Goal: Information Seeking & Learning: Compare options

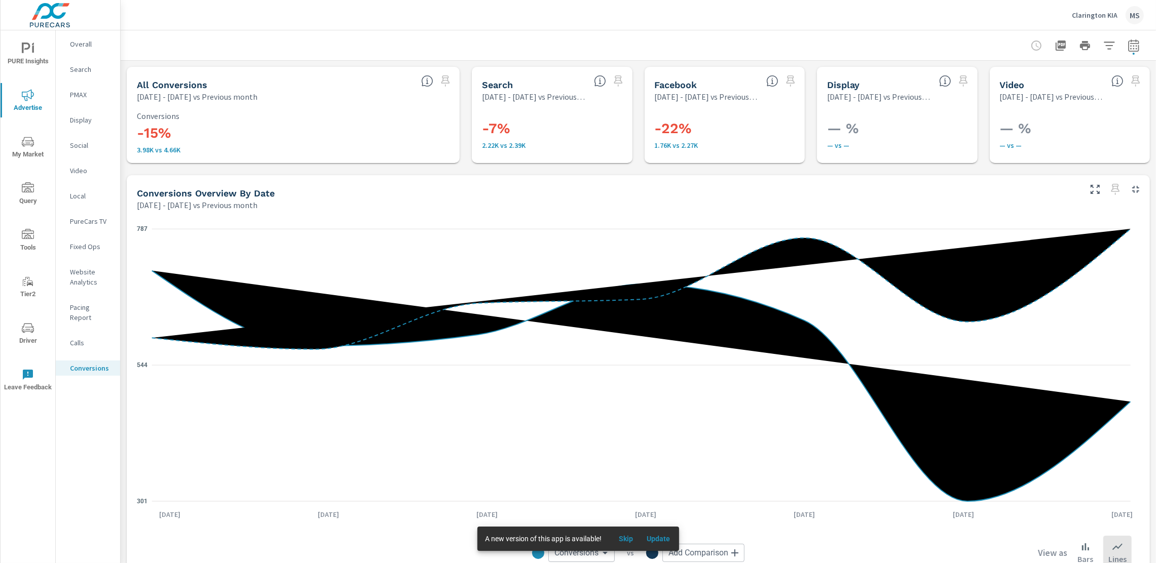
click at [84, 281] on p "Website Analytics" at bounding box center [91, 277] width 42 height 20
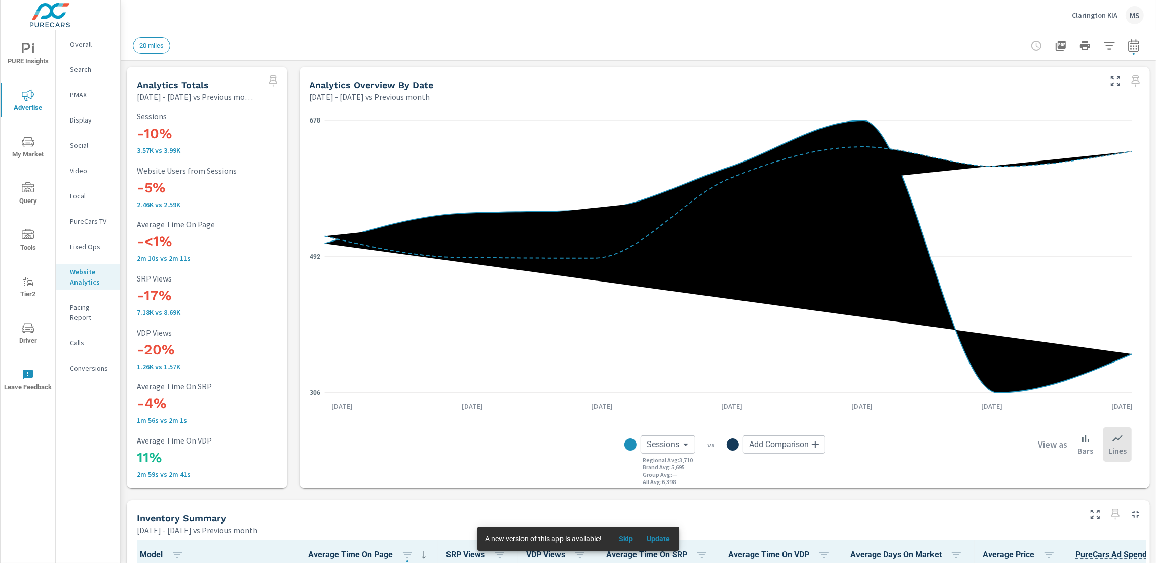
scroll to position [40, 0]
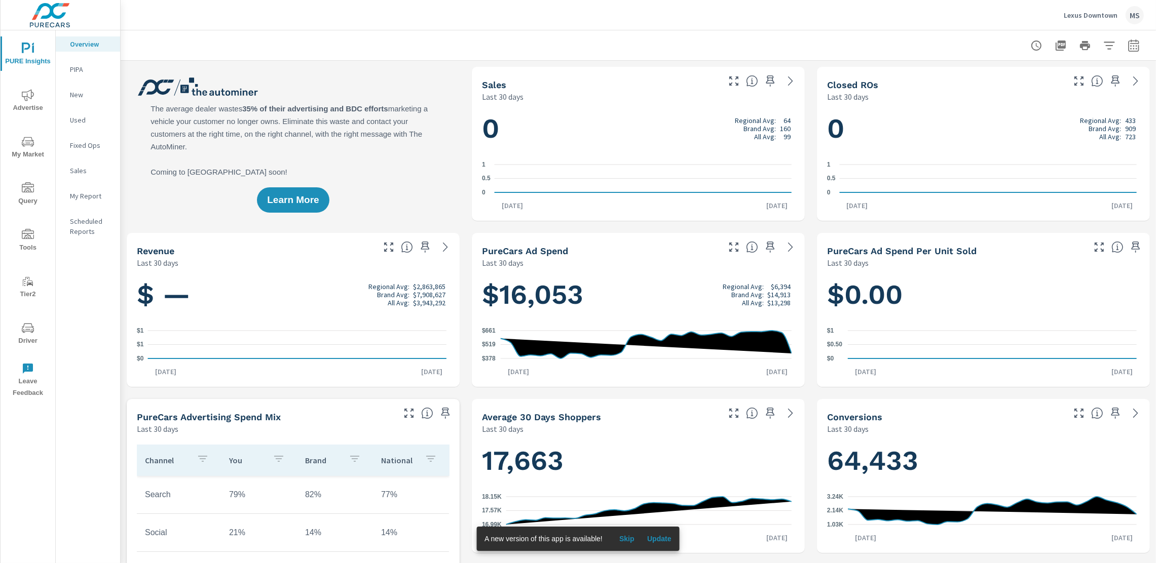
scroll to position [1, 0]
click at [1129, 44] on icon "button" at bounding box center [1133, 46] width 12 height 12
click at [1047, 96] on select "Custom Yesterday Last week Last 7 days Last 14 days Last 30 days Last 45 days L…" at bounding box center [1042, 88] width 101 height 20
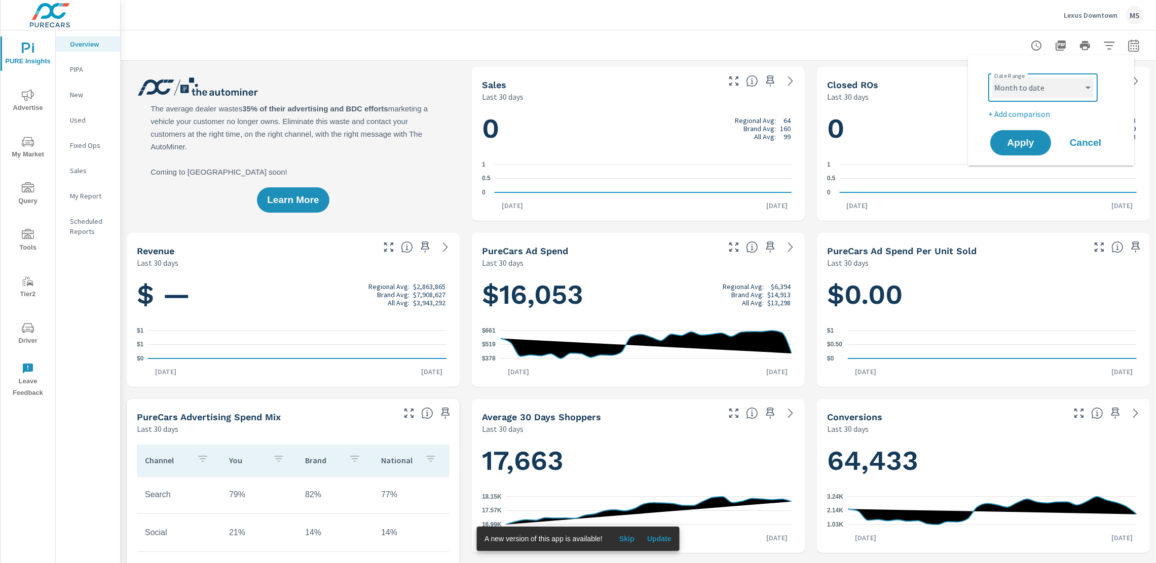
click at [992, 78] on select "Custom Yesterday Last week Last 7 days Last 14 days Last 30 days Last 45 days L…" at bounding box center [1042, 88] width 101 height 20
select select "Month to date"
click at [1022, 111] on p "+ Add comparison" at bounding box center [1053, 114] width 130 height 12
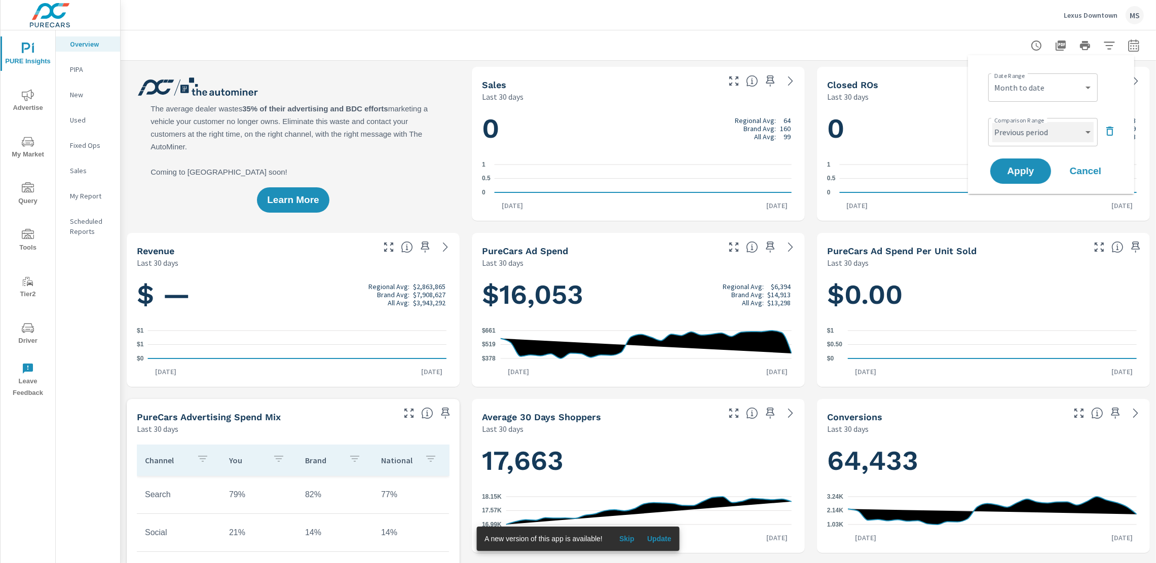
click at [1021, 134] on select "Custom Previous period Previous month Previous year" at bounding box center [1042, 132] width 101 height 20
click at [992, 122] on select "Custom Previous period Previous month Previous year" at bounding box center [1042, 132] width 101 height 20
select select "Previous month"
click at [1025, 173] on span "Apply" at bounding box center [1021, 172] width 42 height 10
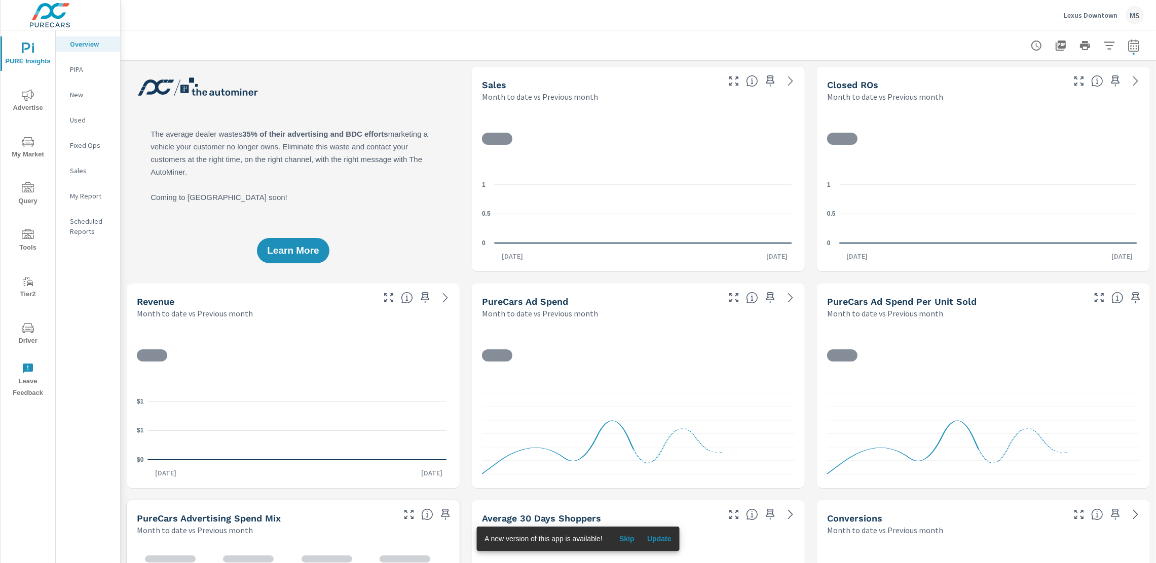
scroll to position [1, 0]
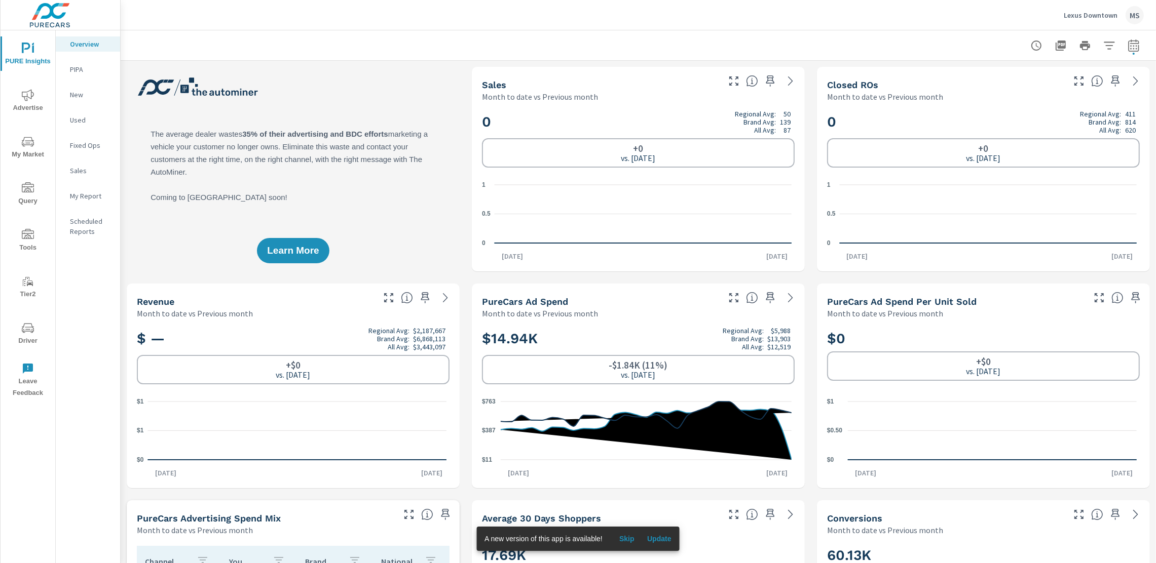
click at [24, 100] on icon "nav menu" at bounding box center [28, 95] width 12 height 12
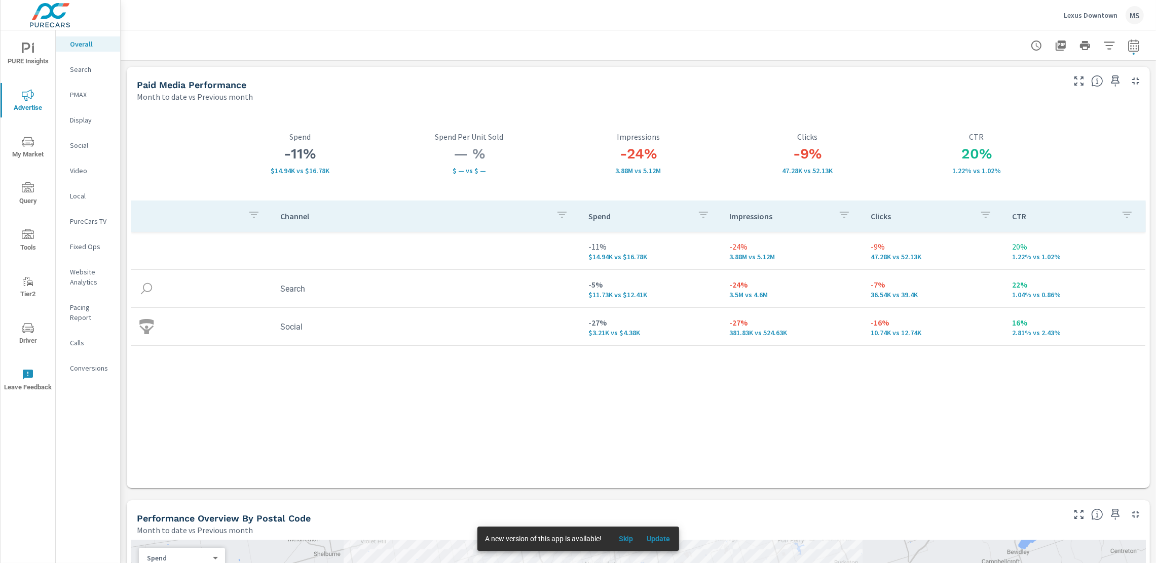
click at [88, 140] on p "Social" at bounding box center [91, 145] width 42 height 10
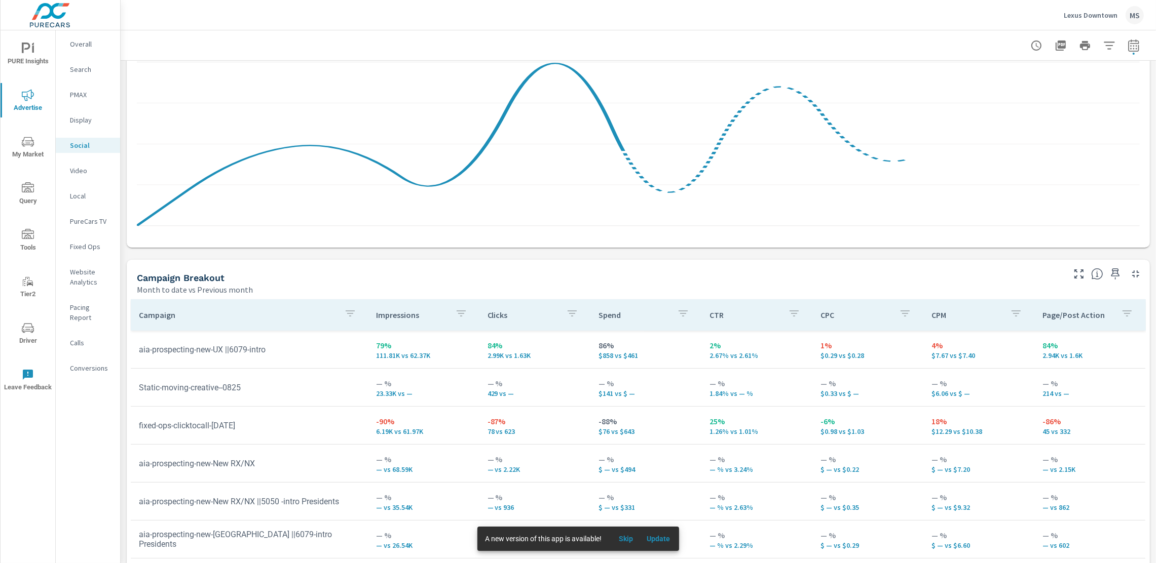
scroll to position [124, 0]
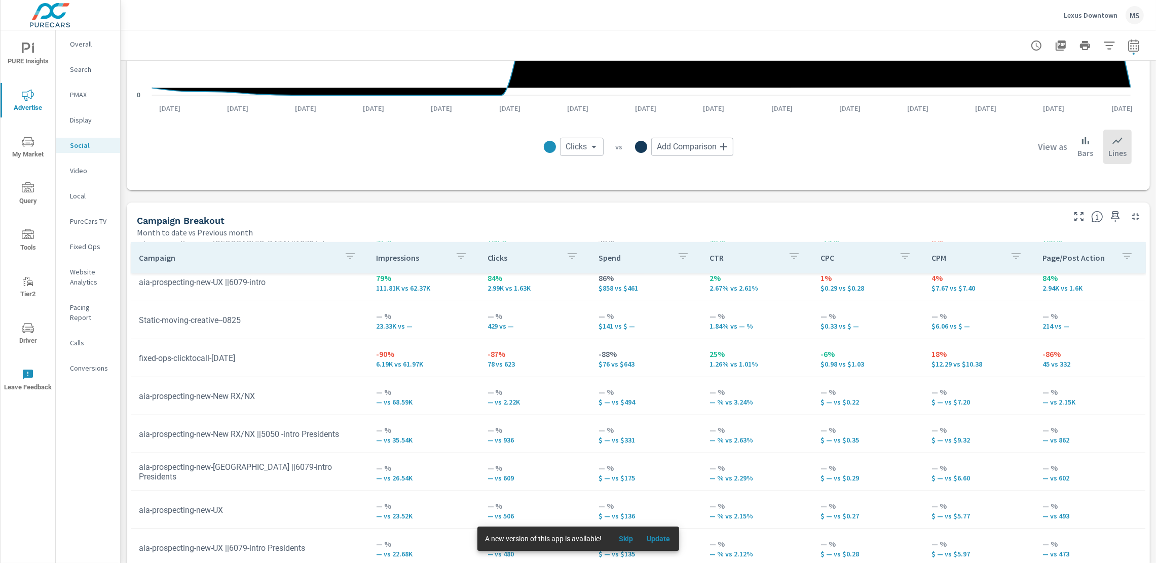
scroll to position [365, 0]
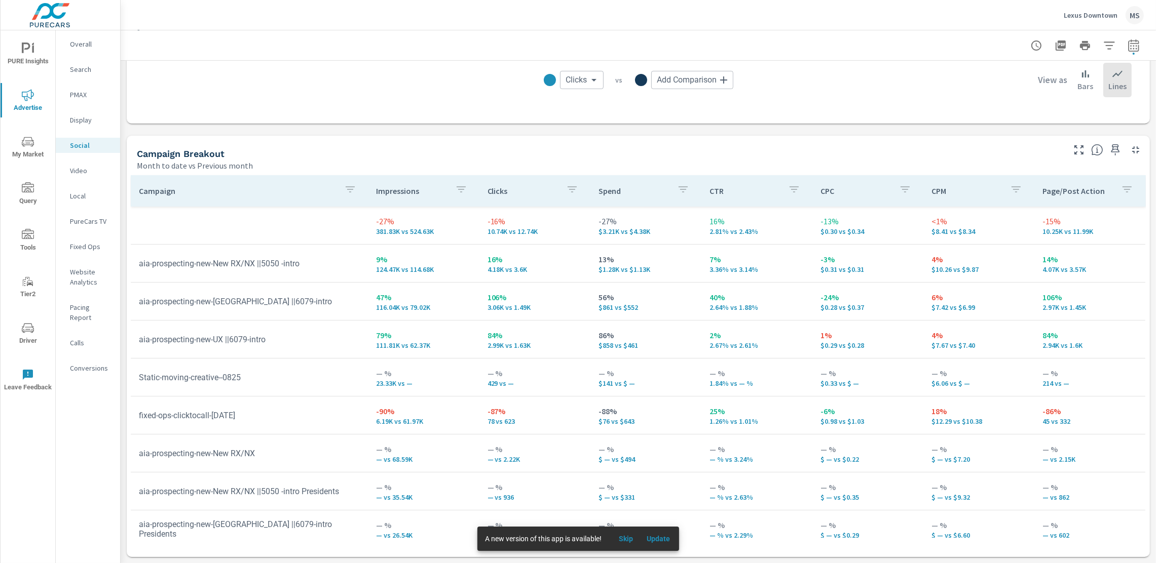
click at [23, 322] on icon "nav menu" at bounding box center [28, 328] width 12 height 12
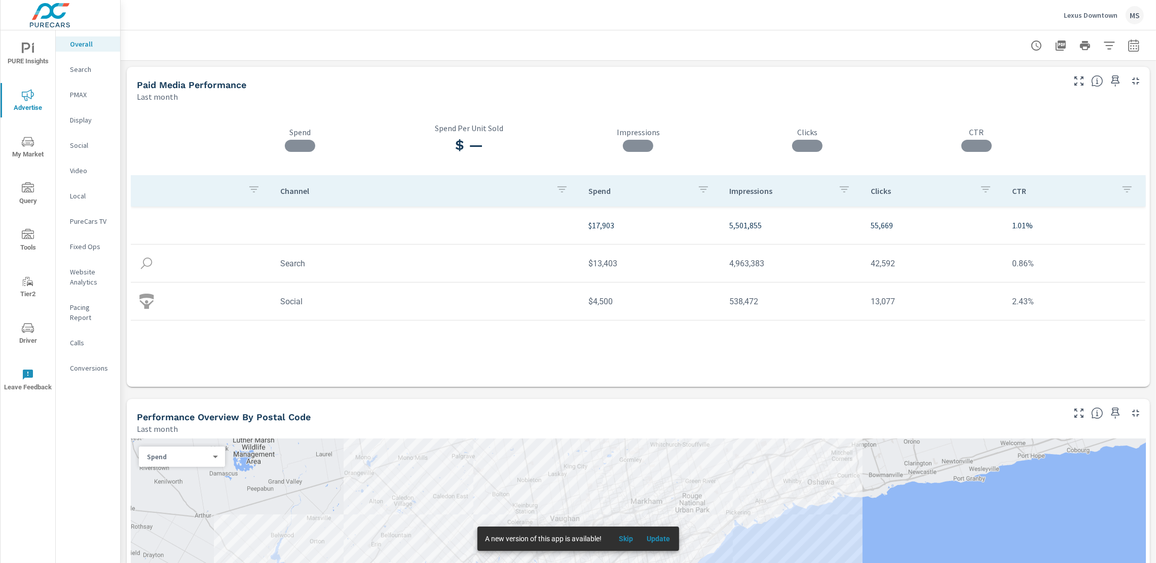
click at [1127, 50] on icon "button" at bounding box center [1133, 46] width 12 height 12
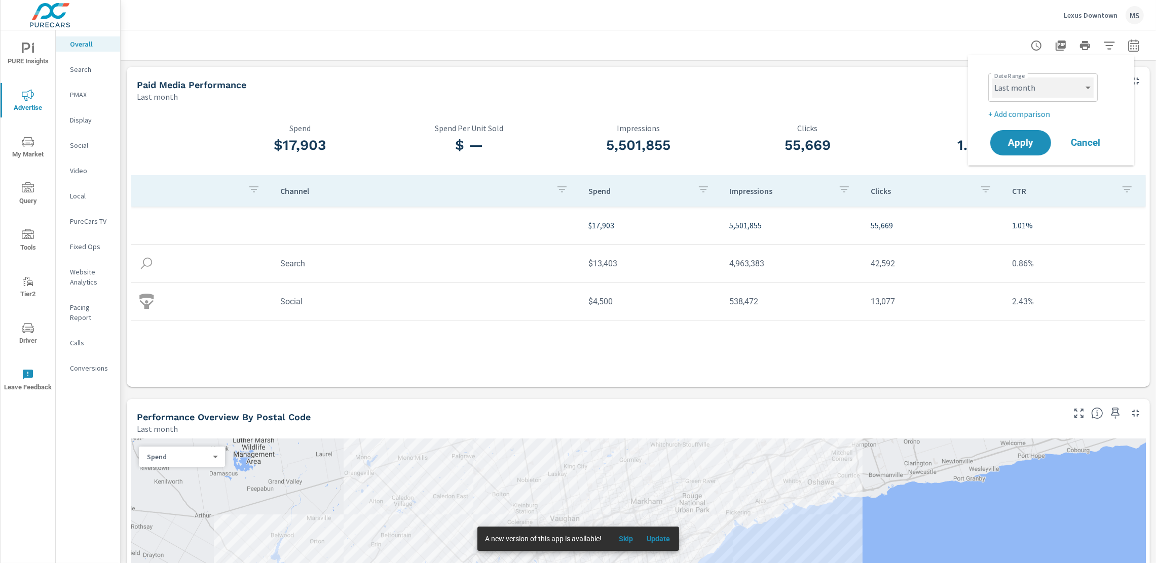
click at [1032, 90] on select "Custom Yesterday Last week Last 7 days Last 14 days Last 30 days Last 45 days L…" at bounding box center [1042, 88] width 101 height 20
click at [992, 78] on select "Custom Yesterday Last week Last 7 days Last 14 days Last 30 days Last 45 days L…" at bounding box center [1042, 88] width 101 height 20
select select "Month to date"
click at [1024, 114] on p "+ Add comparison" at bounding box center [1053, 114] width 130 height 12
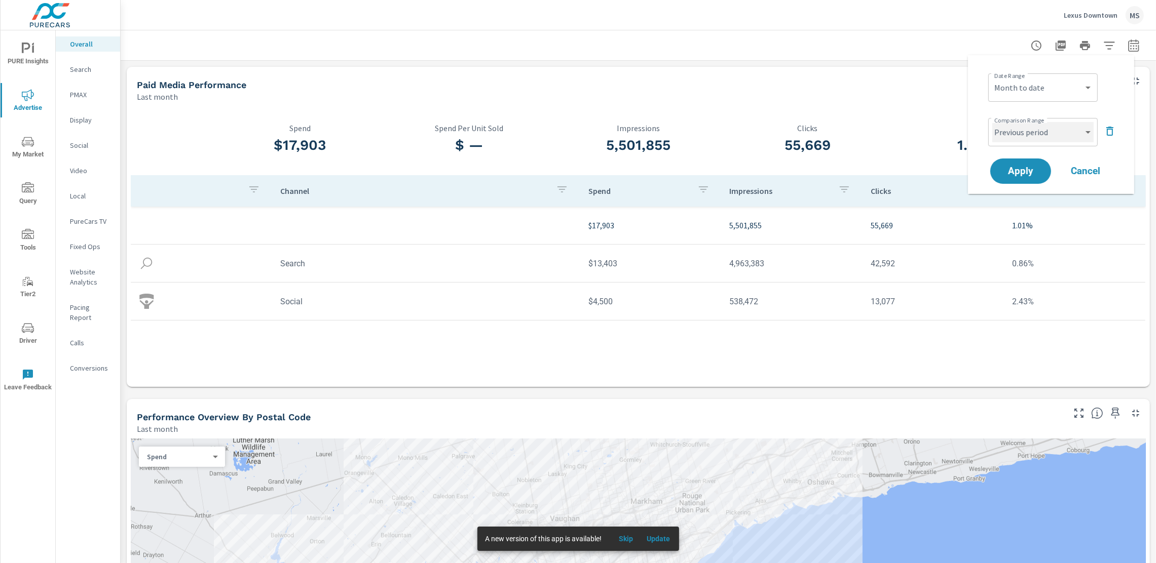
click at [1024, 131] on select "Custom Previous period Previous month Previous year" at bounding box center [1042, 132] width 101 height 20
click at [992, 122] on select "Custom Previous period Previous month Previous year" at bounding box center [1042, 132] width 101 height 20
select select "Previous month"
click at [1030, 170] on span "Apply" at bounding box center [1021, 172] width 42 height 10
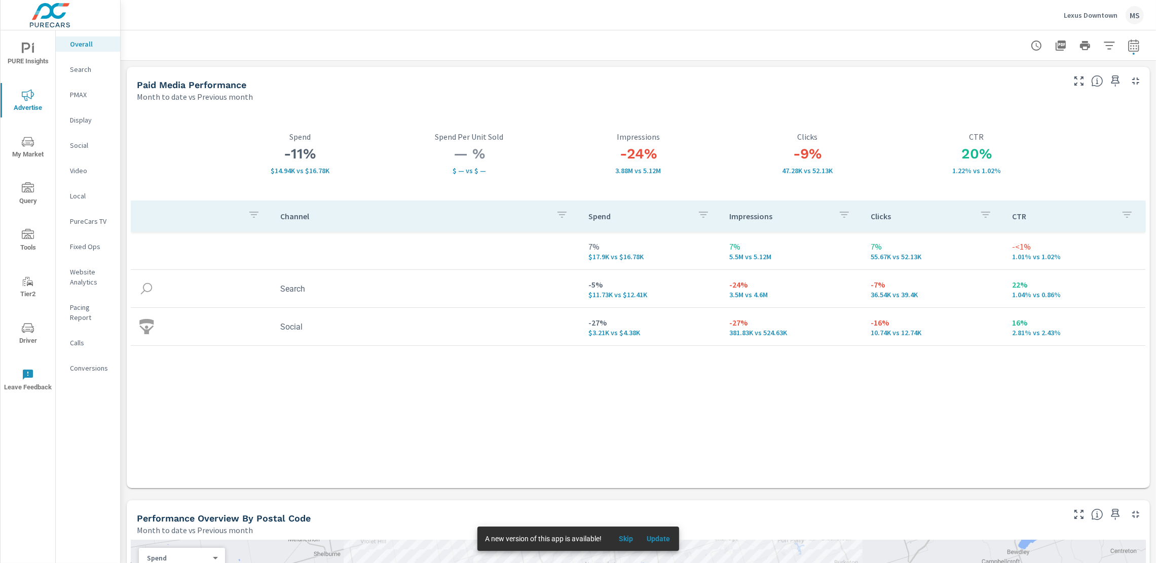
click at [78, 307] on p "Pacing Report" at bounding box center [91, 312] width 42 height 20
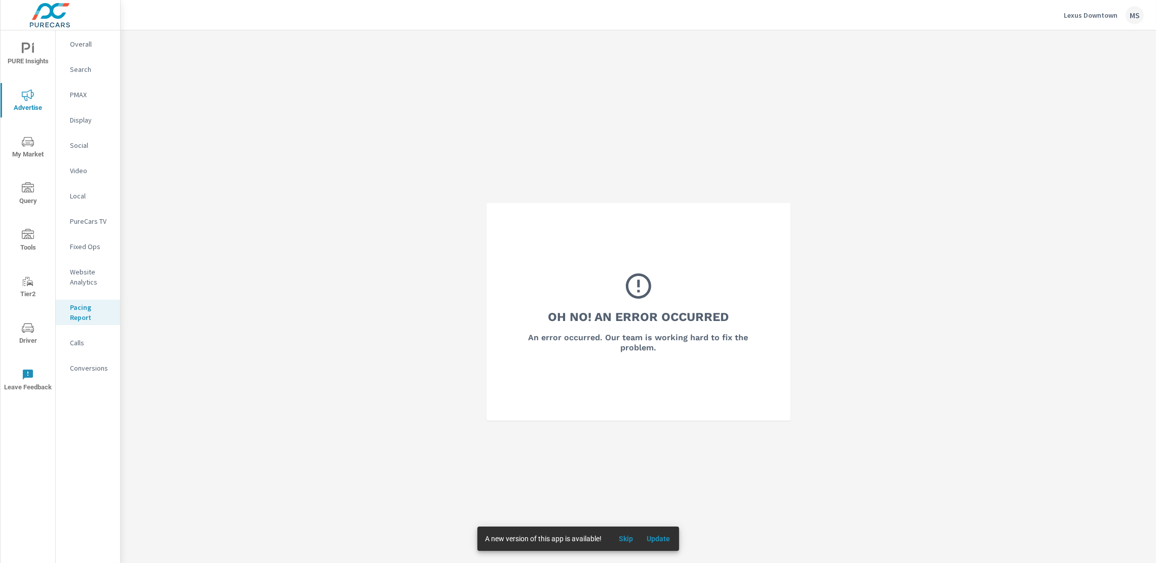
click at [38, 324] on span "Driver" at bounding box center [28, 334] width 49 height 25
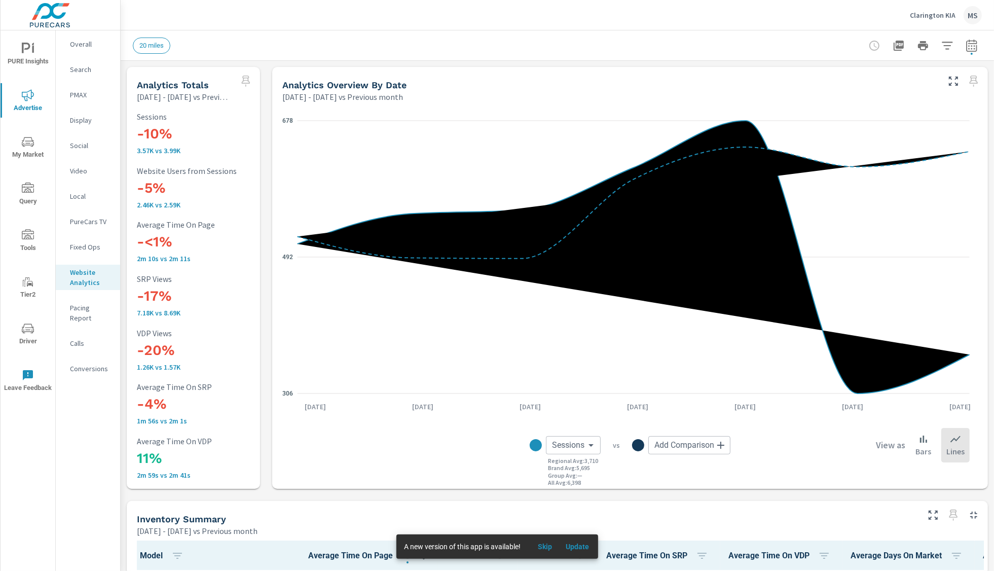
scroll to position [40, 0]
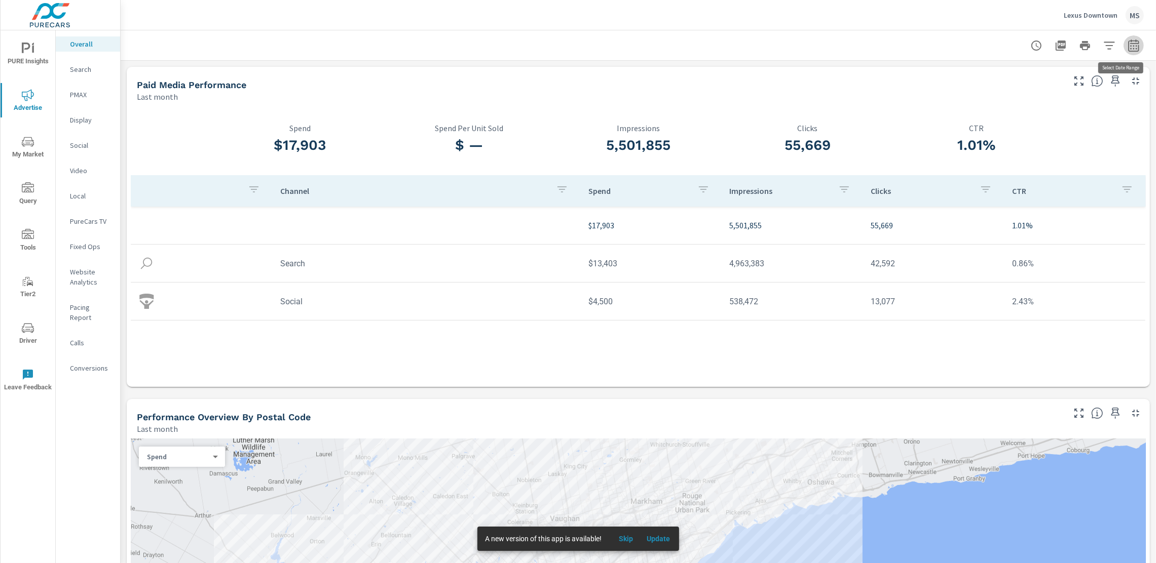
click at [1127, 45] on icon "button" at bounding box center [1133, 46] width 12 height 12
select select "Last month"
click at [1027, 88] on select "Custom Yesterday Last week Last 7 days Last 14 days Last 30 days Last 45 days L…" at bounding box center [1042, 88] width 101 height 20
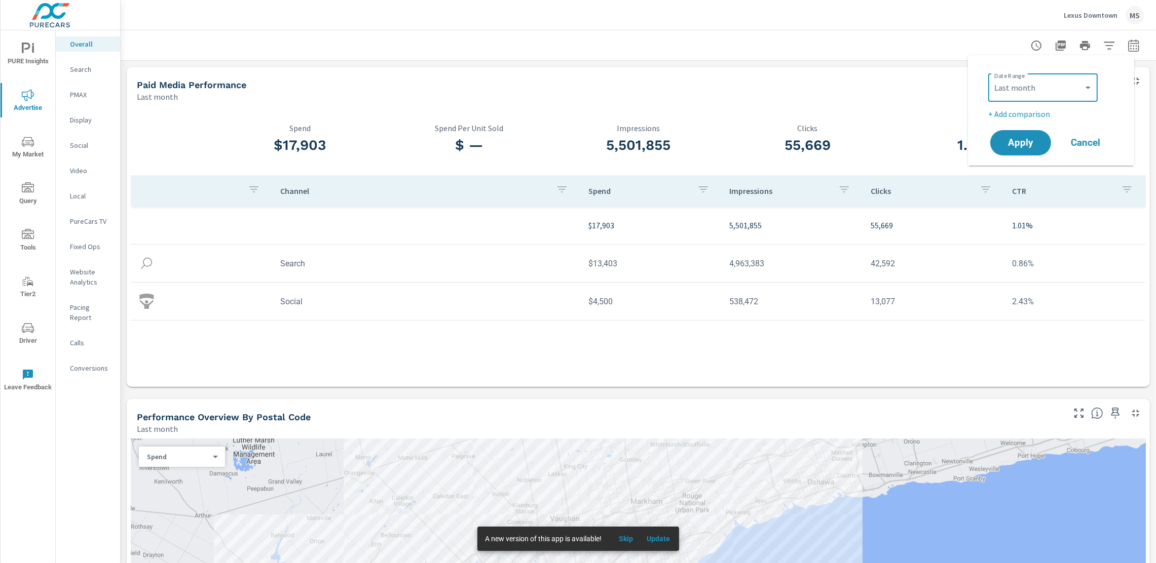
click at [83, 96] on p "PMAX" at bounding box center [91, 95] width 42 height 10
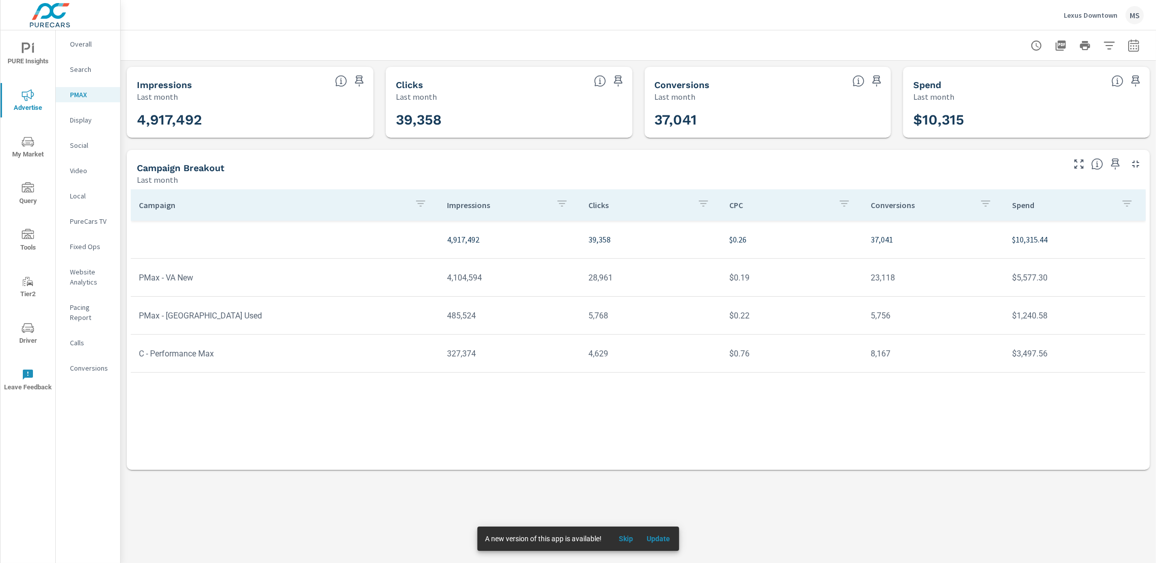
click at [1131, 45] on icon "button" at bounding box center [1133, 46] width 12 height 12
select select "Last month"
click at [1027, 86] on select "Custom [DATE] Last week Last 7 days Last 14 days Last 30 days Last 45 days Last…" at bounding box center [1052, 88] width 101 height 20
click at [1034, 115] on p "+ Add comparison" at bounding box center [1063, 114] width 130 height 12
click at [1038, 131] on select "Custom Previous period Previous month Previous year" at bounding box center [1052, 132] width 101 height 20
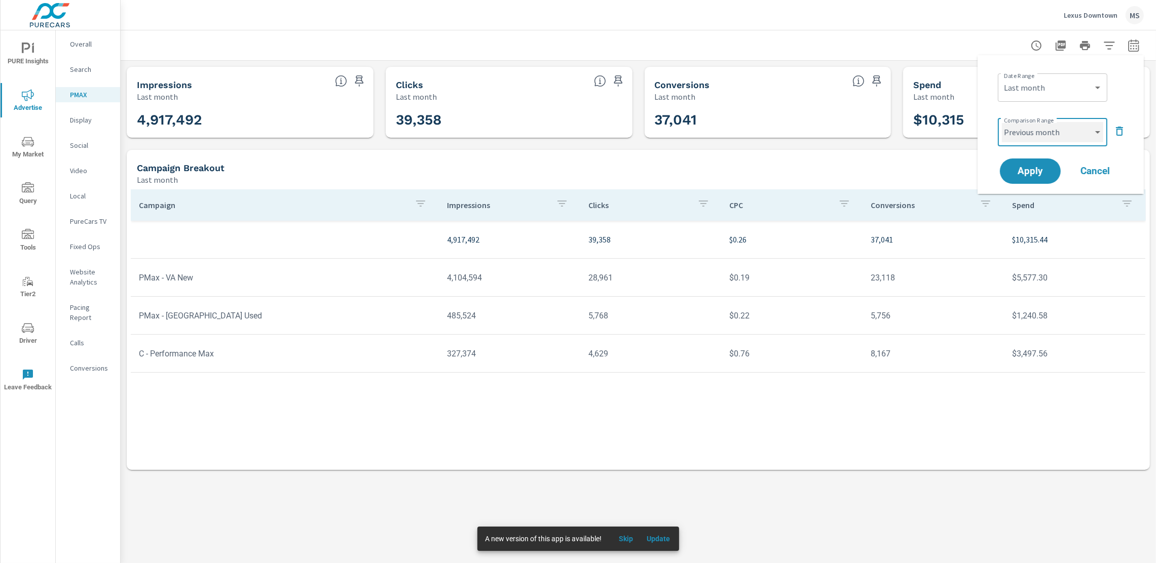
click at [1002, 122] on select "Custom Previous period Previous month Previous year" at bounding box center [1052, 132] width 101 height 20
select select "Previous month"
click at [1028, 172] on span "Apply" at bounding box center [1030, 172] width 42 height 10
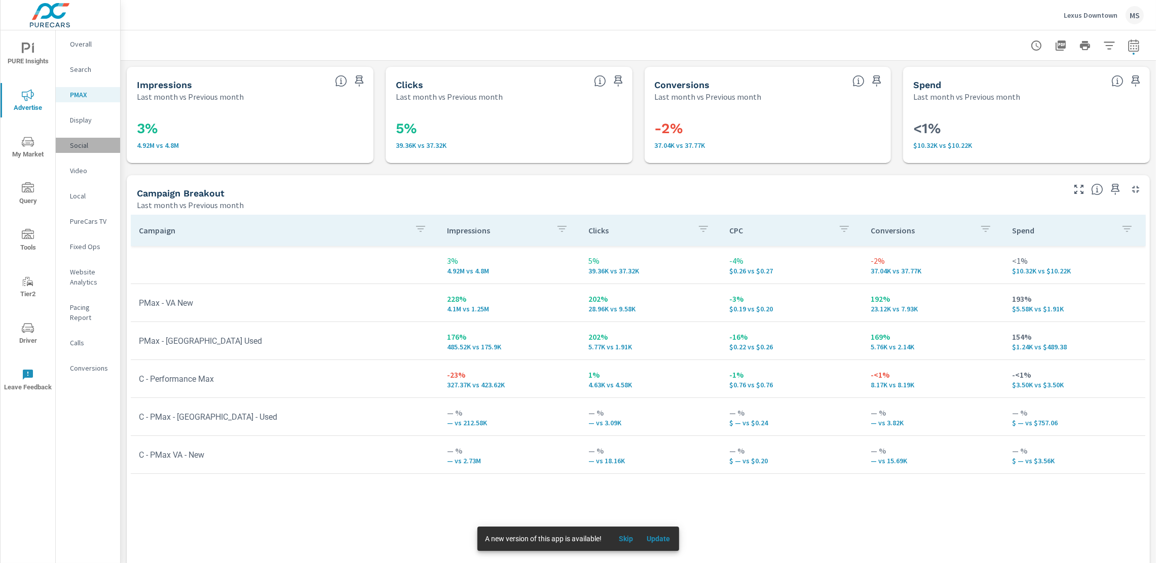
click at [74, 142] on p "Social" at bounding box center [91, 145] width 42 height 10
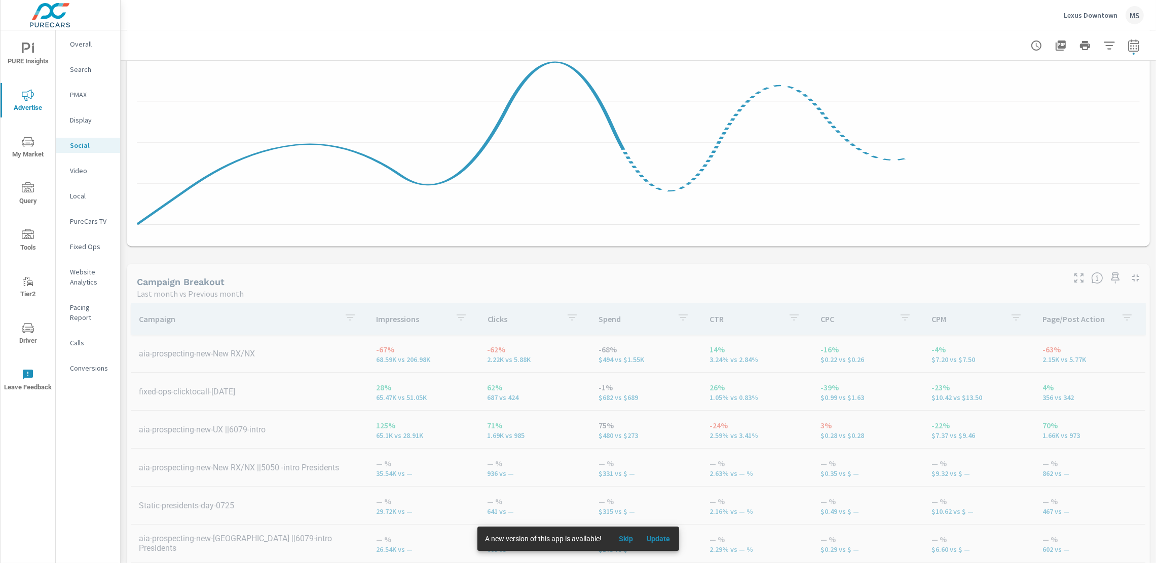
scroll to position [308, 0]
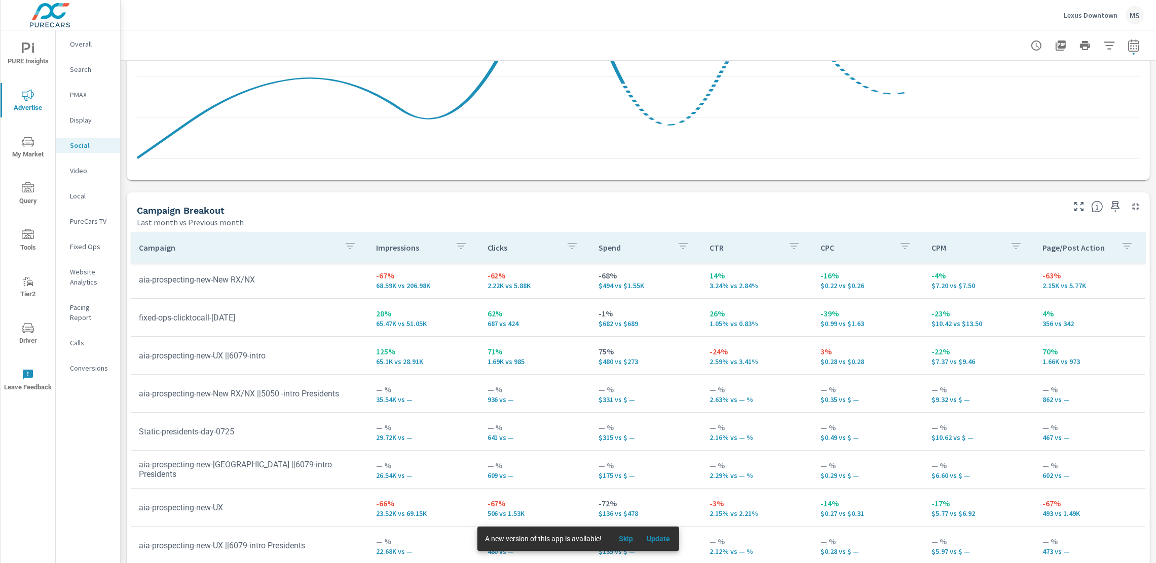
scroll to position [108, 0]
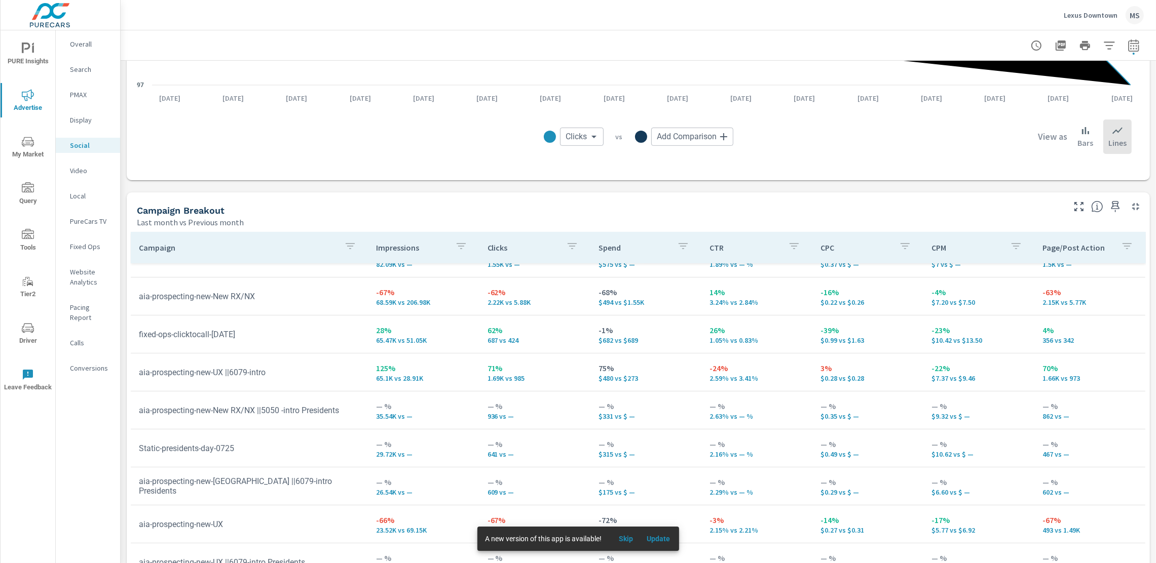
scroll to position [92, 0]
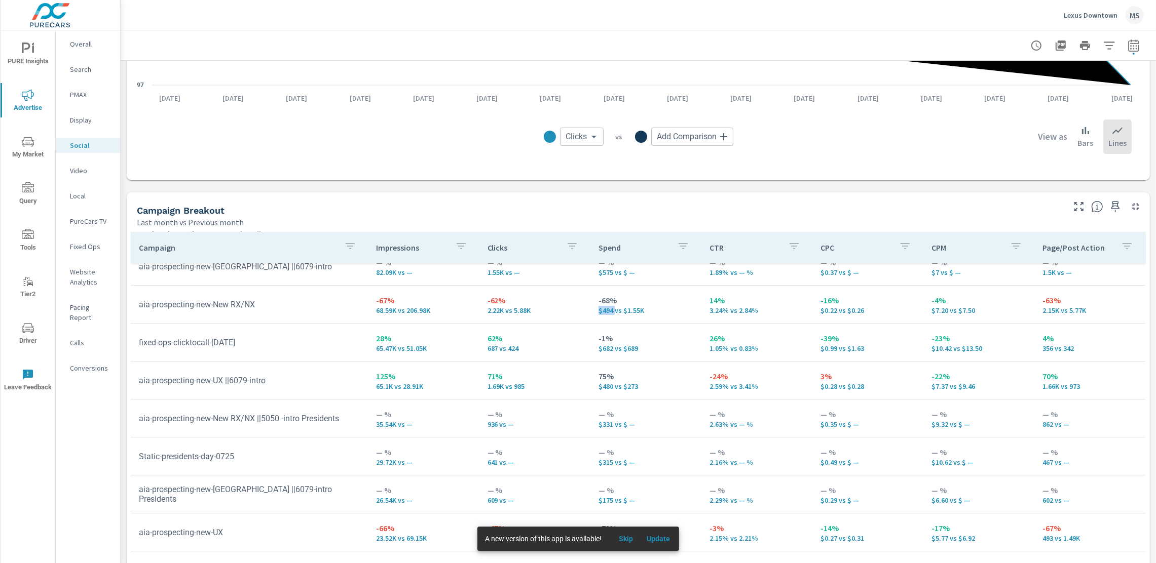
drag, startPoint x: 606, startPoint y: 311, endPoint x: 587, endPoint y: 312, distance: 18.8
click at [590, 312] on td "-68% $494 vs $1.55K" at bounding box center [645, 304] width 111 height 36
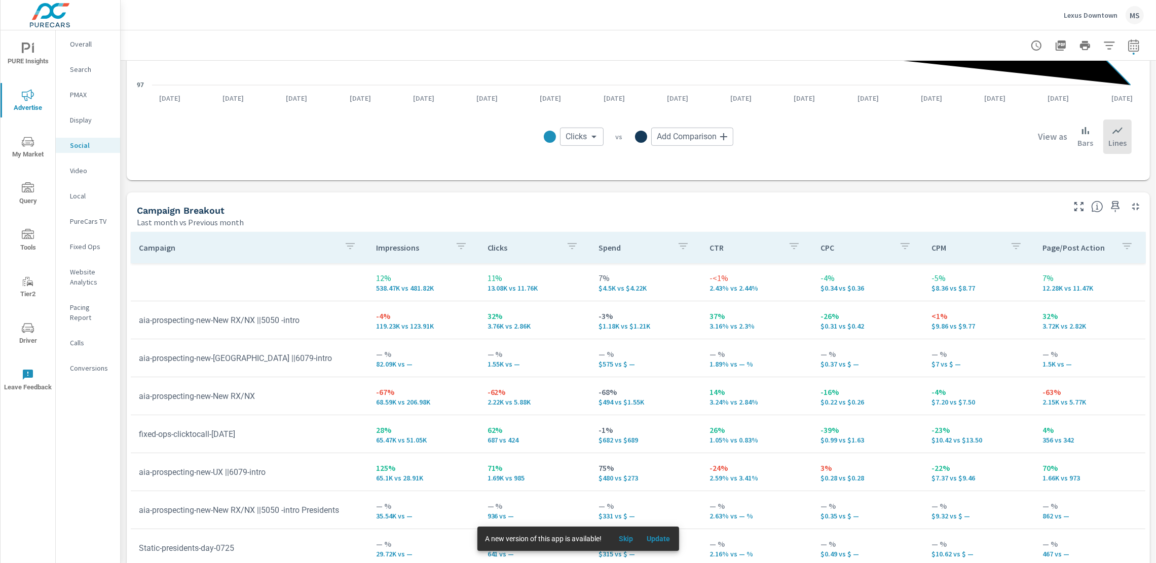
click at [717, 328] on p "3.16% vs 2.3%" at bounding box center [756, 326] width 95 height 8
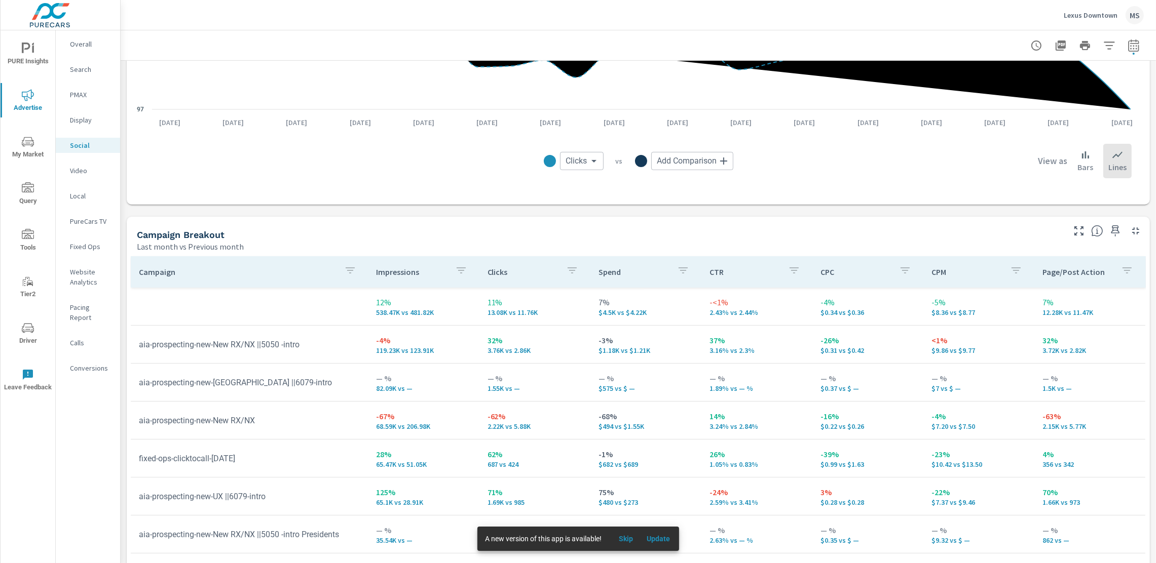
scroll to position [8, 0]
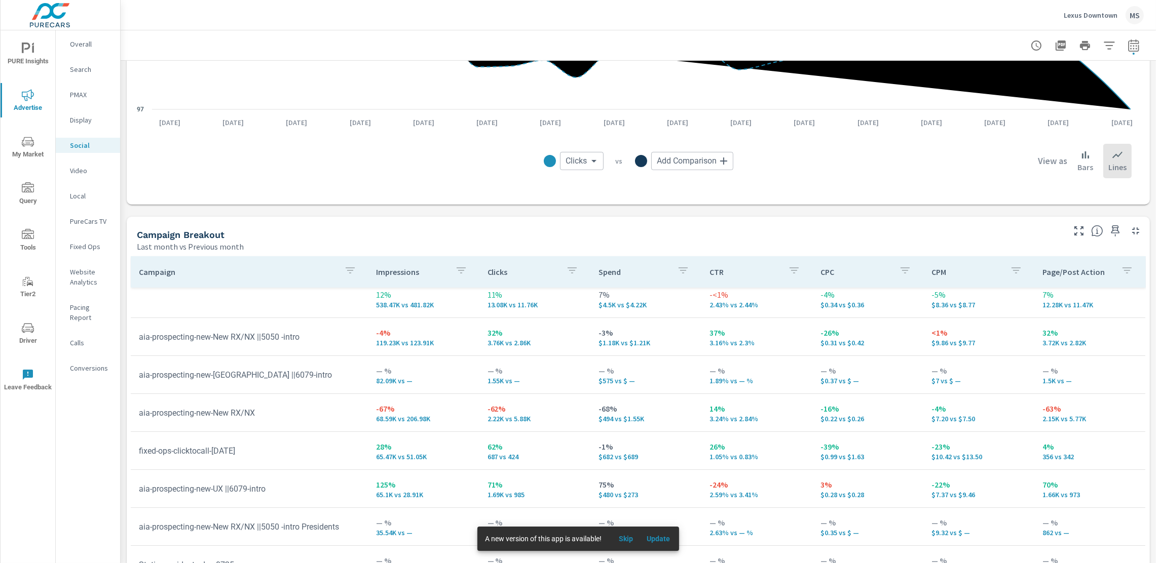
click at [79, 371] on nav "Overall Search PMAX Display Social Video Local PureCars TV Fixed Ops Website An…" at bounding box center [88, 210] width 64 height 360
click at [84, 363] on p "Conversions" at bounding box center [91, 368] width 42 height 10
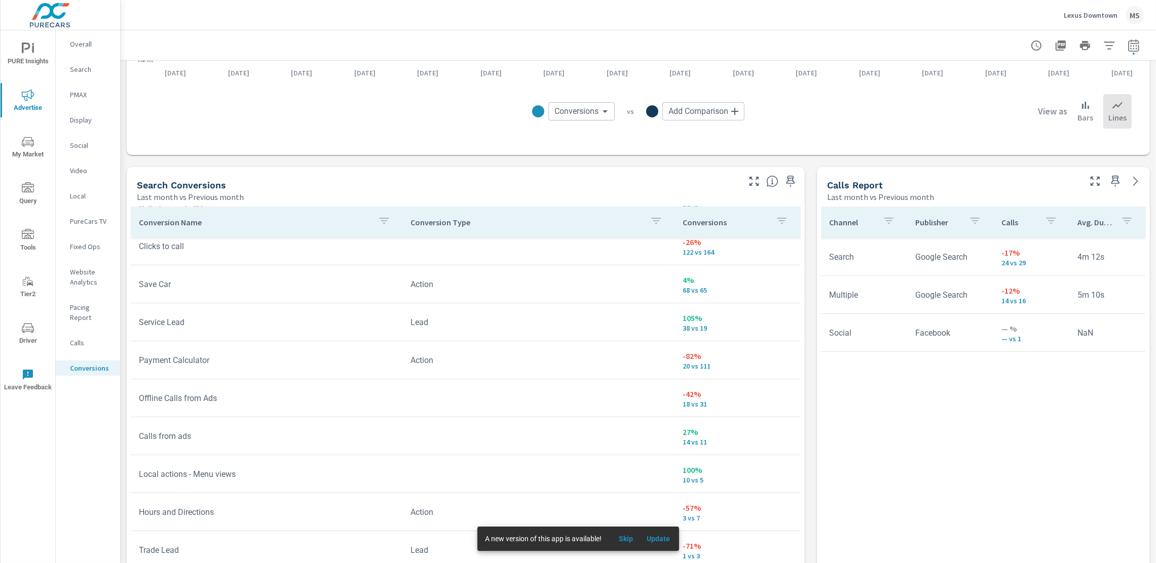
scroll to position [581, 0]
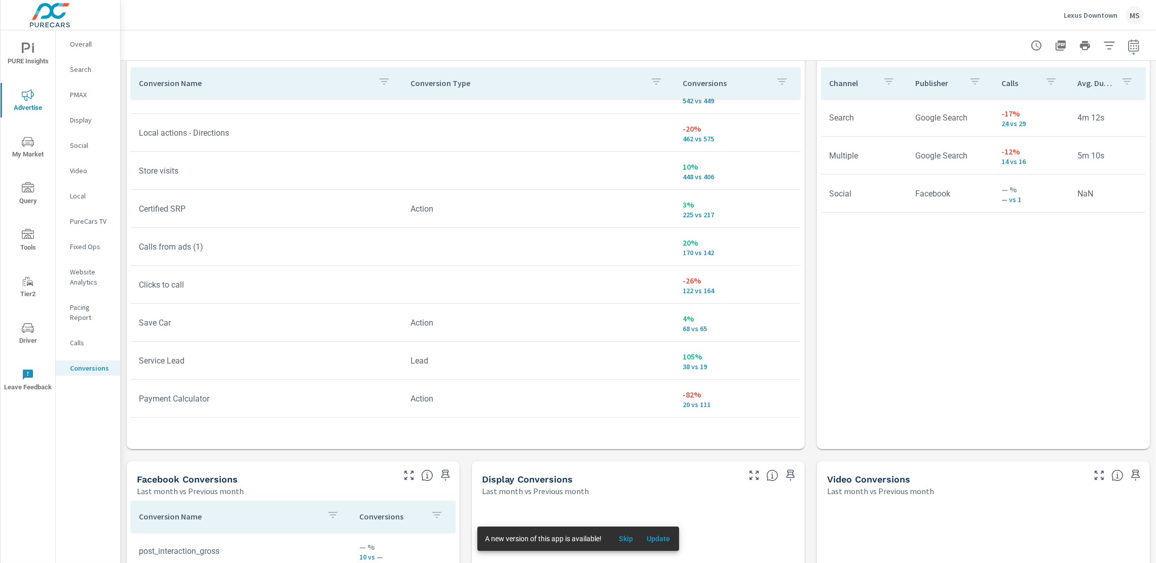
scroll to position [156, 0]
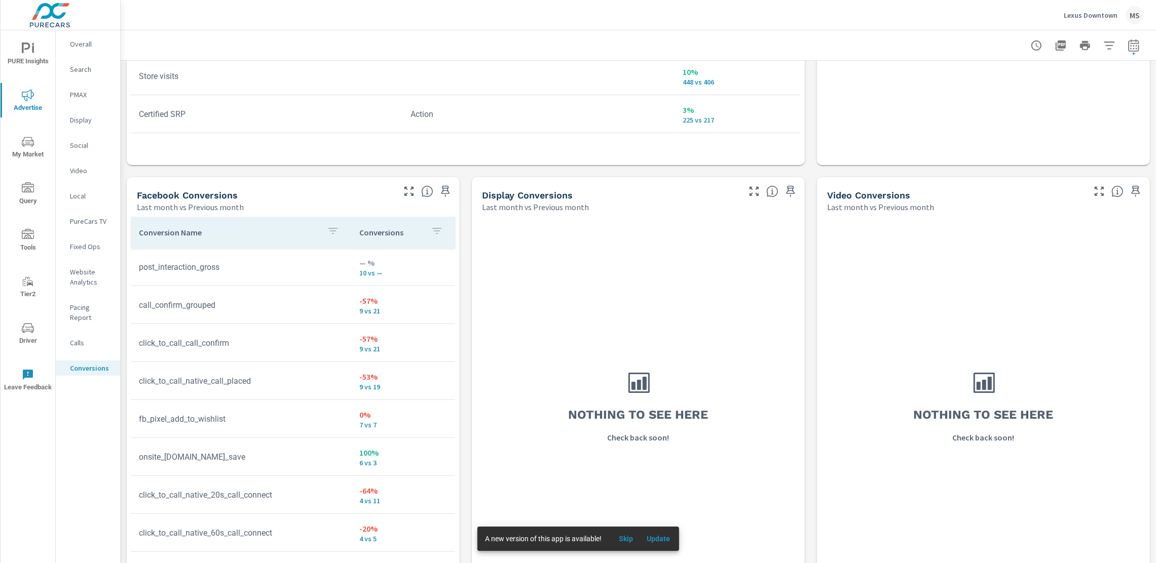
scroll to position [906, 0]
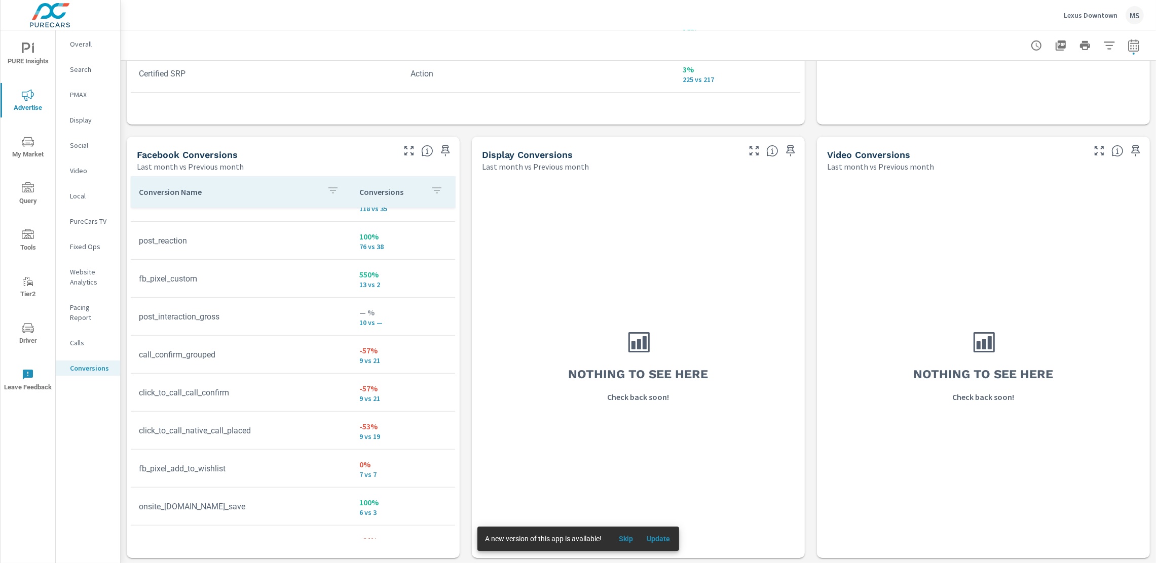
scroll to position [6, 0]
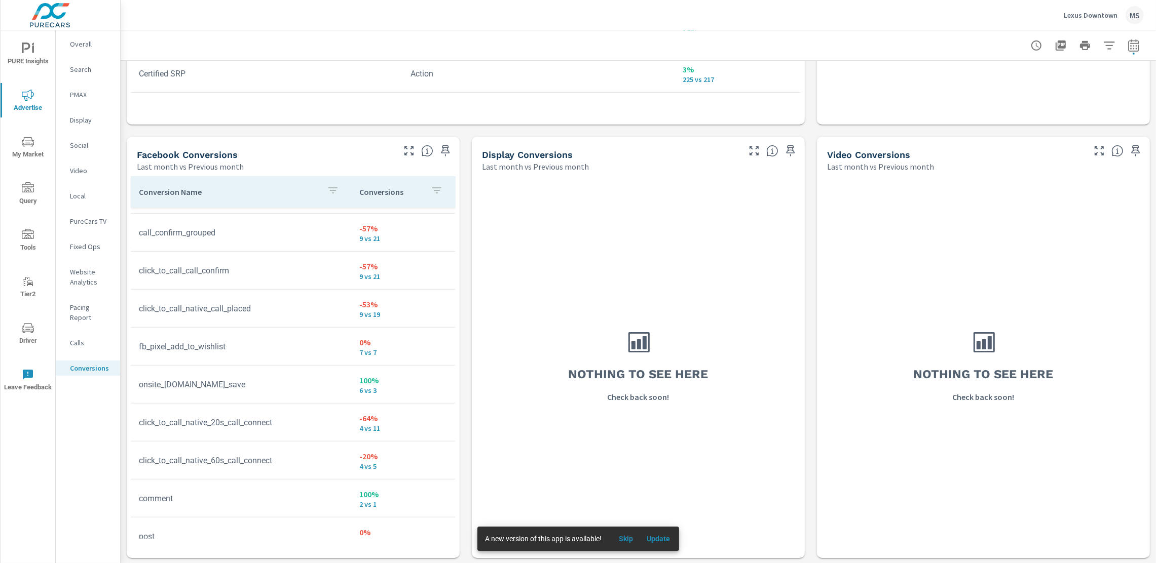
scroll to position [332, 0]
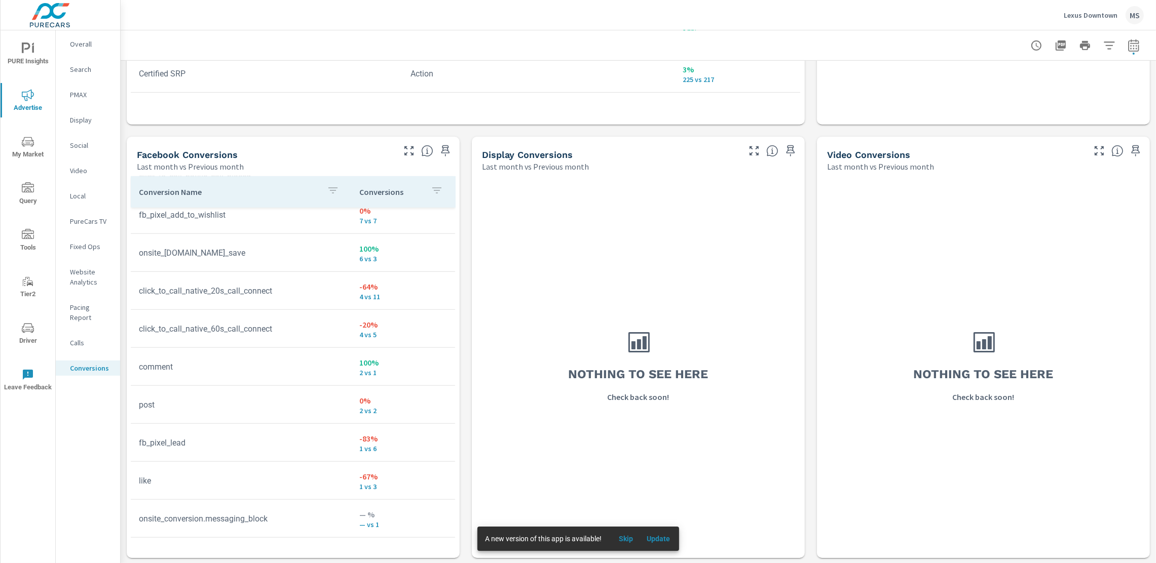
scroll to position [467, 0]
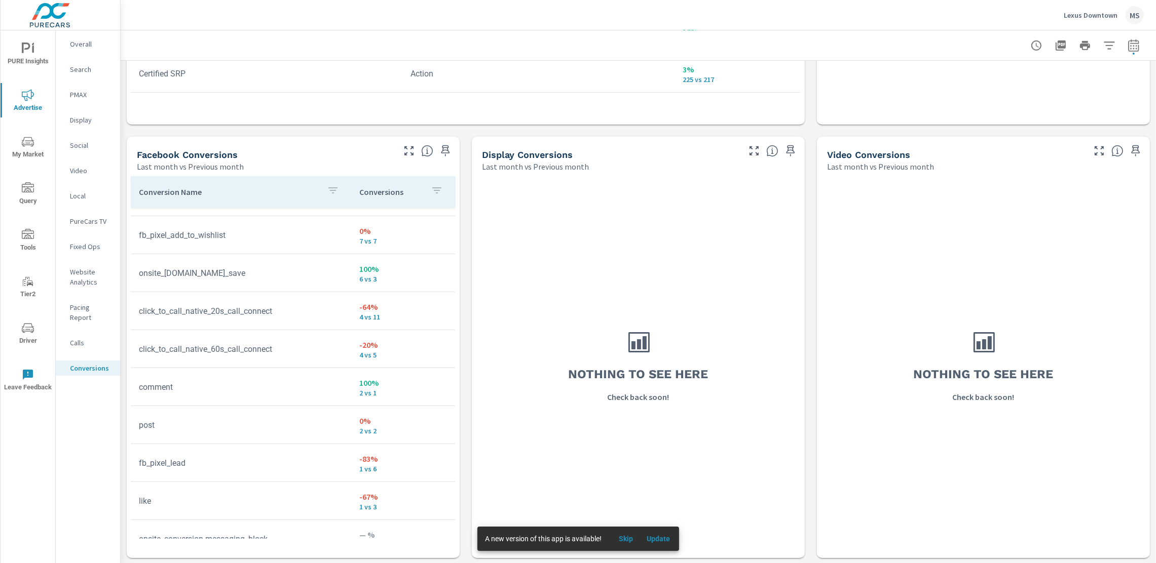
scroll to position [372, 0]
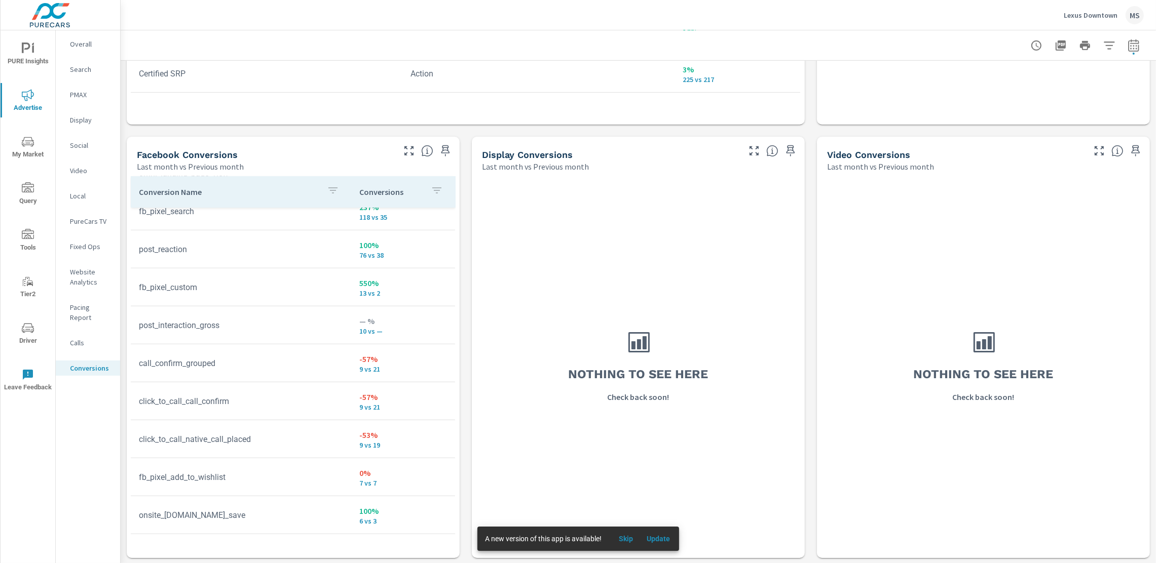
scroll to position [122, 0]
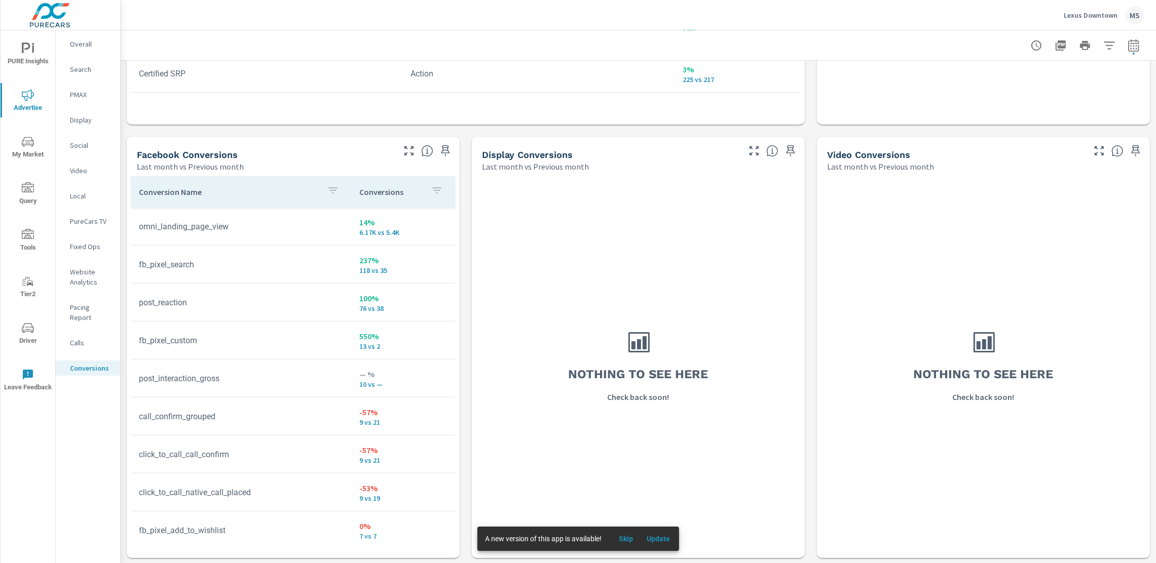
scroll to position [90, 0]
click at [81, 44] on p "Overall" at bounding box center [91, 44] width 42 height 10
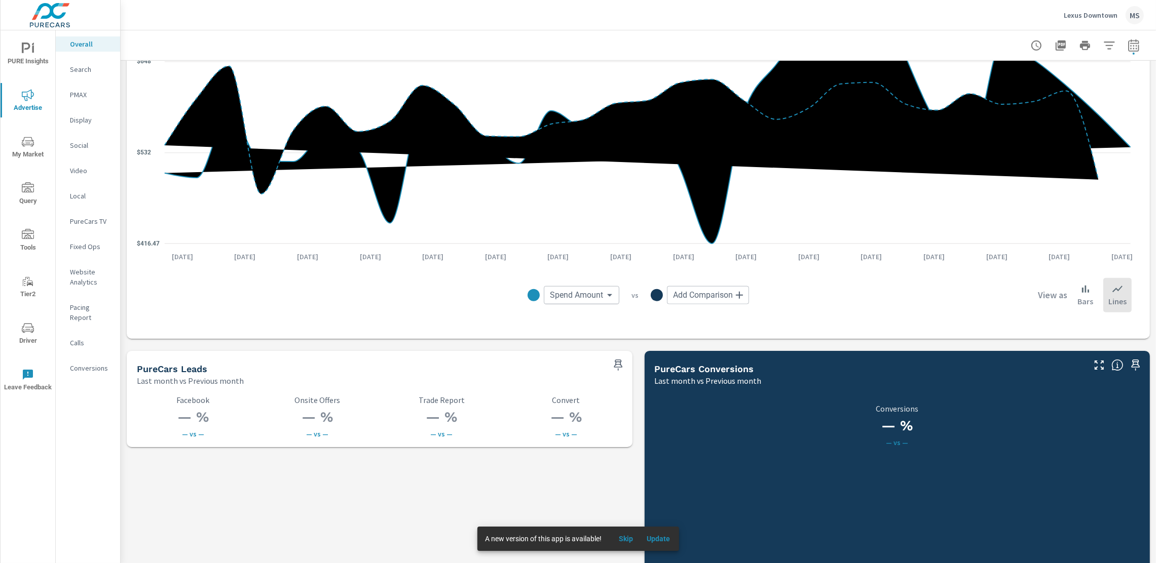
scroll to position [1340, 0]
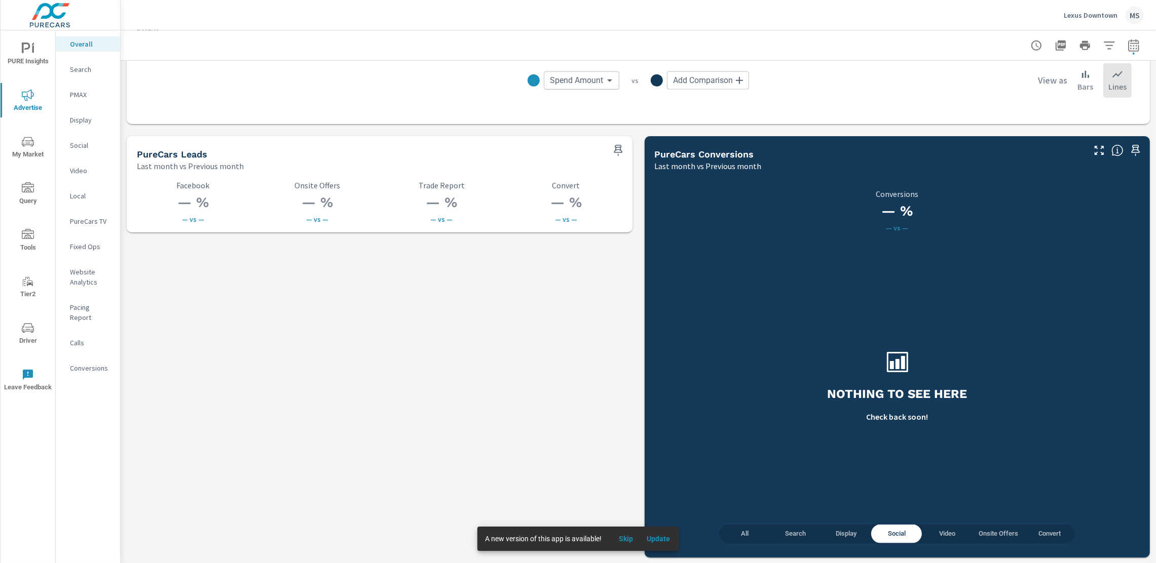
click at [735, 526] on button "All" at bounding box center [744, 534] width 51 height 19
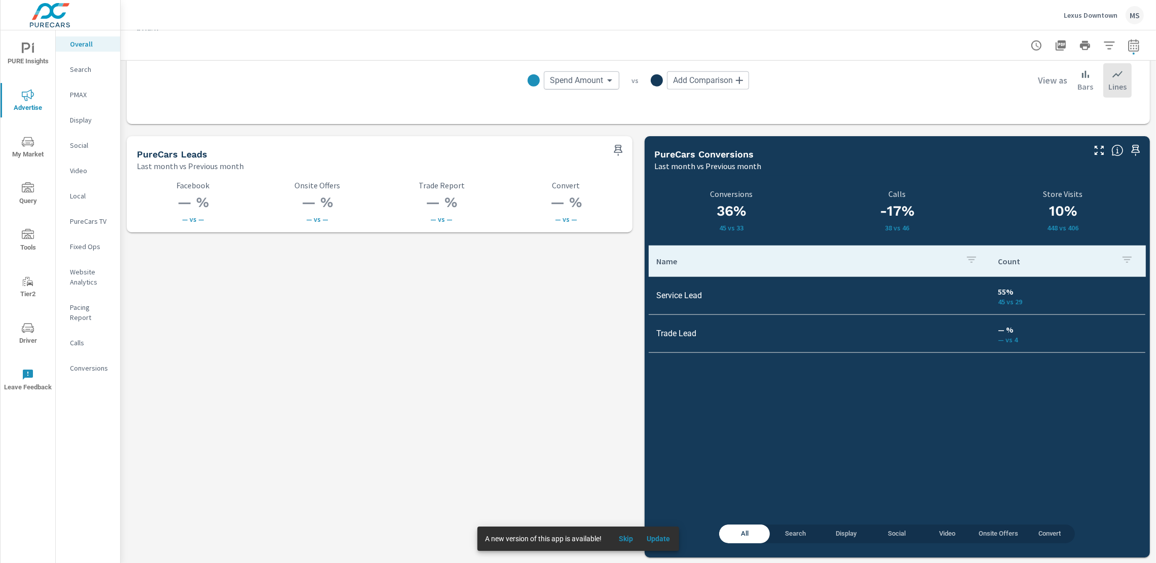
click at [74, 147] on p "Social" at bounding box center [91, 145] width 42 height 10
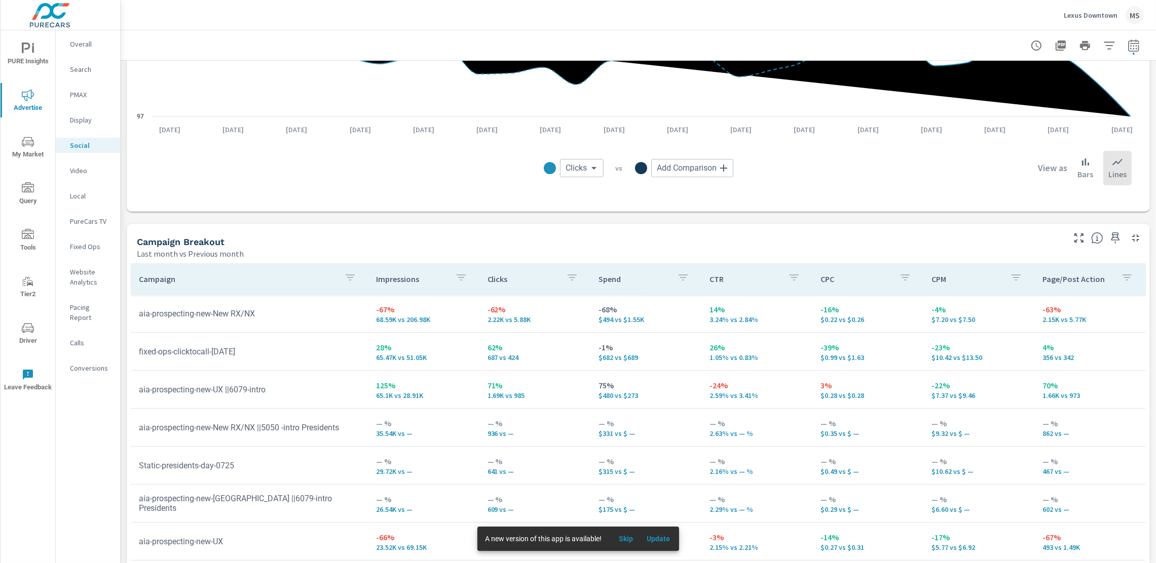
scroll to position [124, 0]
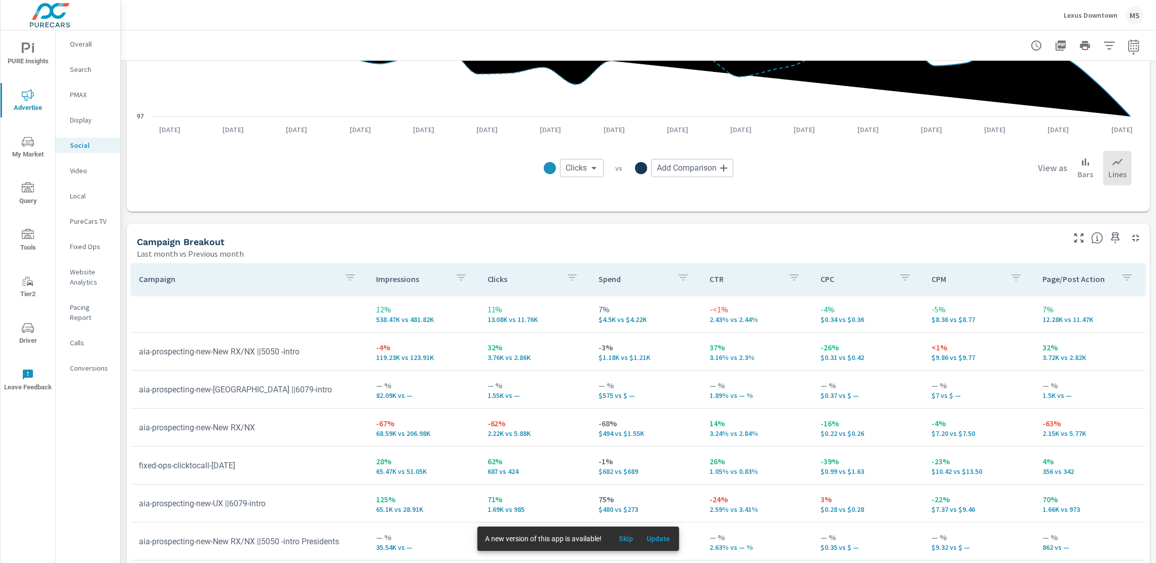
scroll to position [244, 0]
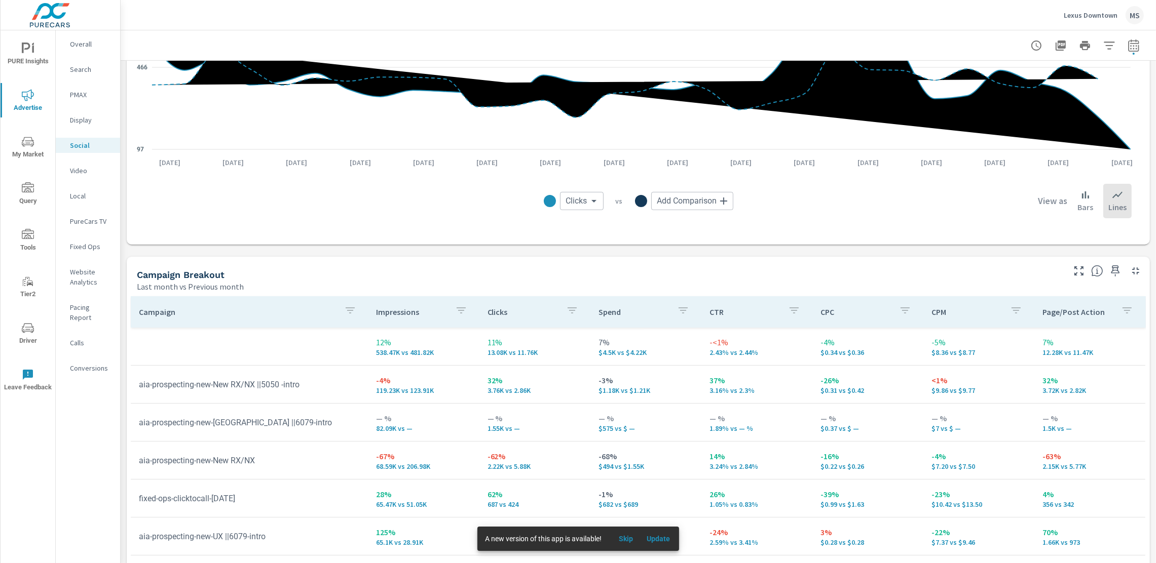
scroll to position [124, 0]
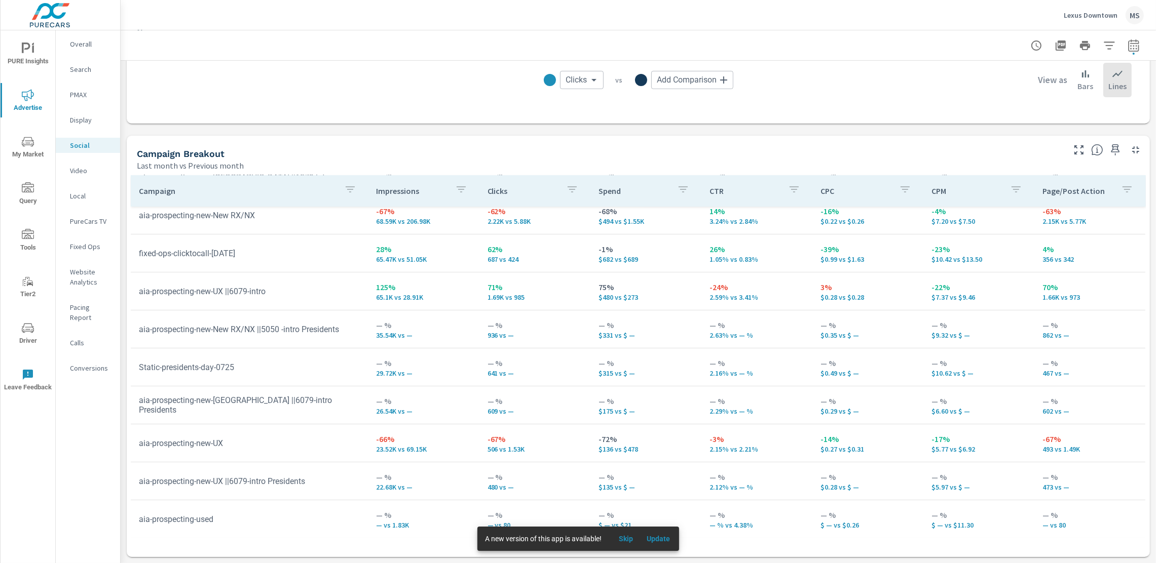
scroll to position [116, 0]
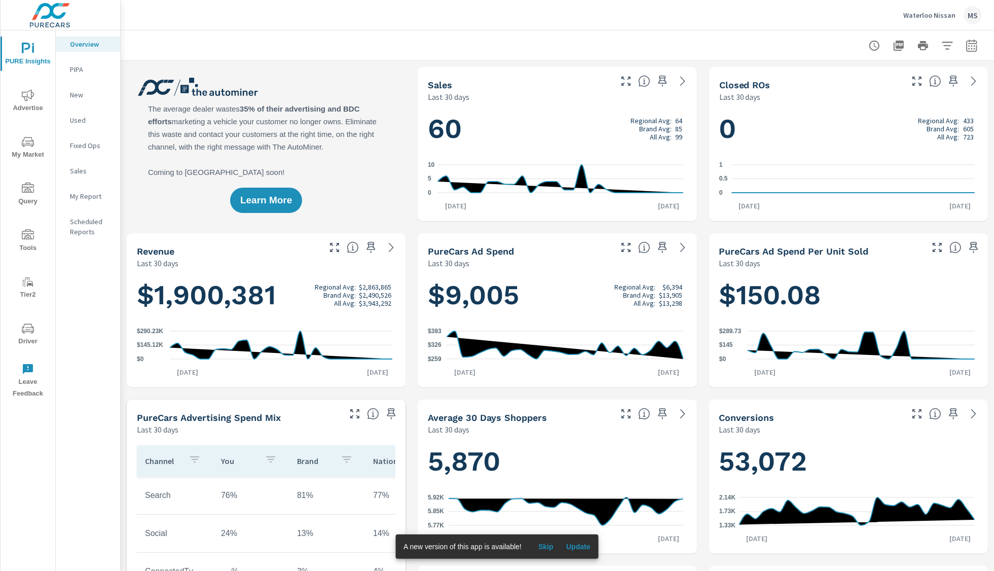
scroll to position [1, 0]
click at [23, 330] on icon "nav menu" at bounding box center [28, 328] width 12 height 12
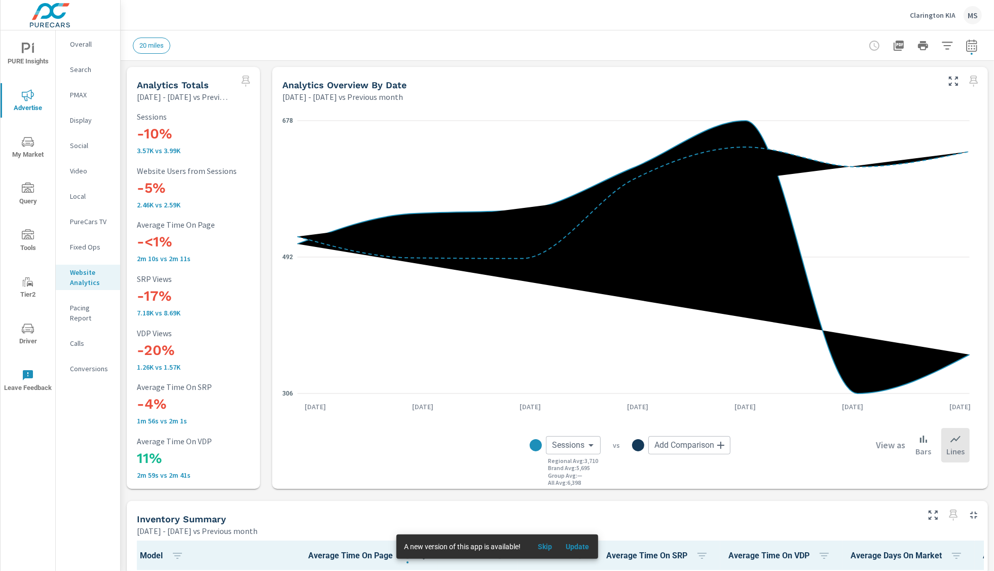
scroll to position [40, 0]
click at [85, 151] on div "Social" at bounding box center [88, 145] width 64 height 15
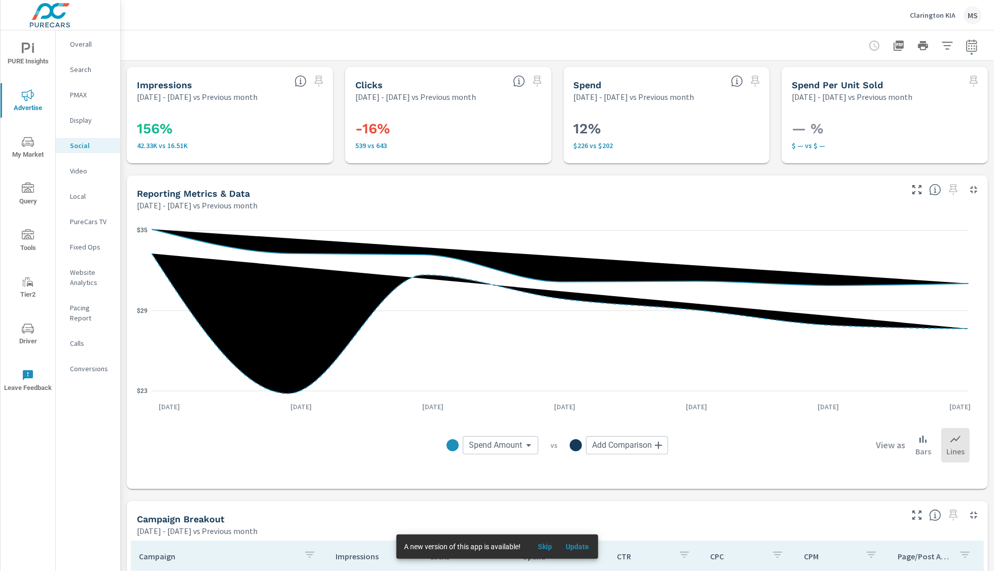
click at [967, 45] on icon "button" at bounding box center [971, 45] width 11 height 12
select select "Previous month"
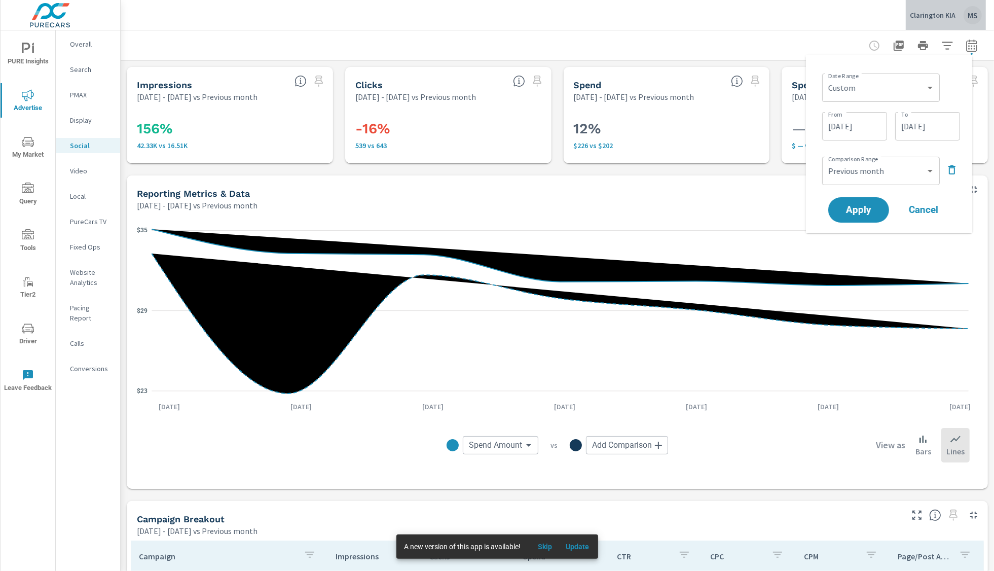
click at [979, 11] on div "MS" at bounding box center [972, 15] width 18 height 18
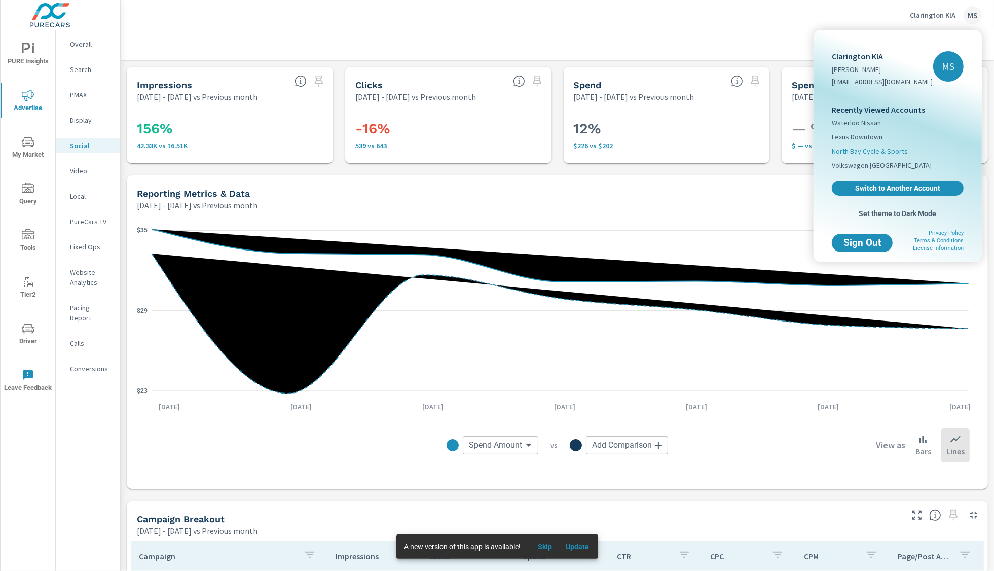
click at [876, 153] on span "North Bay Cycle & Sports" at bounding box center [869, 151] width 76 height 10
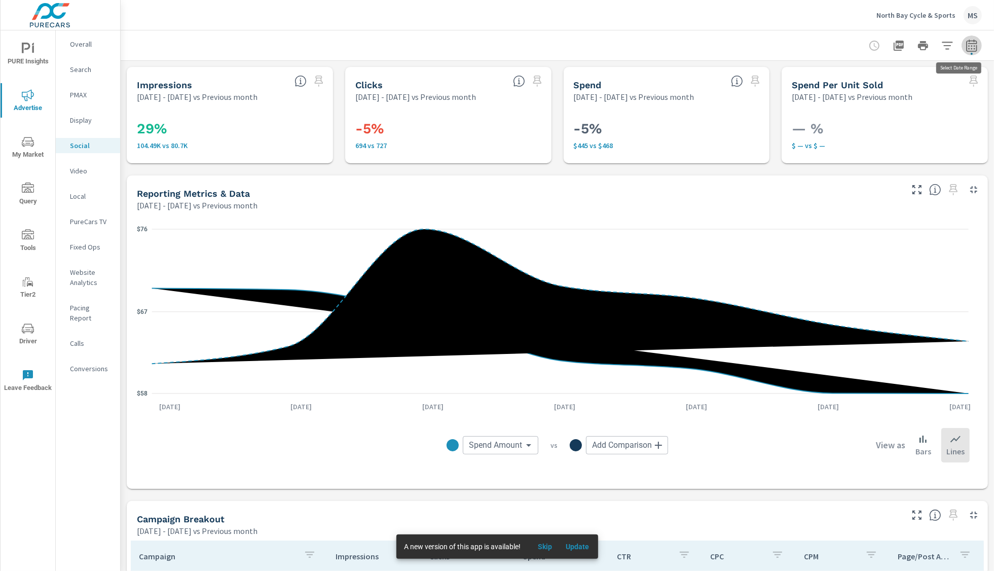
click at [965, 44] on icon "button" at bounding box center [971, 46] width 12 height 12
select select "Previous month"
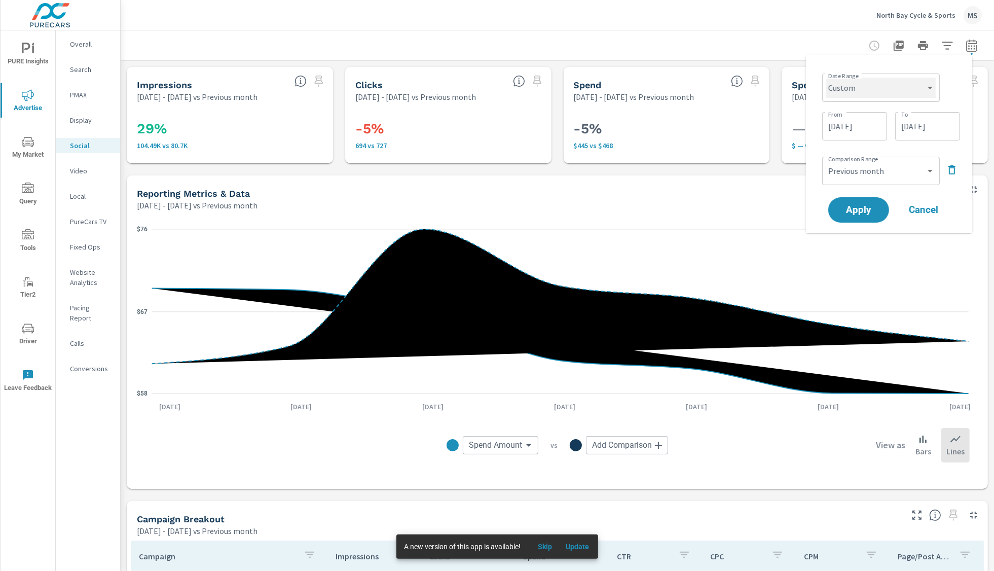
click at [849, 92] on select "Custom [DATE] Last week Last 7 days Last 14 days Last 30 days Last 45 days Last…" at bounding box center [880, 88] width 109 height 20
click at [826, 78] on select "Custom [DATE] Last week Last 7 days Last 14 days Last 30 days Last 45 days Last…" at bounding box center [880, 88] width 109 height 20
click at [848, 126] on input "07/13/2025" at bounding box center [854, 126] width 57 height 20
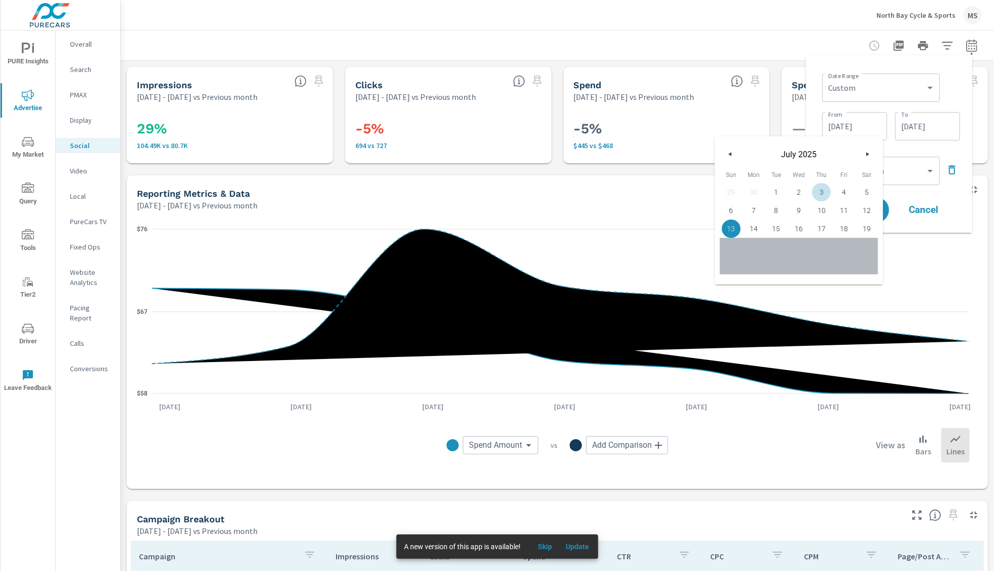
click at [819, 193] on span "3" at bounding box center [821, 191] width 23 height 13
type input "[DATE]"
click at [917, 125] on input "07/19/2025" at bounding box center [927, 126] width 57 height 20
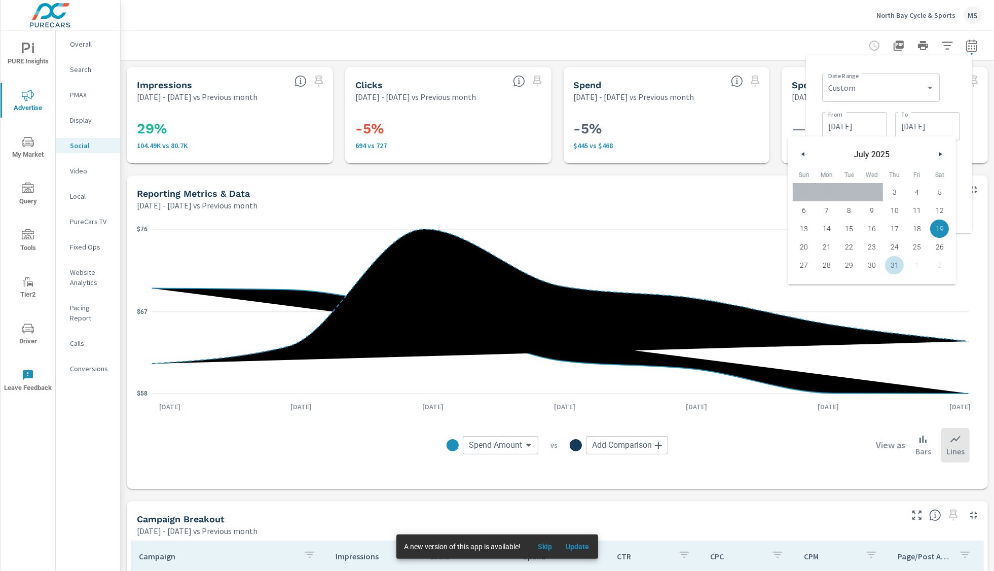
click at [892, 262] on span "31" at bounding box center [894, 264] width 23 height 13
type input "[DATE]"
click at [952, 86] on div "Date Range Custom Yesterday Last week Last 7 days Last 14 days Last 30 days Las…" at bounding box center [891, 86] width 138 height 34
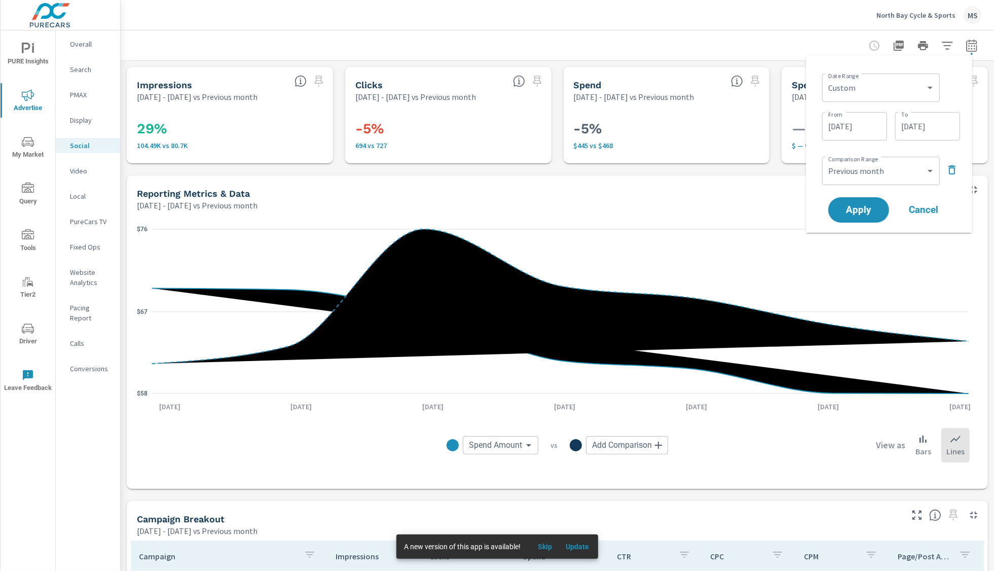
click at [952, 170] on icon "button" at bounding box center [951, 170] width 12 height 12
click at [850, 179] on span "Apply" at bounding box center [859, 182] width 42 height 10
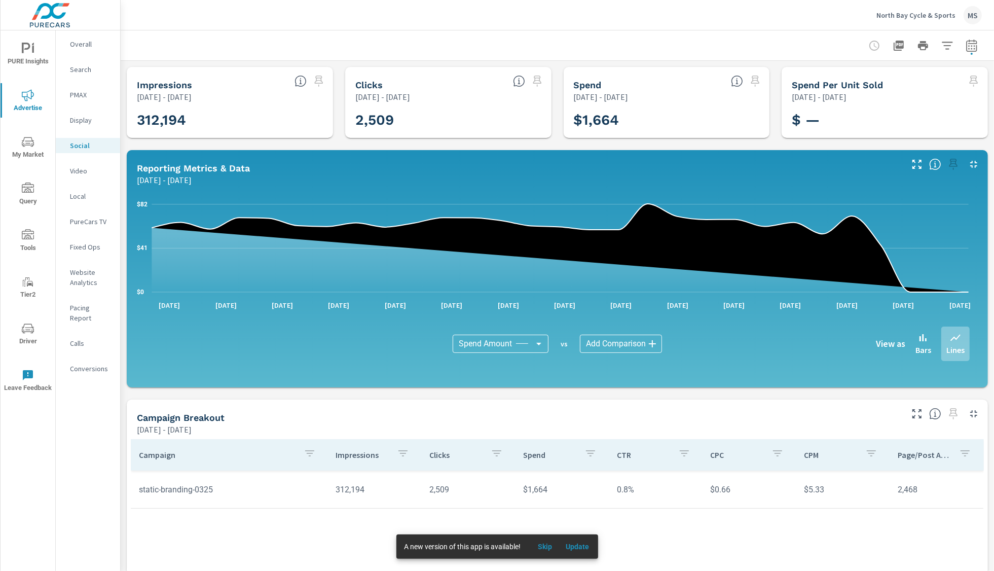
click at [965, 45] on icon "button" at bounding box center [971, 46] width 12 height 12
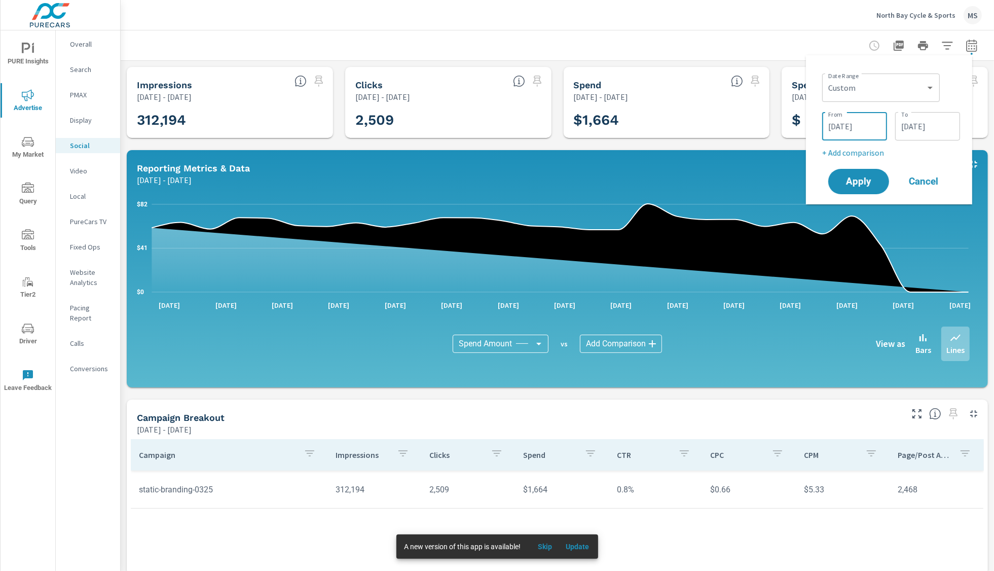
click at [854, 122] on input "[DATE]" at bounding box center [854, 126] width 57 height 20
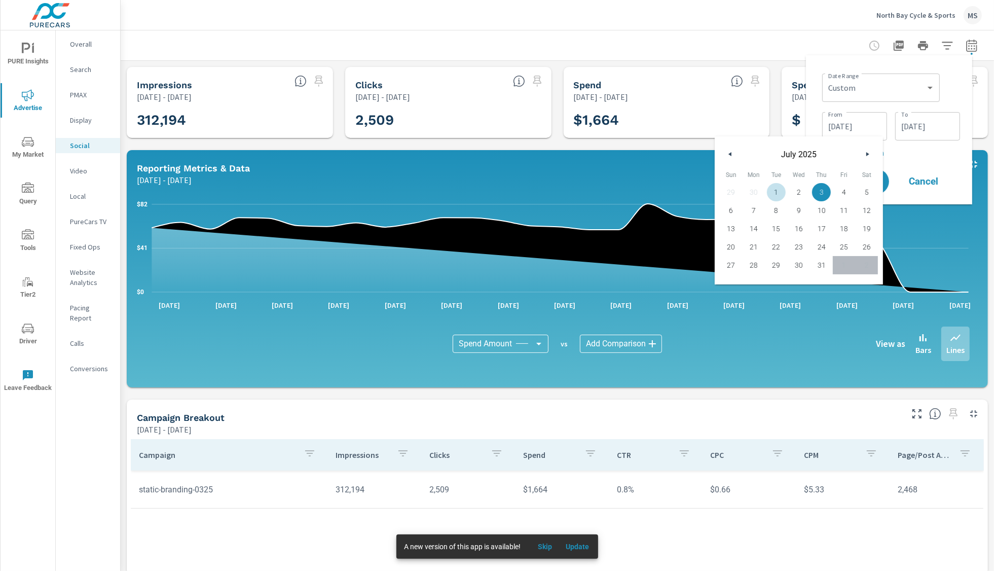
click at [773, 189] on span "1" at bounding box center [776, 191] width 23 height 13
type input "07/01/2025"
click at [908, 153] on p "+ Add comparison" at bounding box center [891, 152] width 138 height 12
select select "Previous period"
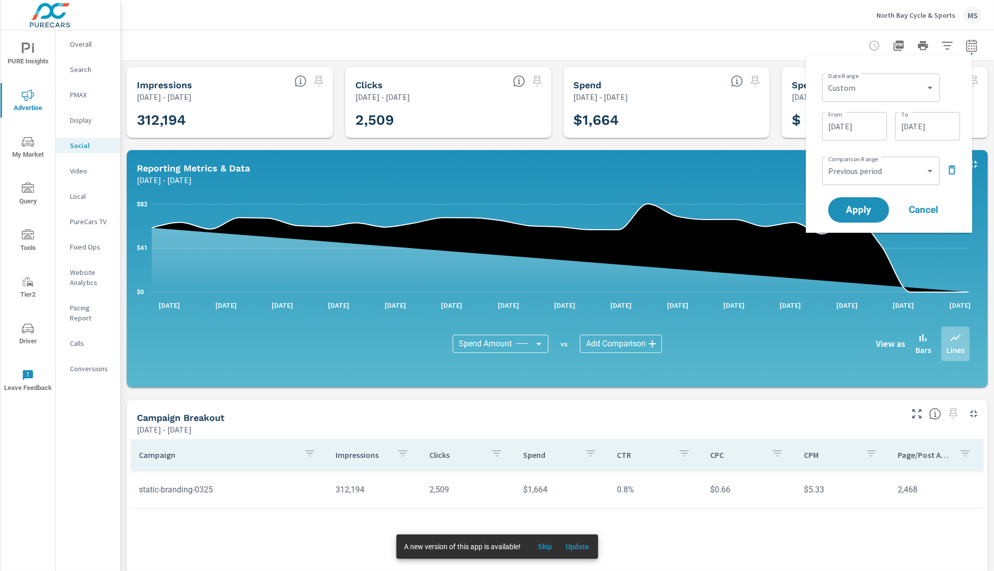
click at [950, 171] on icon "button" at bounding box center [951, 170] width 12 height 12
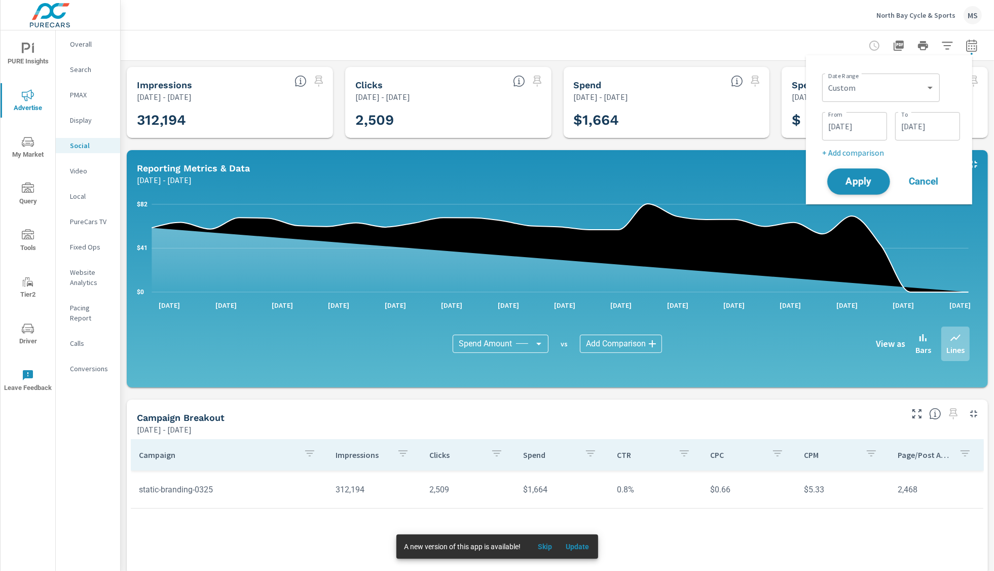
click at [858, 172] on button "Apply" at bounding box center [858, 181] width 63 height 26
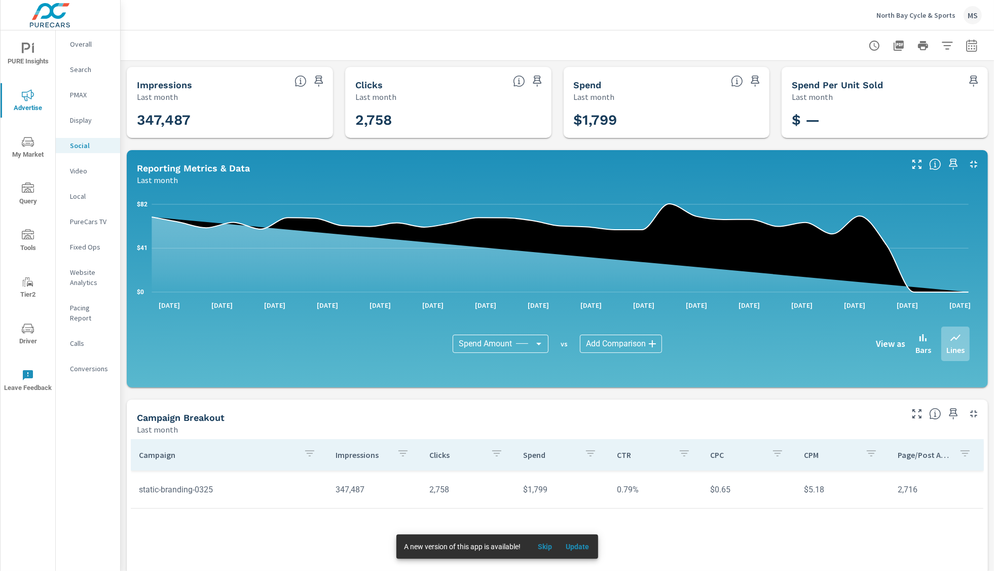
click at [968, 46] on icon "button" at bounding box center [971, 47] width 7 height 4
select select "Last month"
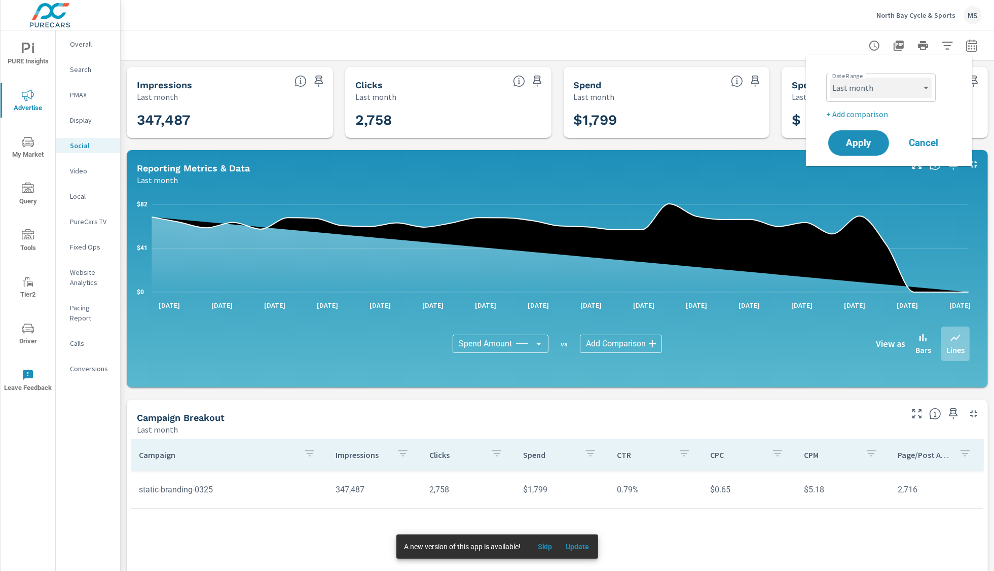
click at [860, 96] on select "Custom [DATE] Last week Last 7 days Last 14 days Last 30 days Last 45 days Last…" at bounding box center [880, 88] width 101 height 20
click at [941, 140] on span "Cancel" at bounding box center [923, 142] width 41 height 9
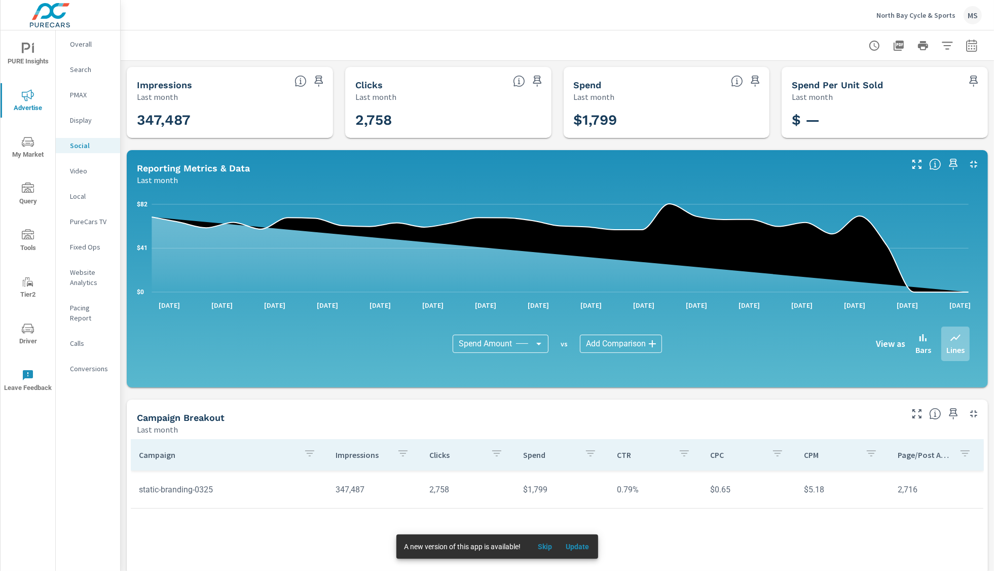
click at [967, 41] on icon "button" at bounding box center [971, 46] width 12 height 12
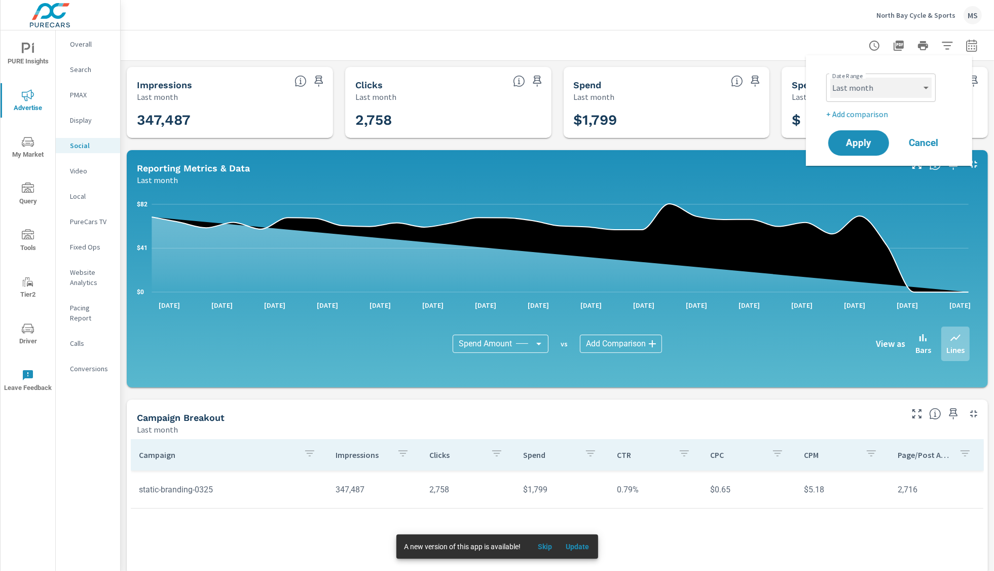
click at [865, 88] on select "Custom [DATE] Last week Last 7 days Last 14 days Last 30 days Last 45 days Last…" at bounding box center [880, 88] width 101 height 20
click at [830, 78] on select "Custom [DATE] Last week Last 7 days Last 14 days Last 30 days Last 45 days Last…" at bounding box center [880, 88] width 101 height 20
select select "custom"
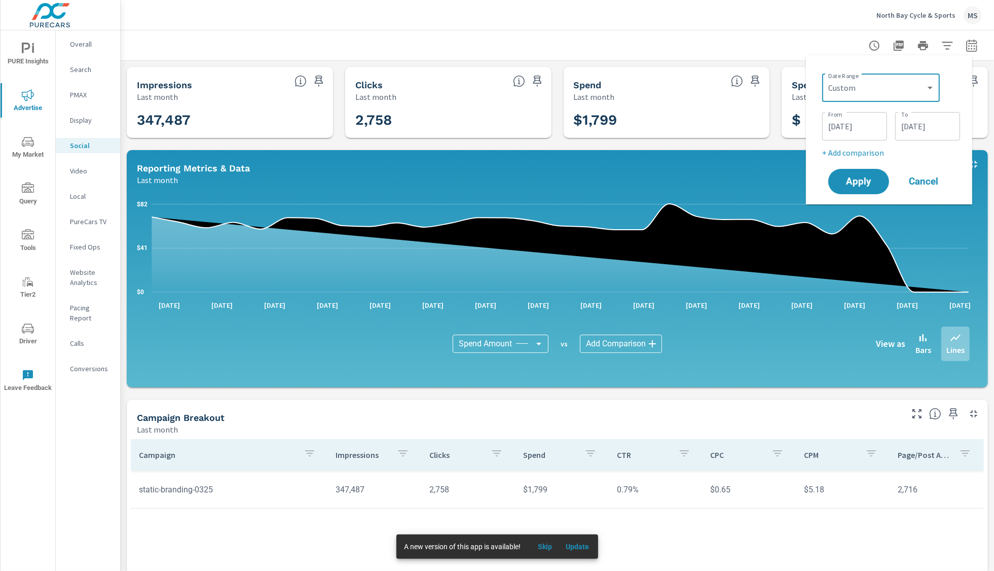
click at [851, 125] on input "[DATE]" at bounding box center [854, 126] width 57 height 20
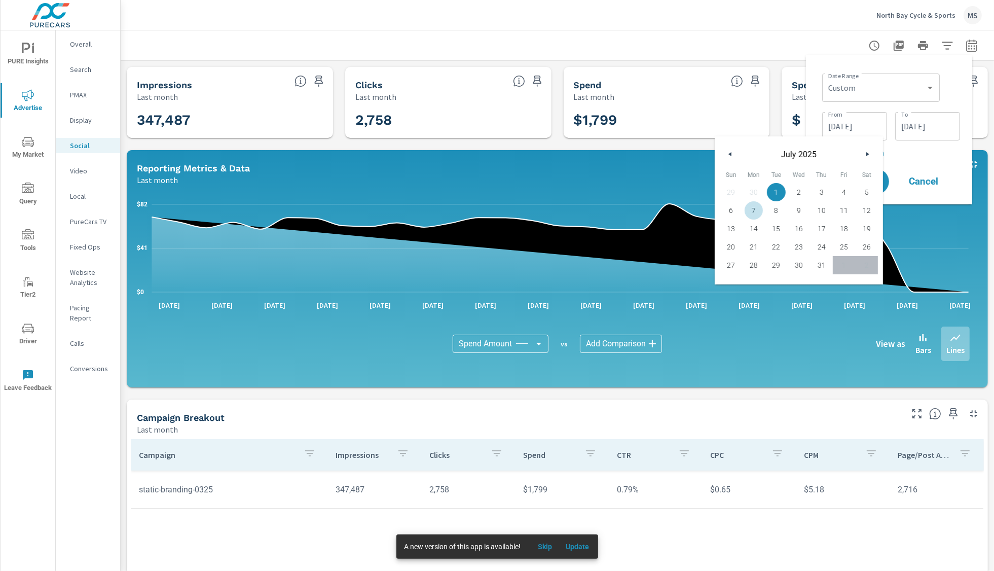
click at [749, 208] on span "7" at bounding box center [753, 210] width 23 height 13
type input "[DATE]"
click at [909, 151] on p "+ Add comparison" at bounding box center [891, 152] width 138 height 12
select select "Previous period"
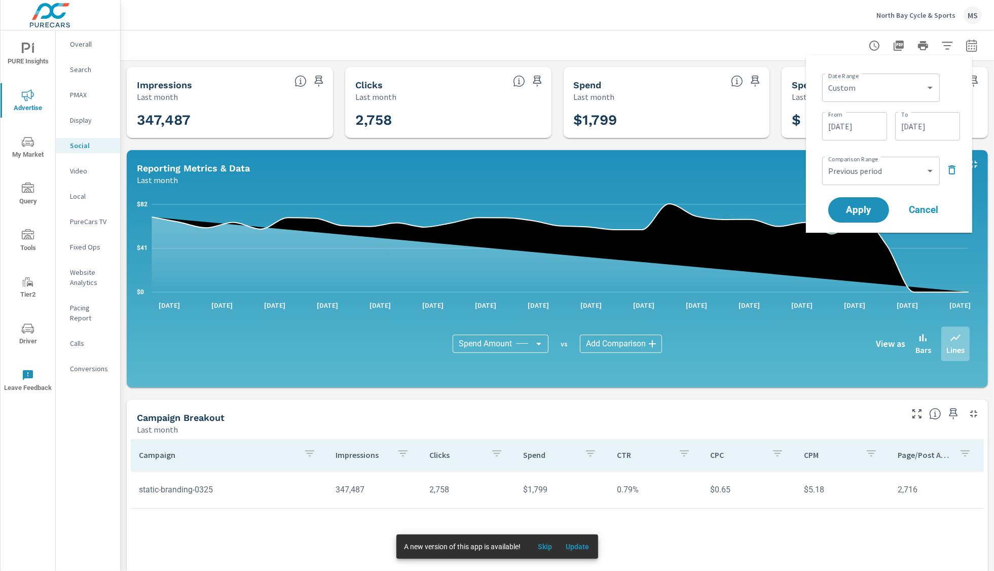
click at [958, 171] on button "button" at bounding box center [951, 170] width 16 height 16
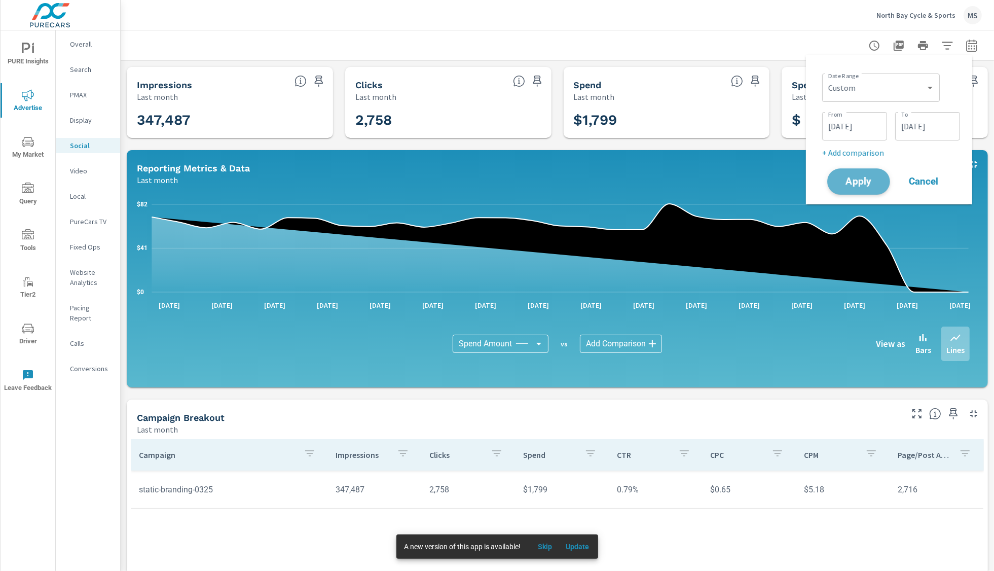
click at [867, 180] on span "Apply" at bounding box center [859, 182] width 42 height 10
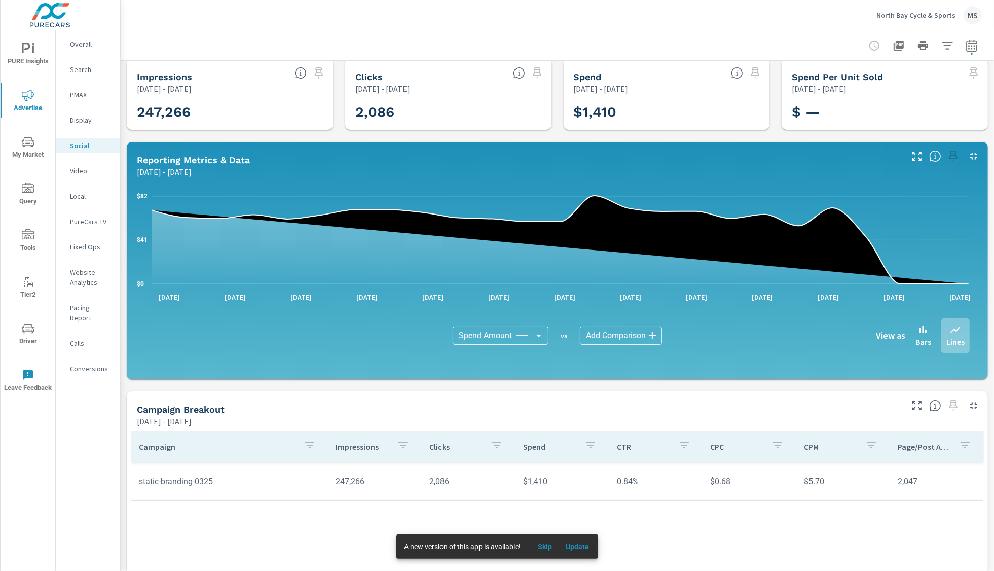
scroll to position [16, 0]
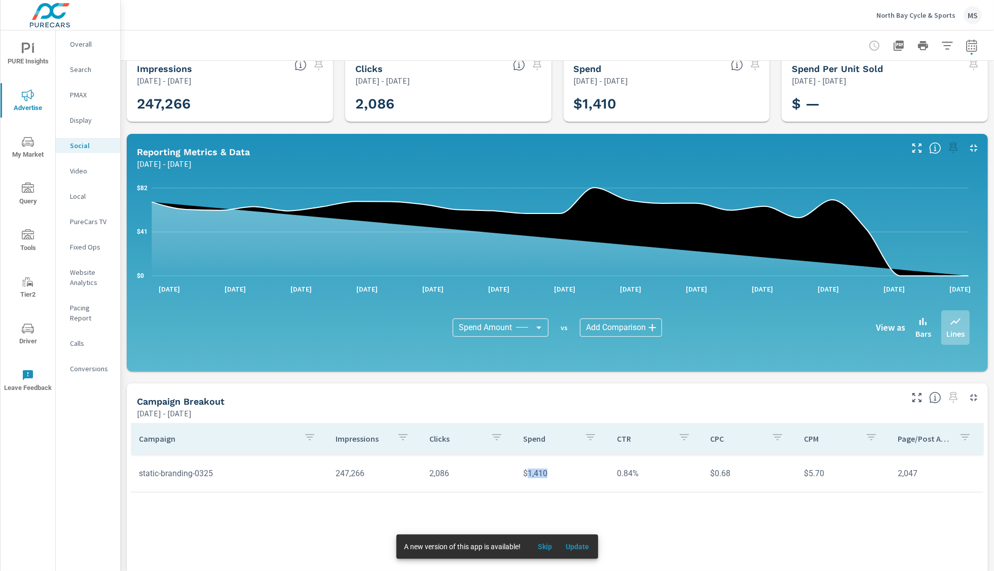
drag, startPoint x: 547, startPoint y: 474, endPoint x: 523, endPoint y: 472, distance: 24.4
click at [523, 472] on td "$1,410" at bounding box center [562, 473] width 94 height 26
copy td "1,410"
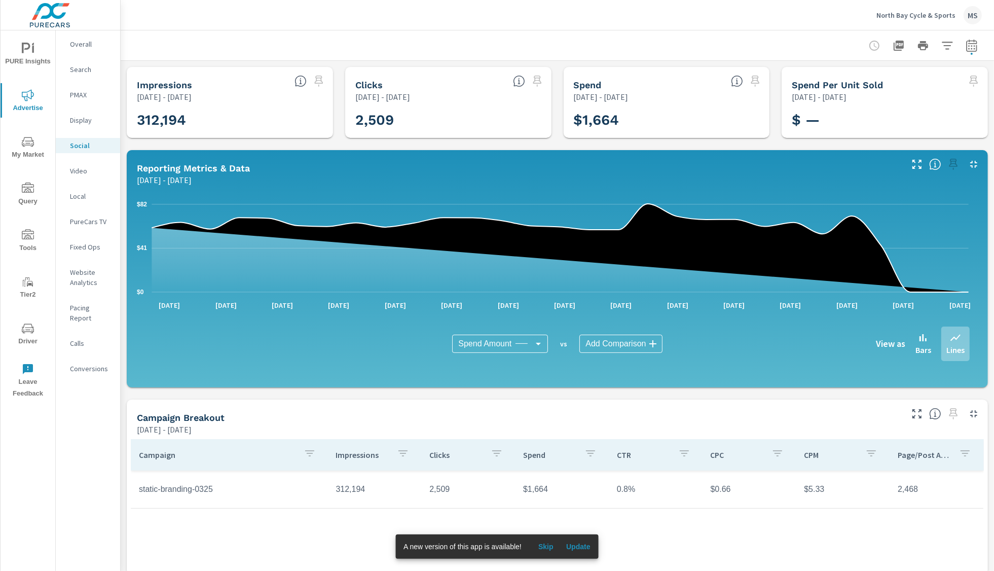
click at [965, 48] on icon "button" at bounding box center [971, 46] width 12 height 12
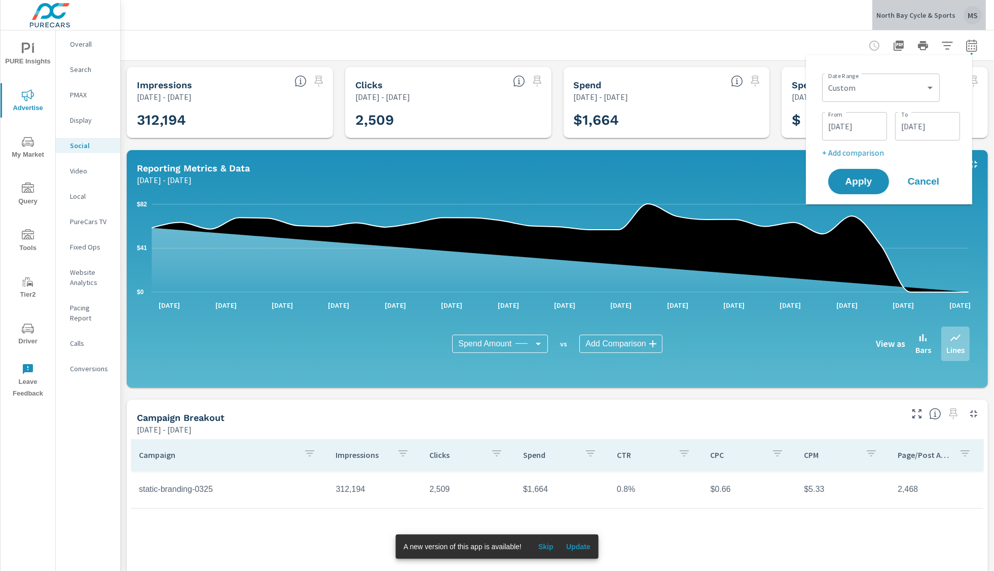
click at [972, 12] on div "MS" at bounding box center [972, 15] width 18 height 18
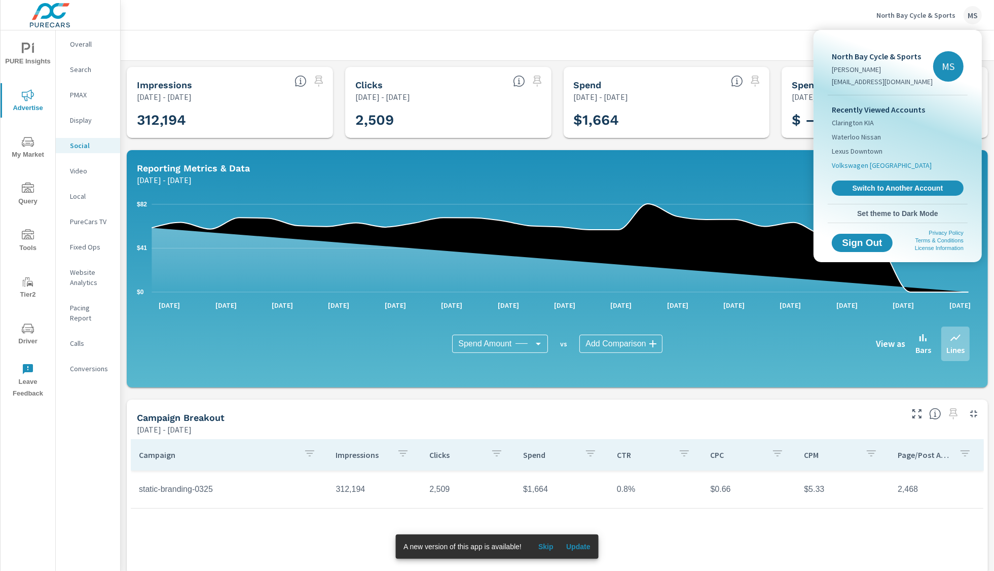
click at [884, 165] on span "Volkswagen [GEOGRAPHIC_DATA]" at bounding box center [881, 165] width 100 height 10
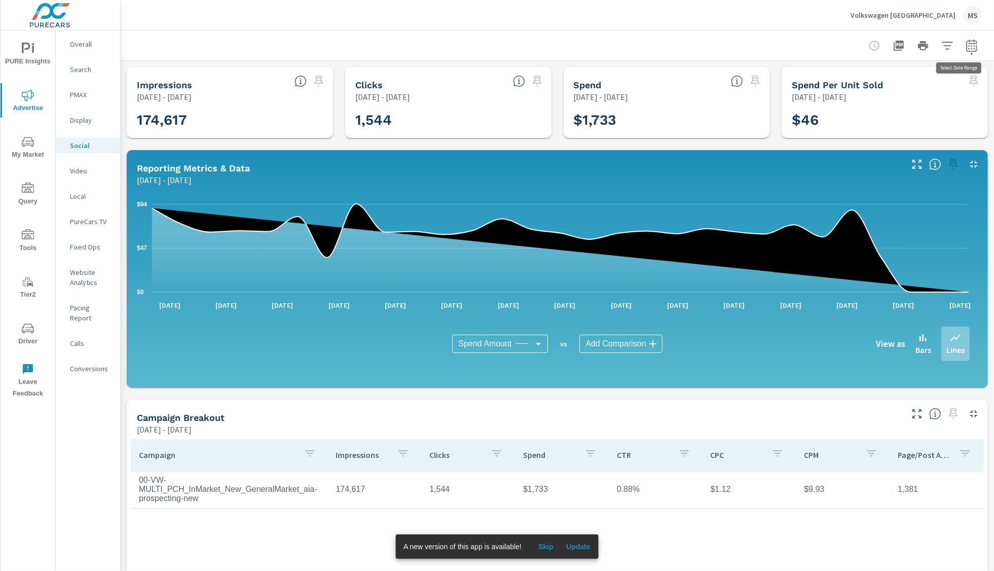
click at [965, 47] on icon "button" at bounding box center [971, 46] width 12 height 12
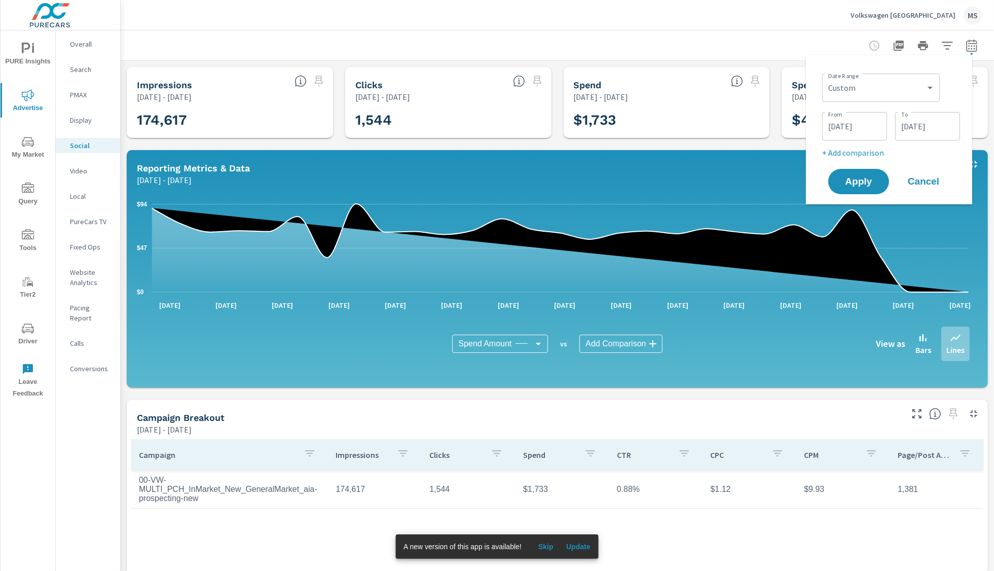
click at [941, 44] on icon "button" at bounding box center [947, 46] width 12 height 12
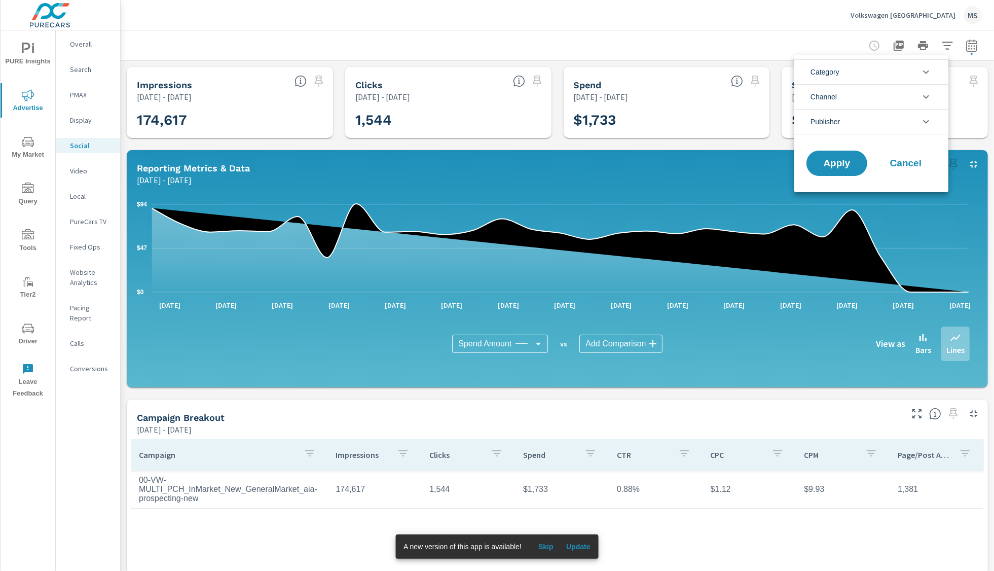
click at [970, 46] on div at bounding box center [497, 285] width 994 height 571
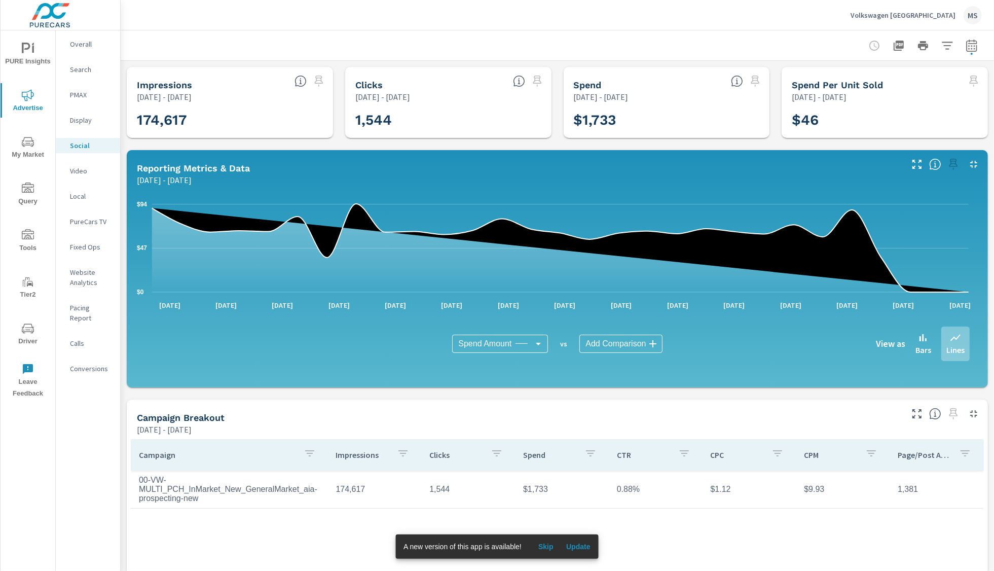
click at [965, 48] on icon "button" at bounding box center [971, 46] width 12 height 12
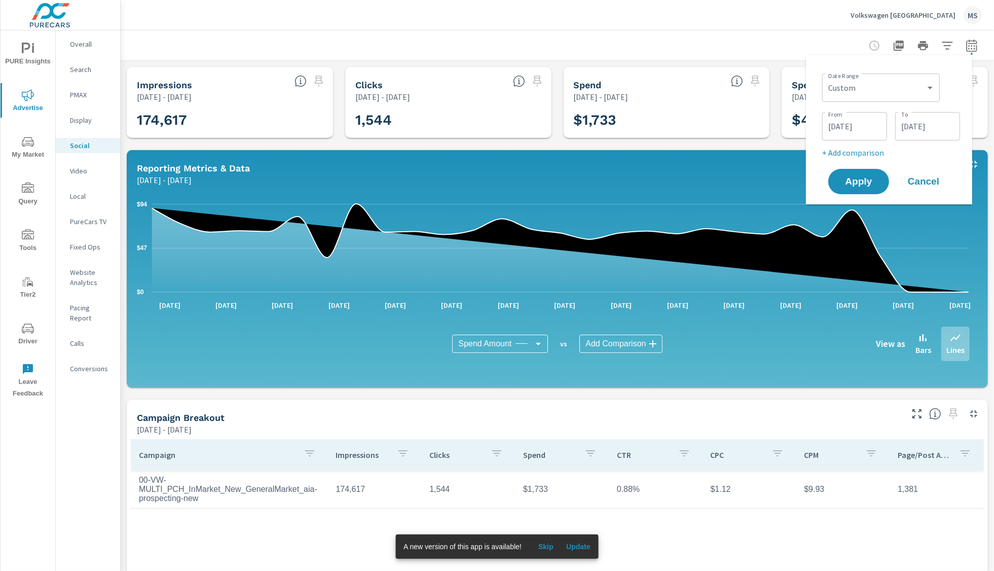
click at [973, 12] on div "MS" at bounding box center [972, 15] width 18 height 18
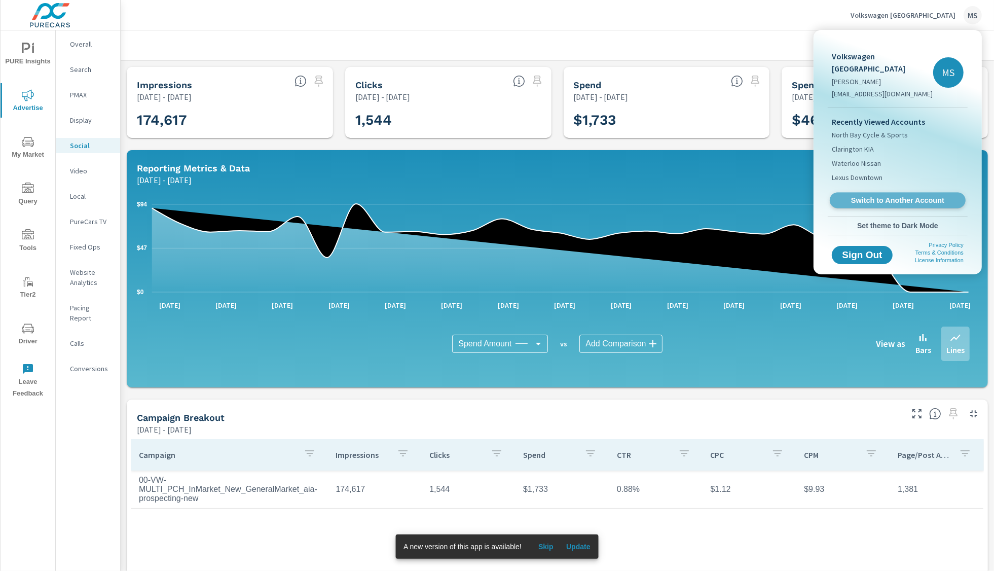
click at [889, 196] on span "Switch to Another Account" at bounding box center [897, 201] width 124 height 10
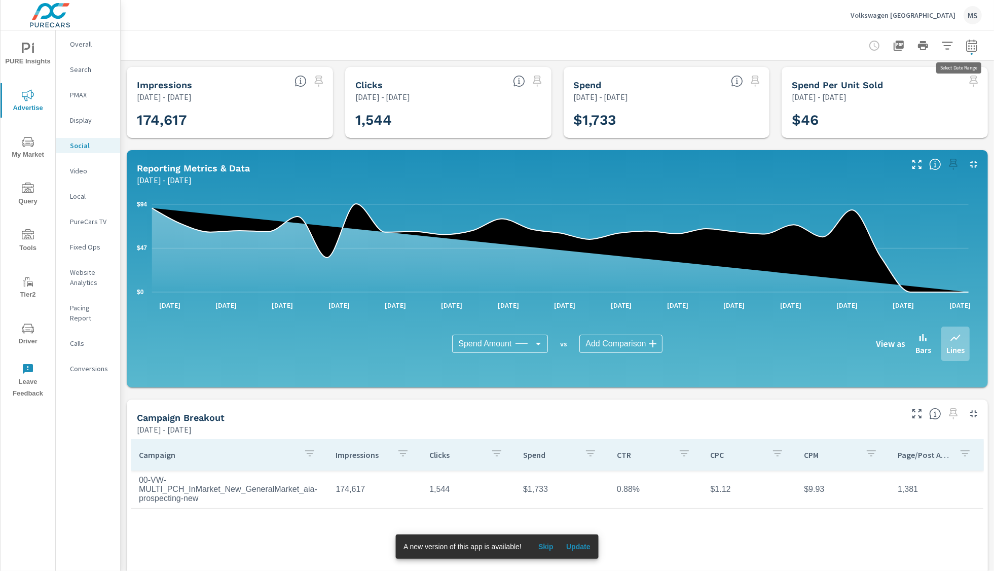
click at [965, 47] on icon "button" at bounding box center [971, 46] width 12 height 12
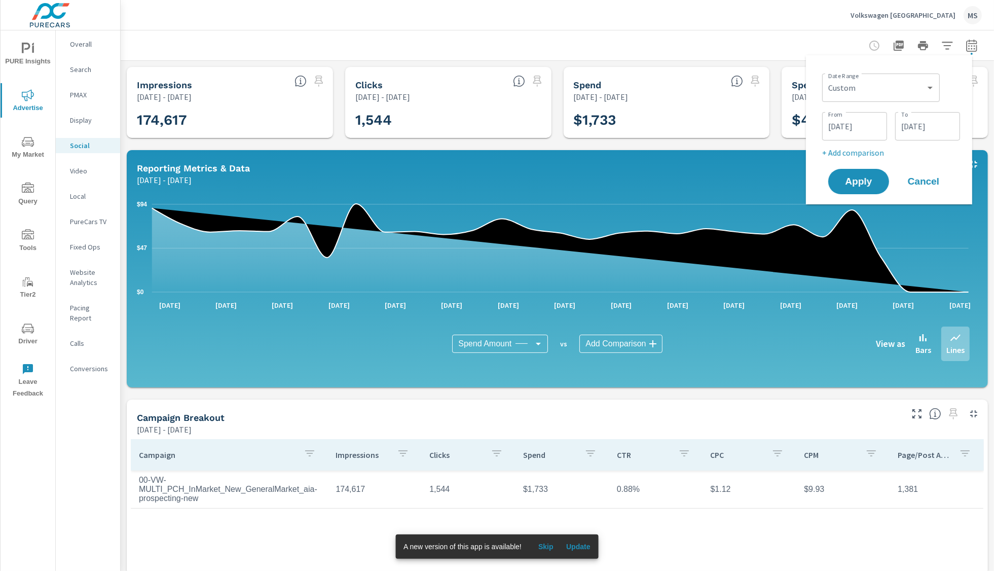
click at [858, 128] on input "[DATE]" at bounding box center [854, 126] width 57 height 20
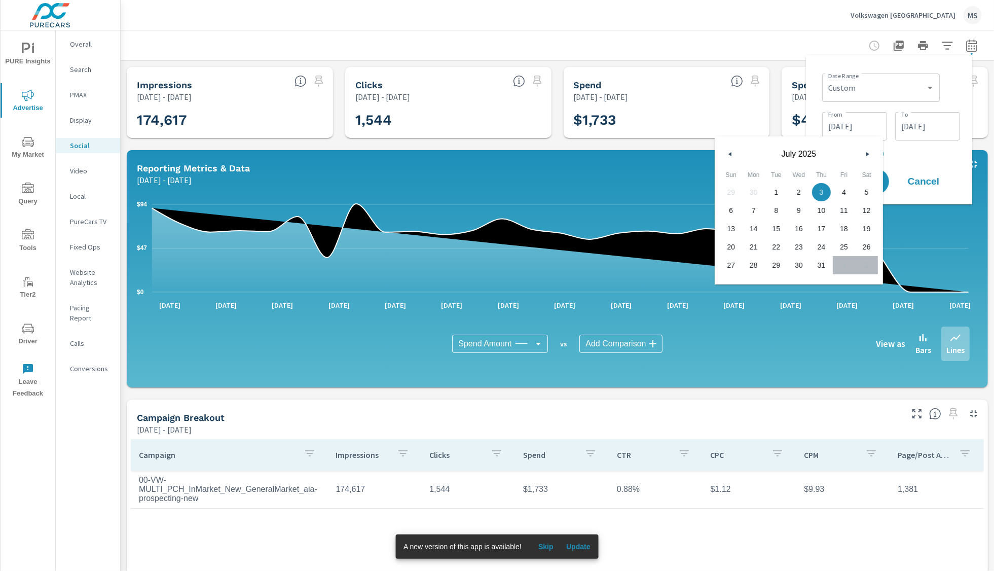
click at [774, 192] on span "1" at bounding box center [776, 191] width 23 height 13
type input "[DATE]"
click at [912, 140] on div "From [DATE] From To [DATE] To" at bounding box center [891, 125] width 138 height 34
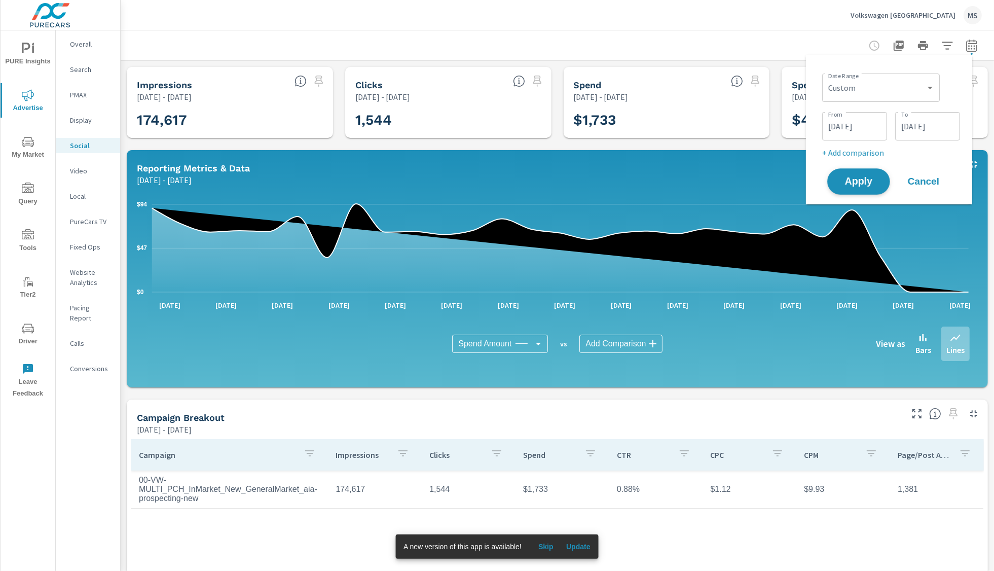
click at [870, 180] on span "Apply" at bounding box center [859, 182] width 42 height 10
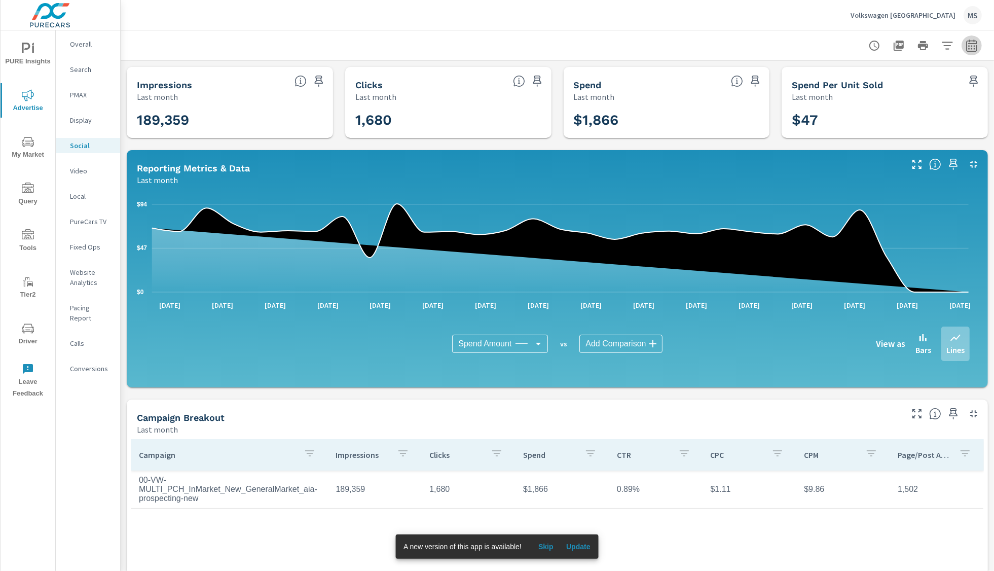
click at [968, 45] on icon "button" at bounding box center [971, 47] width 7 height 4
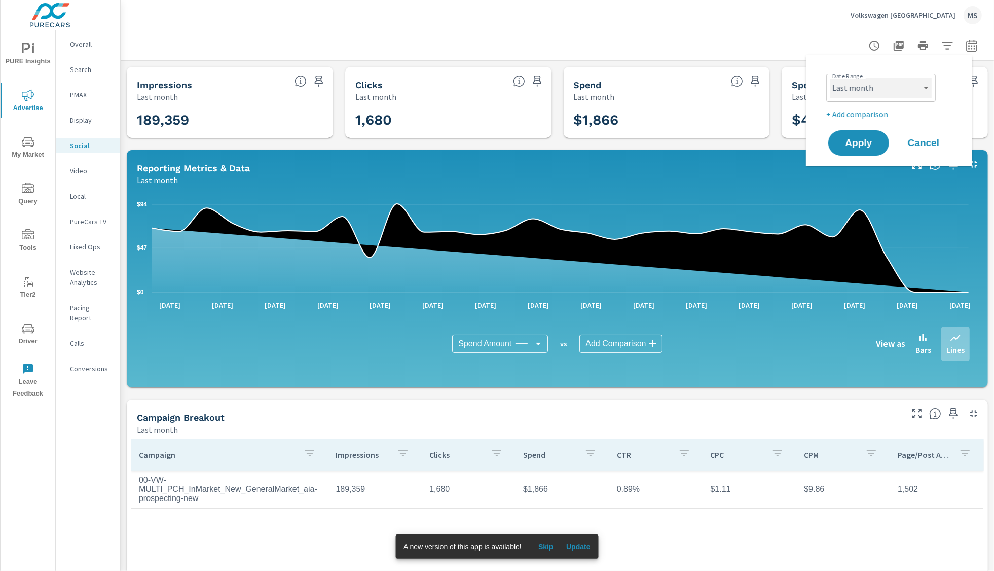
click at [867, 92] on select "Custom [DATE] Last week Last 7 days Last 14 days Last 30 days Last 45 days Last…" at bounding box center [880, 88] width 101 height 20
click at [830, 78] on select "Custom [DATE] Last week Last 7 days Last 14 days Last 30 days Last 45 days Last…" at bounding box center [880, 88] width 101 height 20
select select "custom"
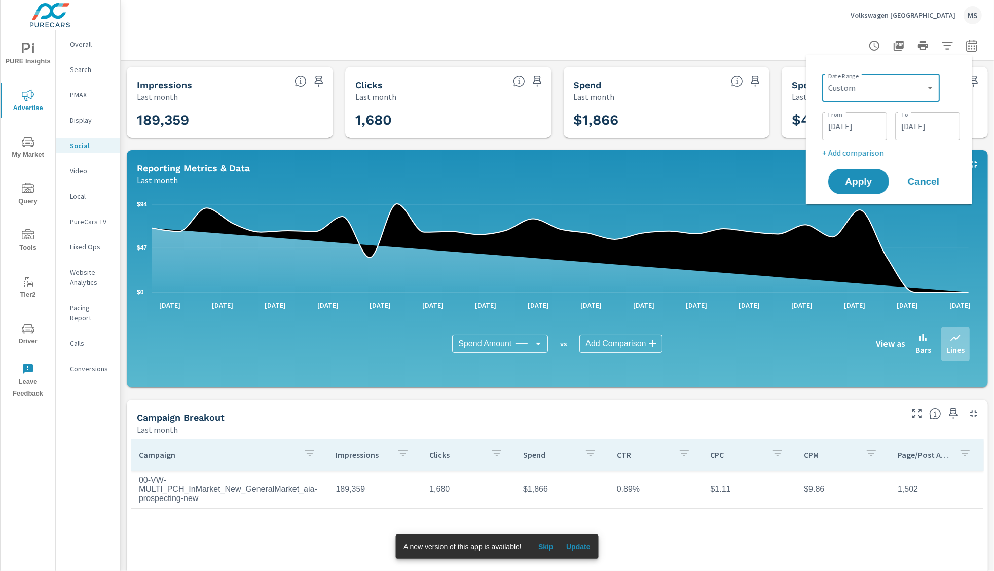
click at [847, 122] on input "[DATE]" at bounding box center [854, 126] width 57 height 20
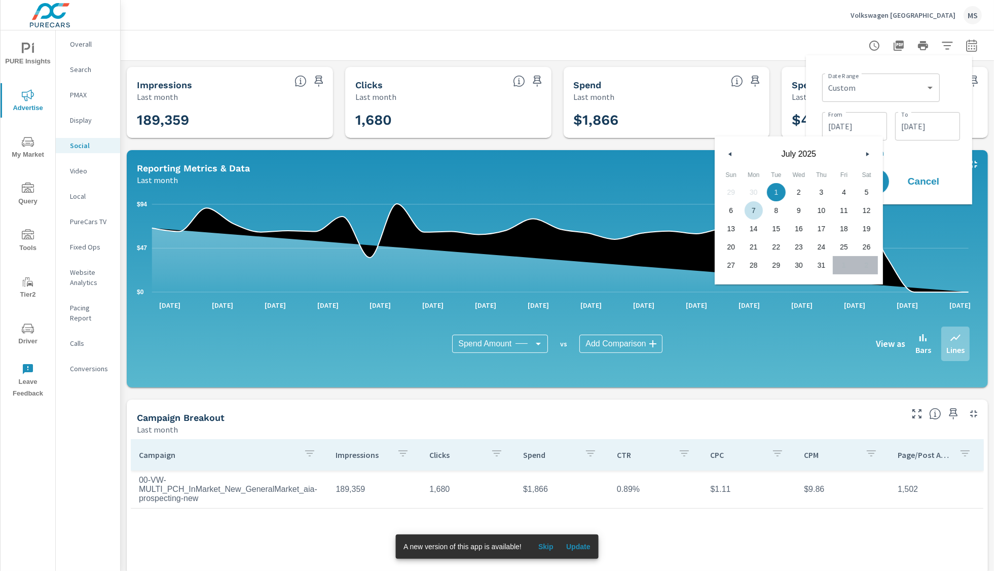
click at [758, 212] on span "7" at bounding box center [753, 210] width 23 height 13
type input "[DATE]"
click at [922, 152] on p "+ Add comparison" at bounding box center [891, 152] width 138 height 12
select select "Previous period"
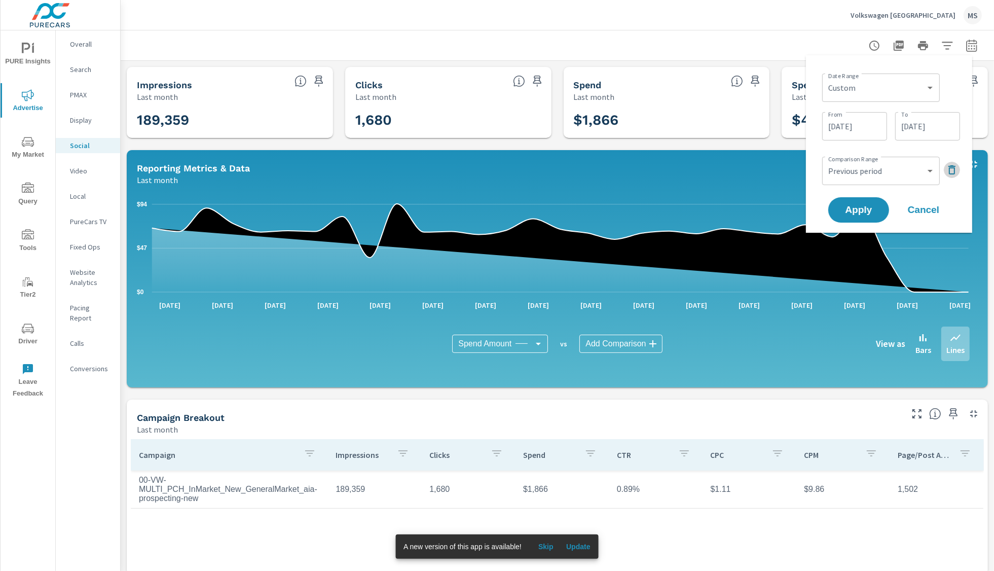
click at [953, 169] on icon "button" at bounding box center [951, 170] width 12 height 12
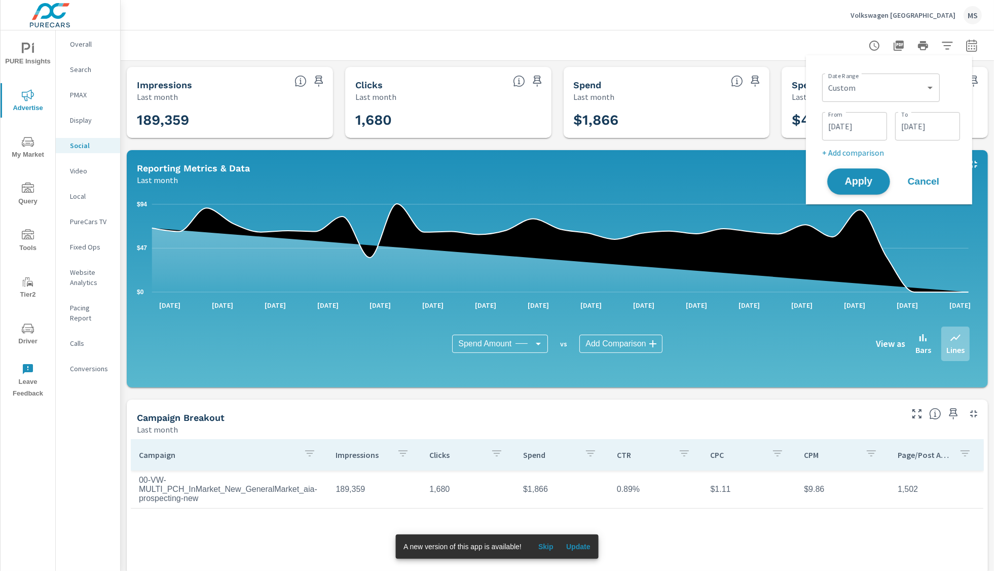
click at [857, 183] on span "Apply" at bounding box center [859, 182] width 42 height 10
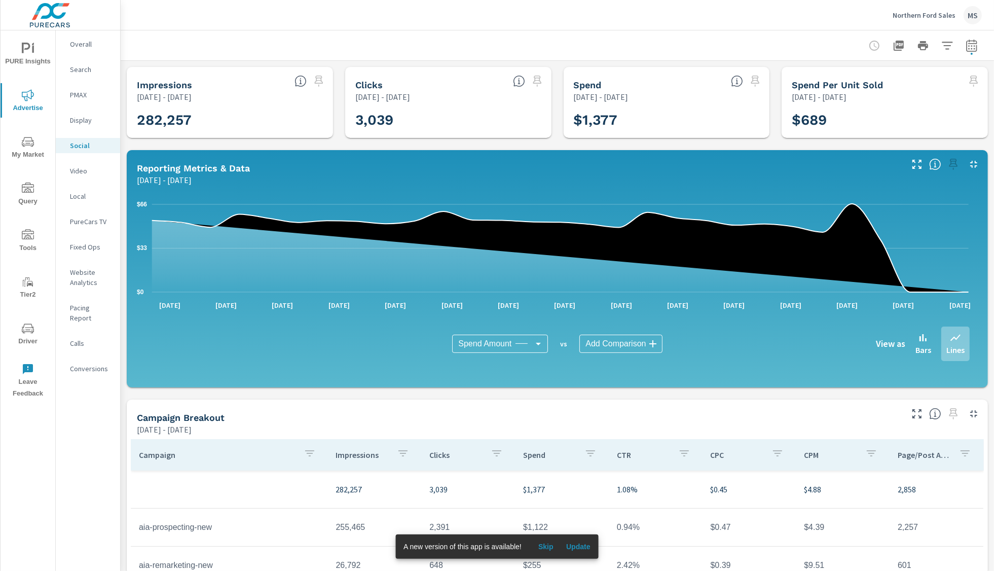
click at [971, 18] on div "MS" at bounding box center [972, 15] width 18 height 18
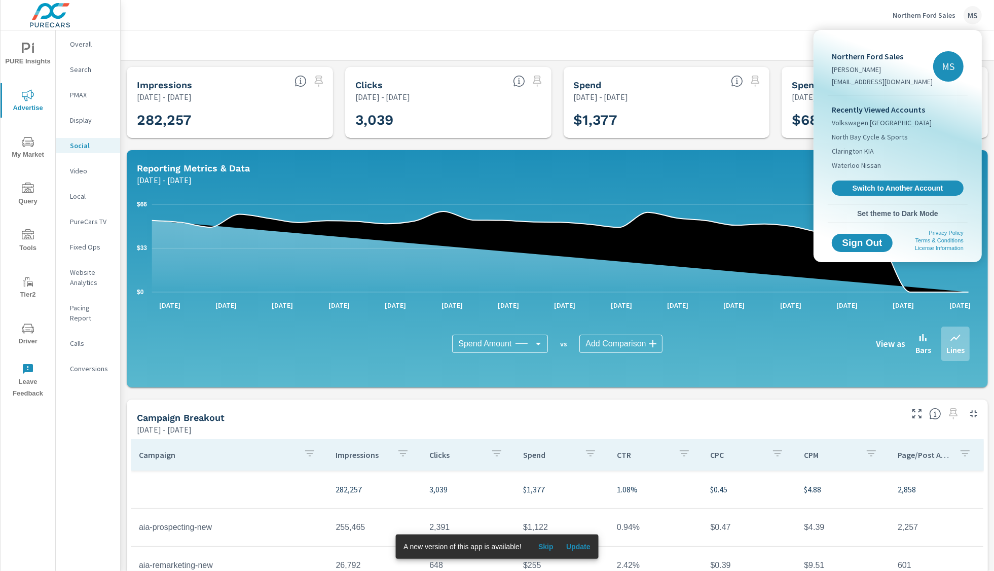
click at [450, 22] on div at bounding box center [497, 285] width 994 height 571
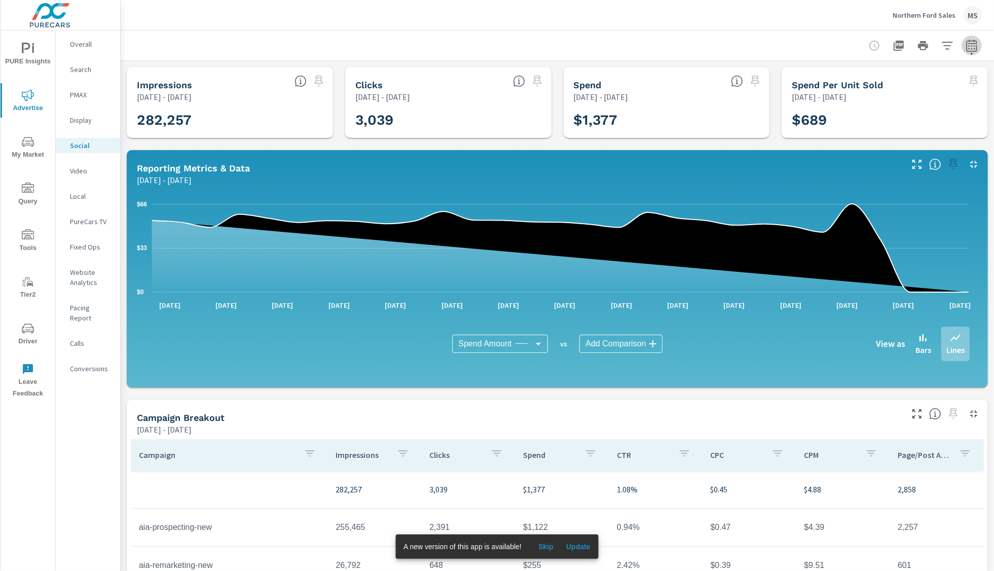
click at [966, 43] on icon "button" at bounding box center [971, 45] width 11 height 12
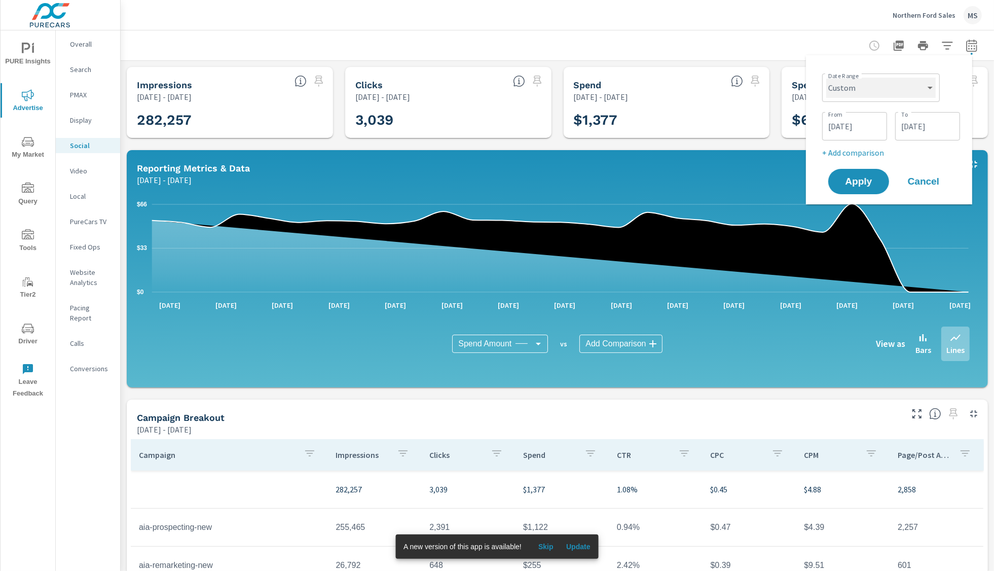
click at [849, 90] on select "Custom [DATE] Last week Last 7 days Last 14 days Last 30 days Last 45 days Last…" at bounding box center [880, 88] width 109 height 20
click at [826, 78] on select "Custom [DATE] Last week Last 7 days Last 14 days Last 30 days Last 45 days Last…" at bounding box center [880, 88] width 109 height 20
click at [860, 92] on select "Custom [DATE] Last week Last 7 days Last 14 days Last 30 days Last 45 days Last…" at bounding box center [880, 88] width 109 height 20
click at [861, 123] on input "[DATE]" at bounding box center [854, 126] width 57 height 20
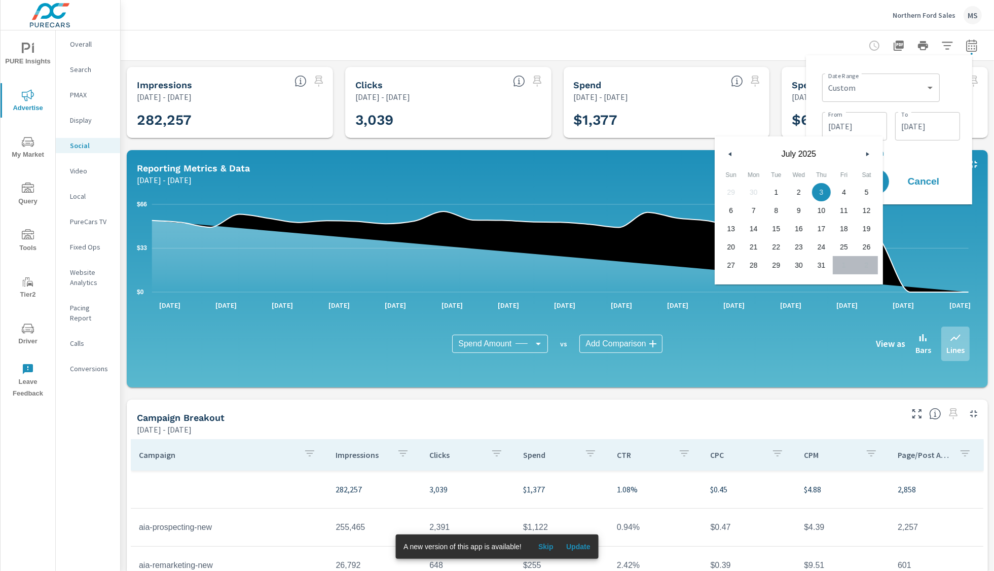
click at [778, 191] on span "1" at bounding box center [776, 191] width 23 height 13
type input "[DATE]"
click at [881, 61] on div "Date Range Custom Yesterday Last week Last 7 days Last 14 days Last 30 days Las…" at bounding box center [889, 129] width 166 height 149
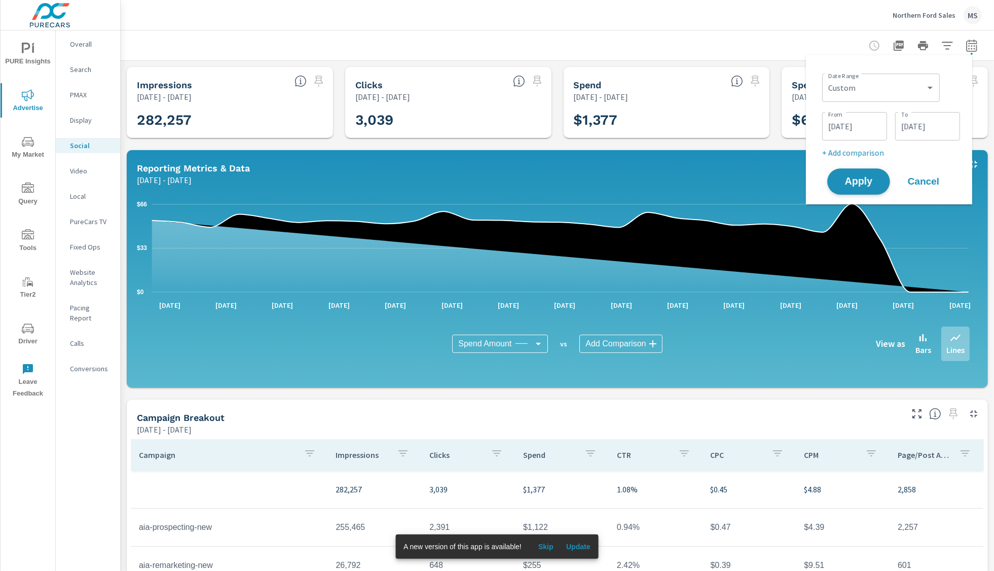
click at [865, 186] on span "Apply" at bounding box center [859, 182] width 42 height 10
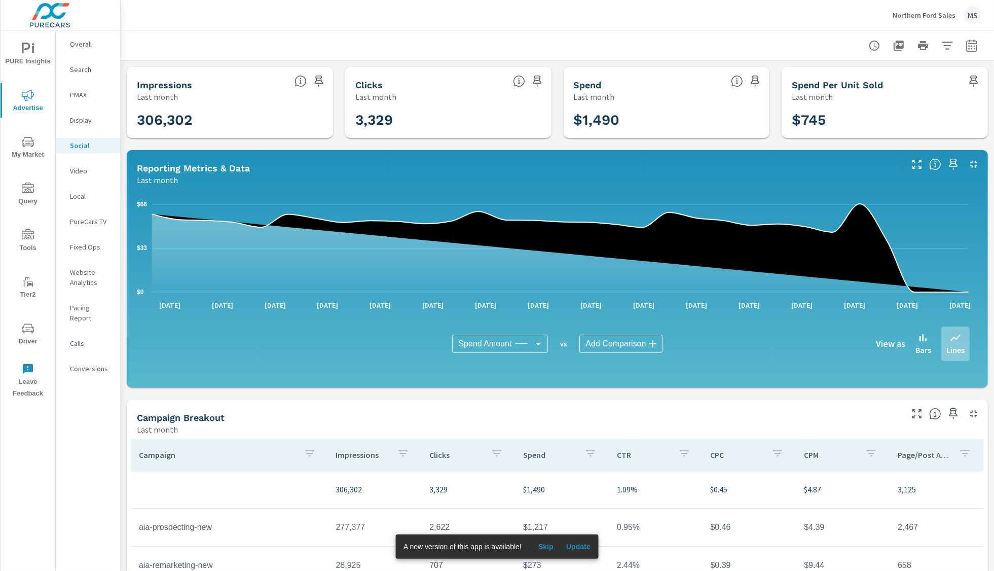
click at [966, 51] on button "button" at bounding box center [971, 45] width 20 height 20
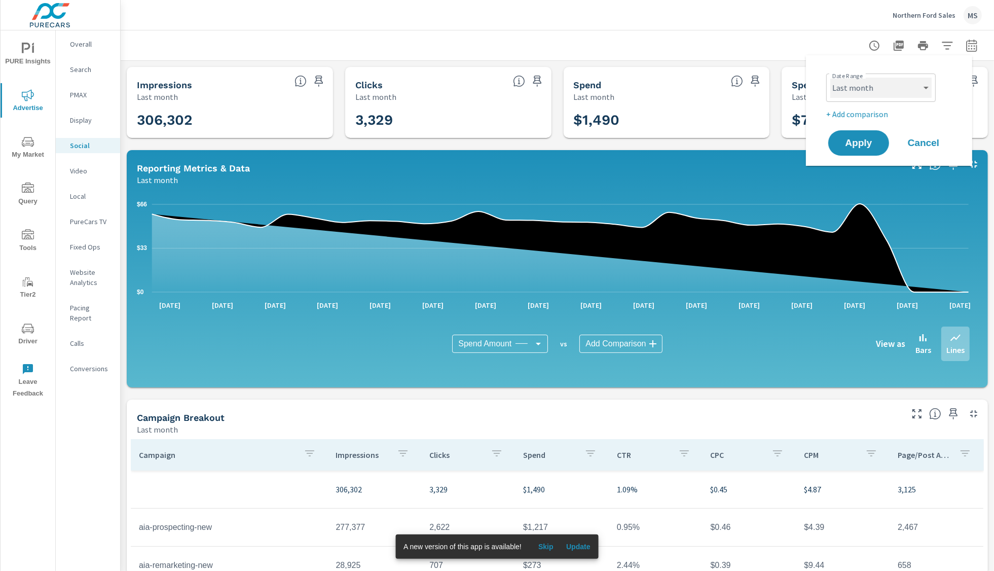
click at [873, 91] on select "Custom [DATE] Last week Last 7 days Last 14 days Last 30 days Last 45 days Last…" at bounding box center [880, 88] width 101 height 20
click at [866, 92] on select "Custom [DATE] Last week Last 7 days Last 14 days Last 30 days Last 45 days Last…" at bounding box center [880, 88] width 101 height 20
click at [873, 79] on select "Custom [DATE] Last week Last 7 days Last 14 days Last 30 days Last 45 days Last…" at bounding box center [880, 88] width 101 height 20
click at [830, 78] on select "Custom [DATE] Last week Last 7 days Last 14 days Last 30 days Last 45 days Last…" at bounding box center [880, 88] width 101 height 20
select select "custom"
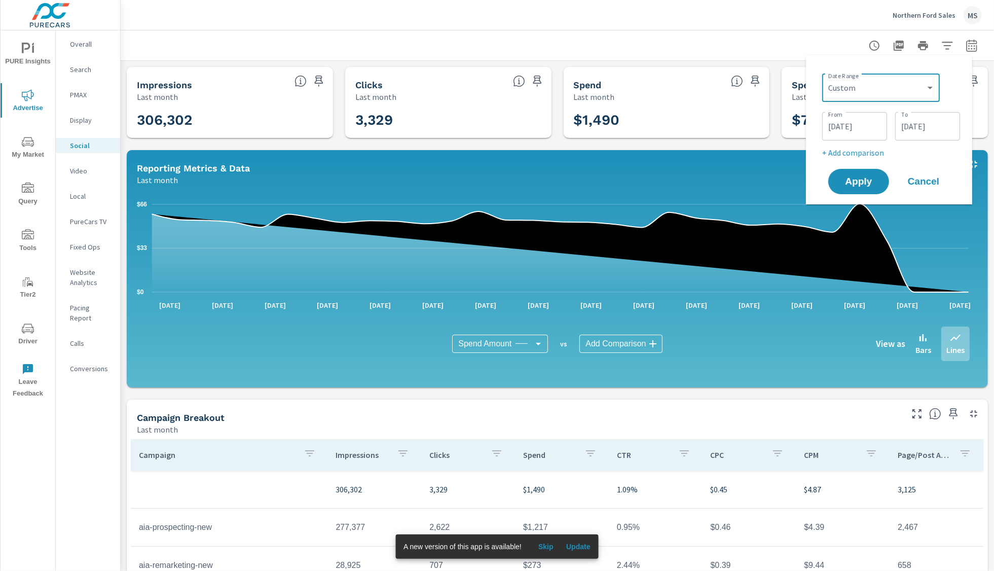
click at [845, 118] on input "[DATE]" at bounding box center [854, 126] width 57 height 20
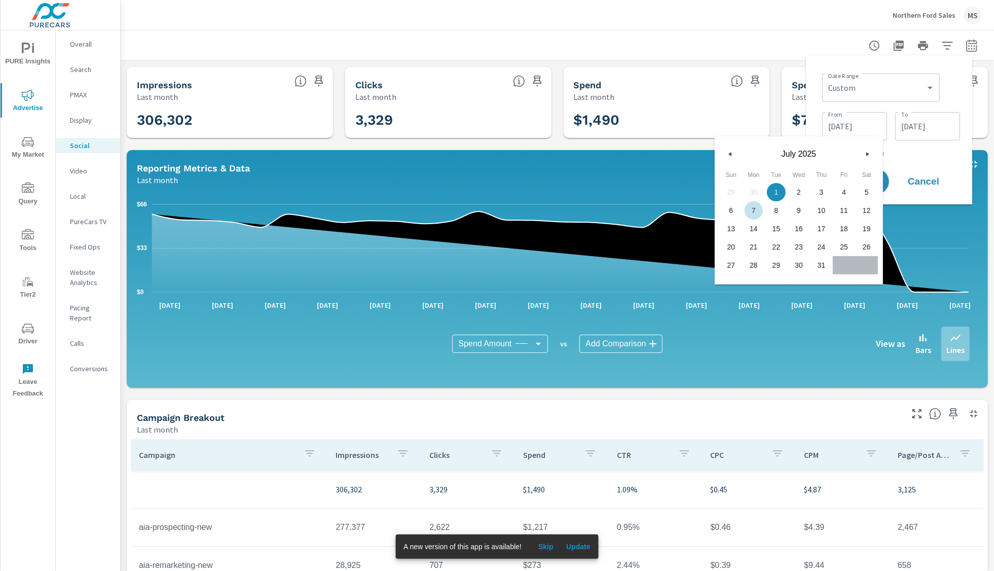
click at [753, 211] on span "7" at bounding box center [753, 210] width 23 height 13
type input "[DATE]"
click at [925, 147] on p "+ Add comparison" at bounding box center [891, 152] width 138 height 12
select select "Previous period"
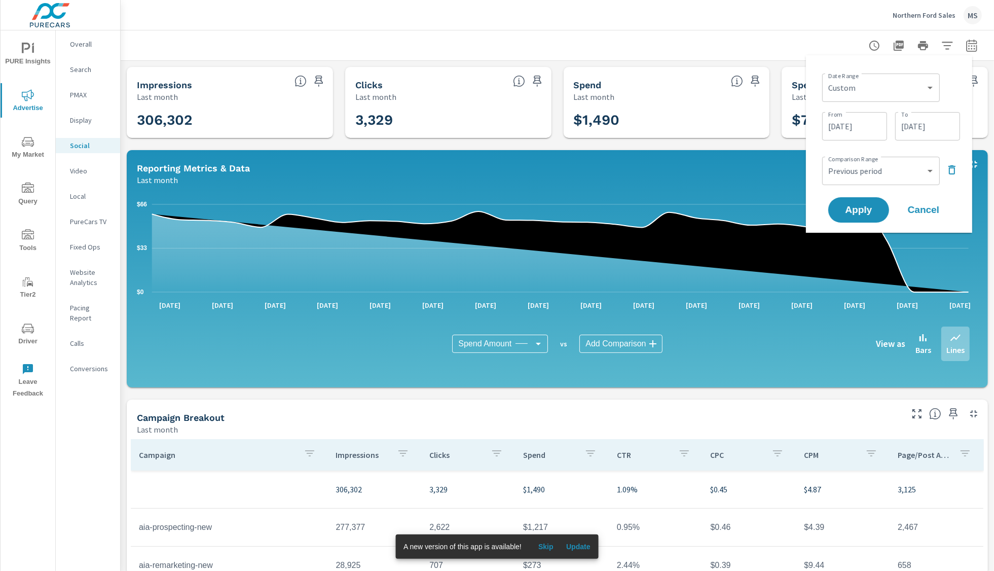
click at [958, 170] on button "button" at bounding box center [951, 170] width 16 height 16
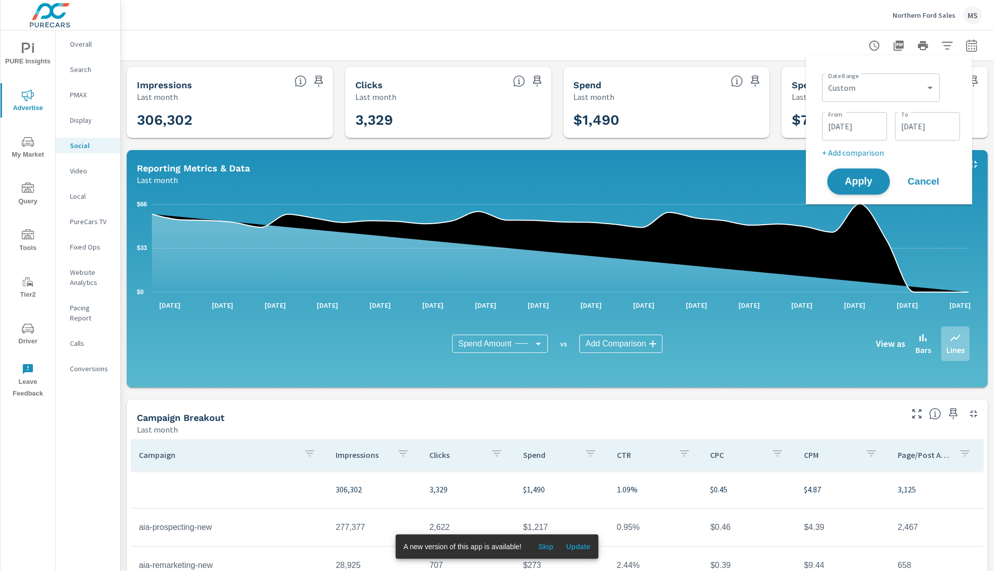
click at [862, 177] on span "Apply" at bounding box center [859, 182] width 42 height 10
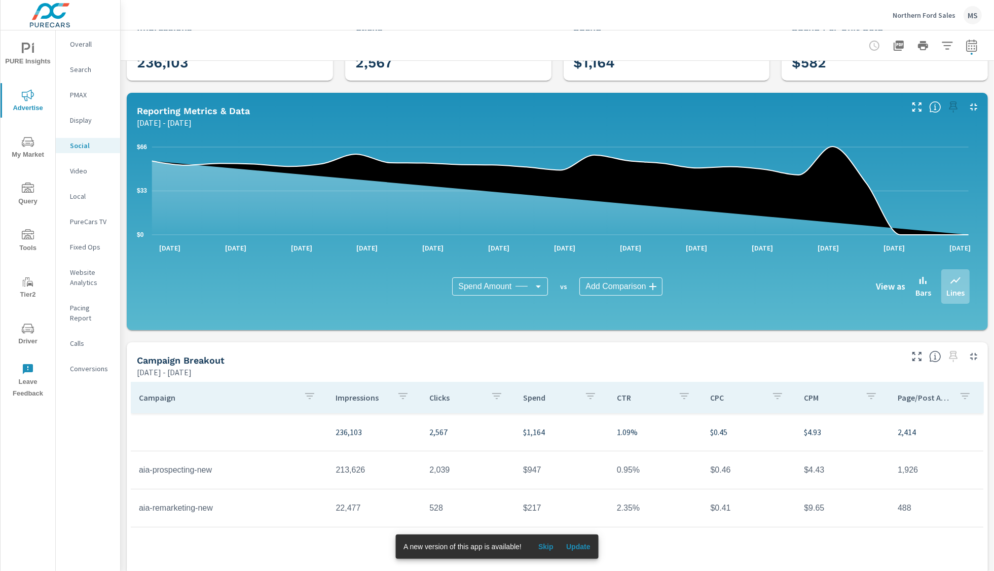
scroll to position [66, 0]
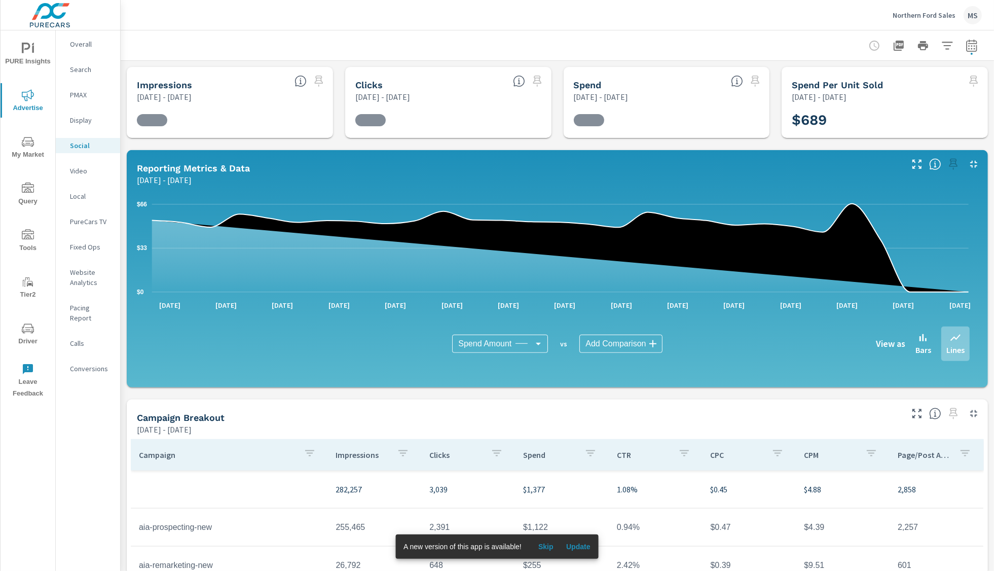
click at [976, 20] on div "MS" at bounding box center [972, 15] width 18 height 18
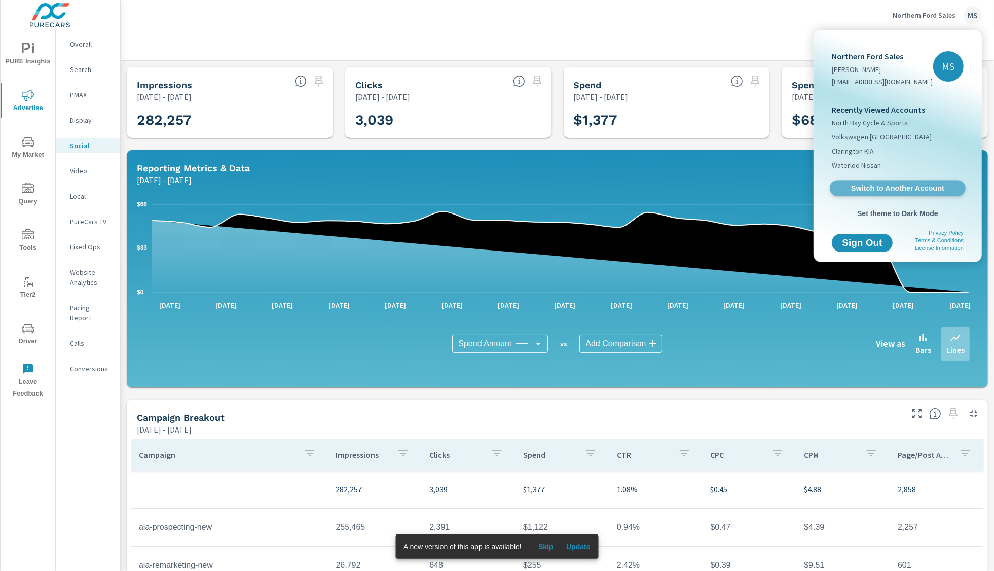
click at [884, 185] on span "Switch to Another Account" at bounding box center [897, 188] width 124 height 10
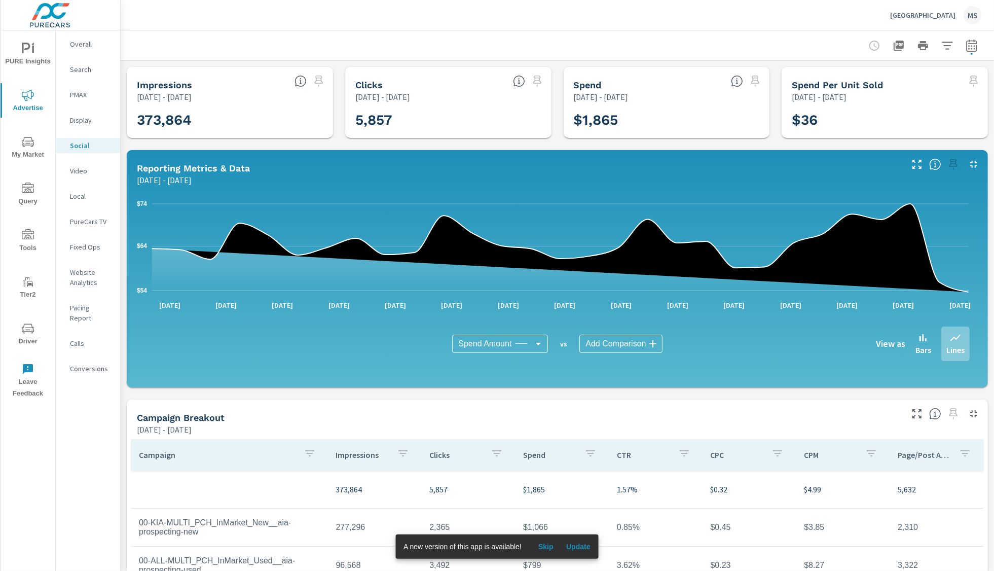
click at [966, 43] on icon "button" at bounding box center [971, 45] width 11 height 12
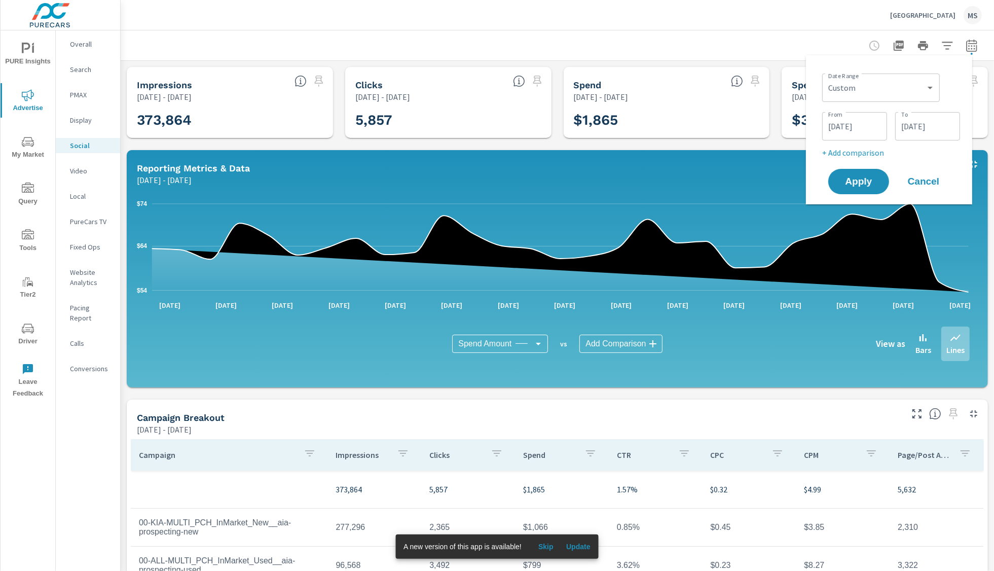
click at [867, 122] on input "[DATE]" at bounding box center [854, 126] width 57 height 20
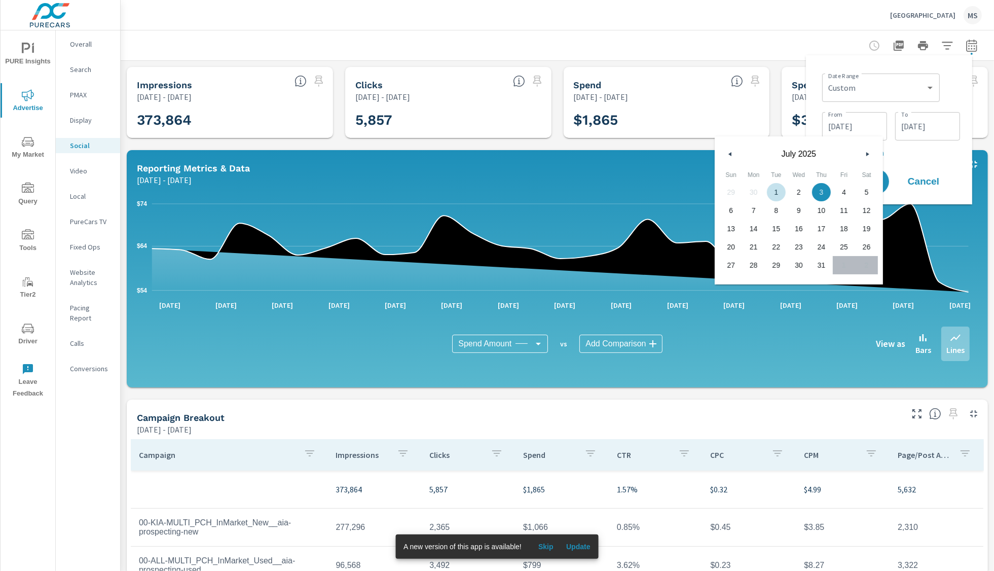
click at [775, 191] on span "1" at bounding box center [776, 191] width 23 height 13
type input "[DATE]"
click at [927, 158] on p "+ Add comparison" at bounding box center [891, 152] width 138 height 12
select select "Previous period"
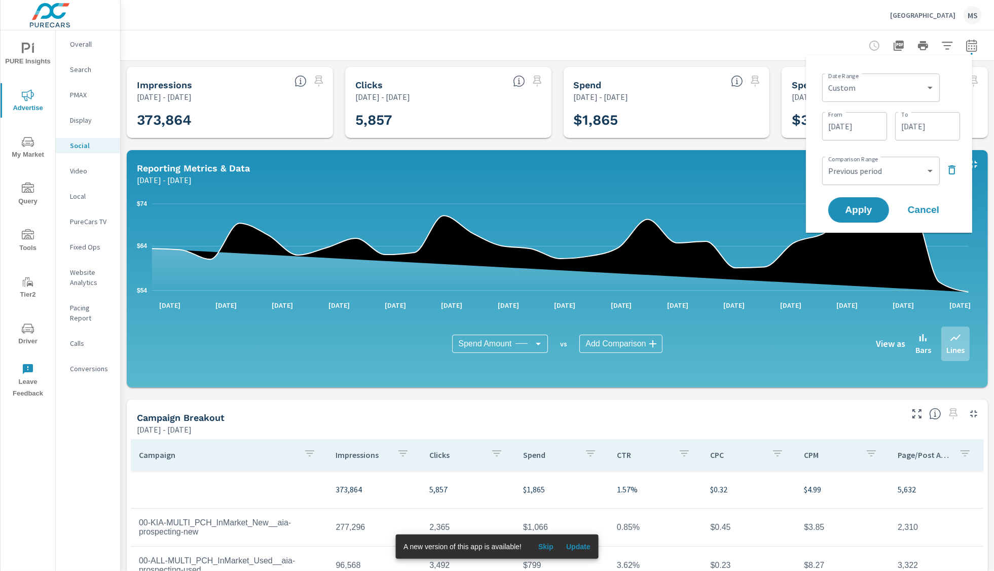
click at [954, 169] on icon "button" at bounding box center [951, 169] width 7 height 9
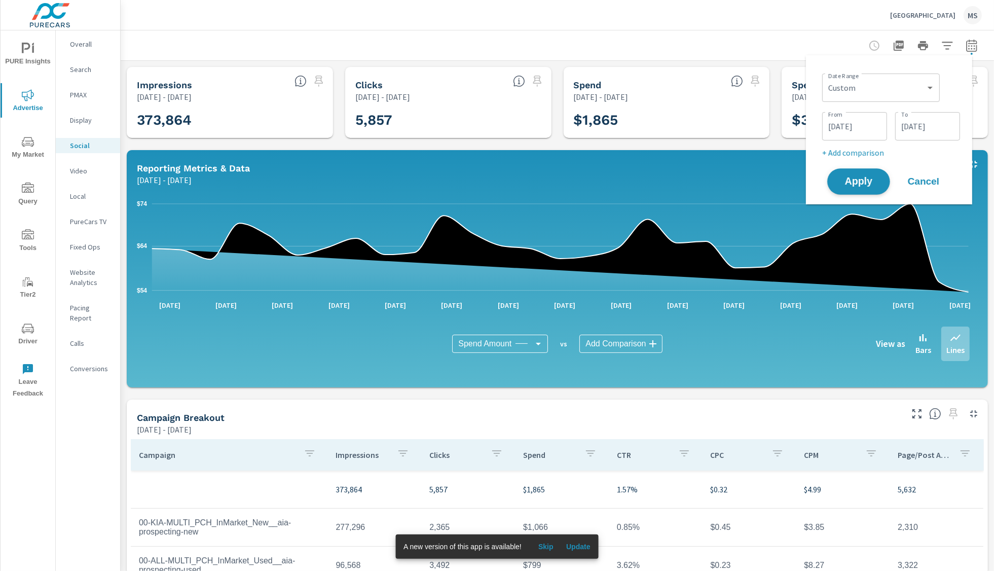
click at [848, 178] on span "Apply" at bounding box center [859, 182] width 42 height 10
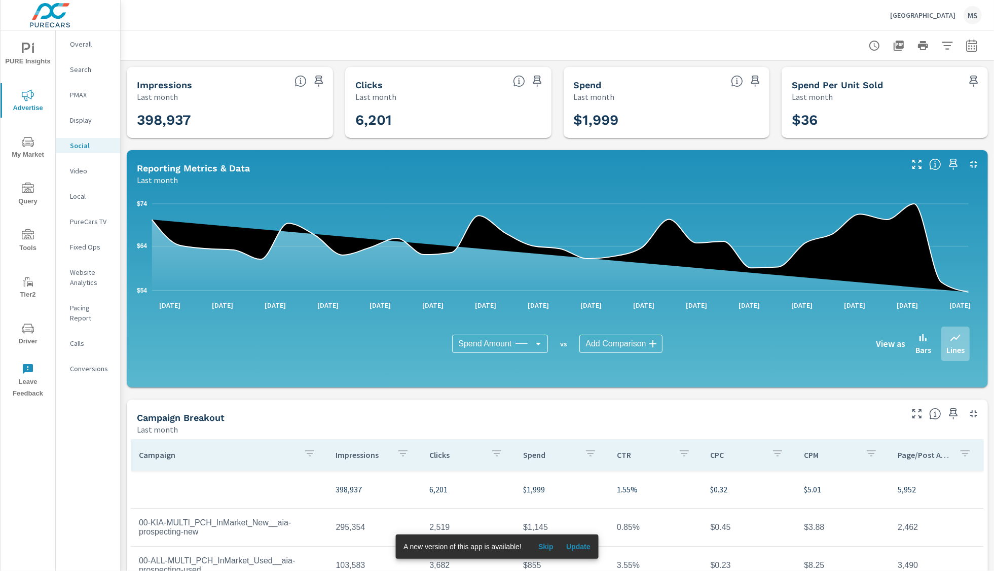
click at [969, 50] on button "button" at bounding box center [971, 45] width 20 height 20
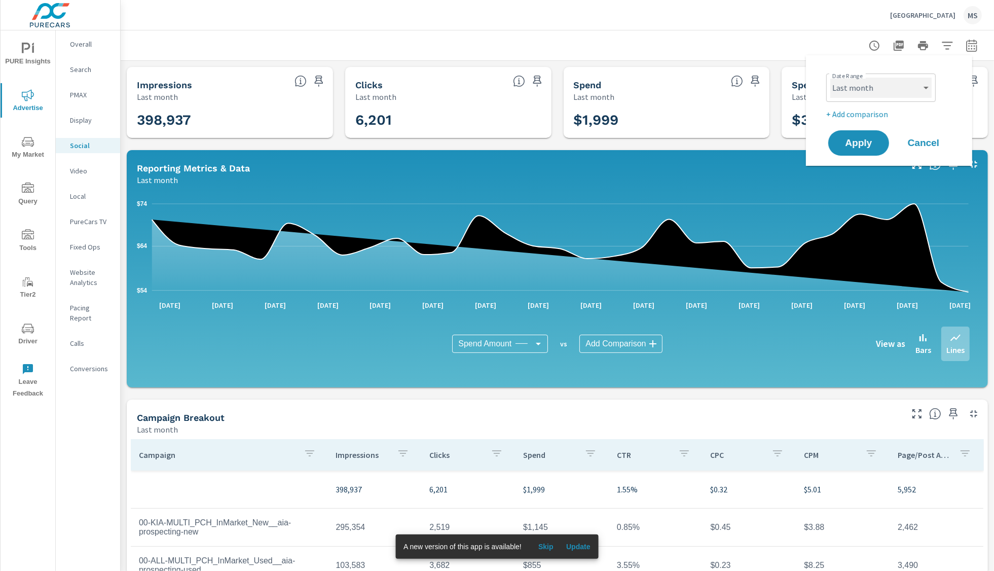
click at [860, 89] on select "Custom [DATE] Last week Last 7 days Last 14 days Last 30 days Last 45 days Last…" at bounding box center [880, 88] width 101 height 20
click at [830, 78] on select "Custom [DATE] Last week Last 7 days Last 14 days Last 30 days Last 45 days Last…" at bounding box center [880, 88] width 101 height 20
select select "custom"
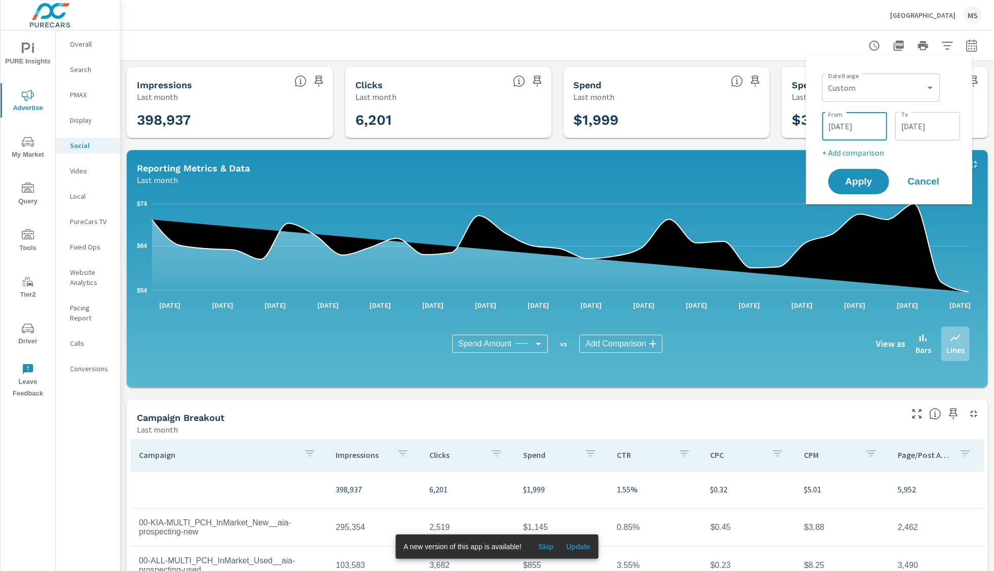
click at [848, 124] on input "[DATE]" at bounding box center [854, 126] width 57 height 20
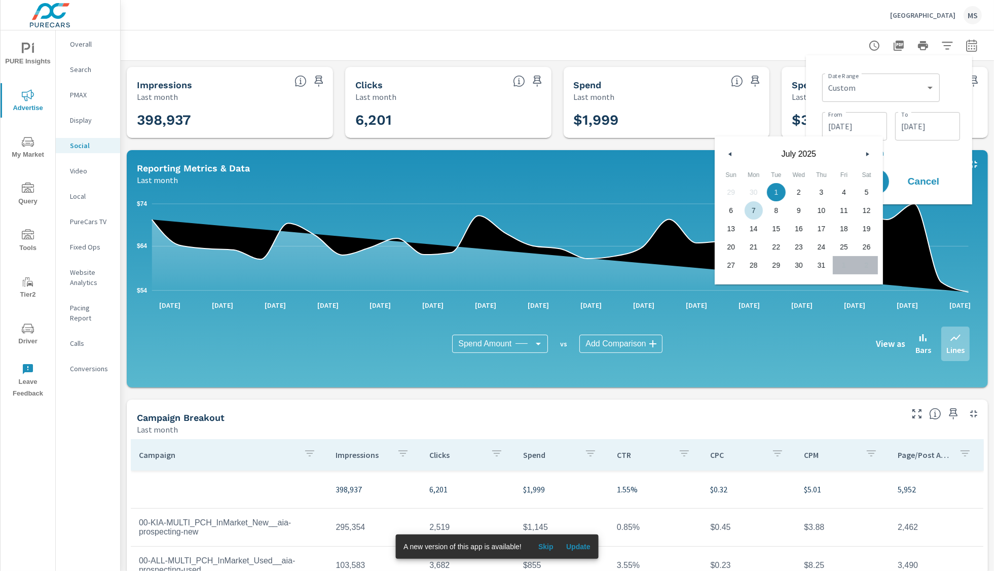
click at [759, 209] on span "7" at bounding box center [753, 210] width 23 height 13
type input "[DATE]"
click at [910, 63] on div "Date Range Custom [DATE] Last week Last 7 days Last 14 days Last 30 days Last 4…" at bounding box center [889, 129] width 150 height 133
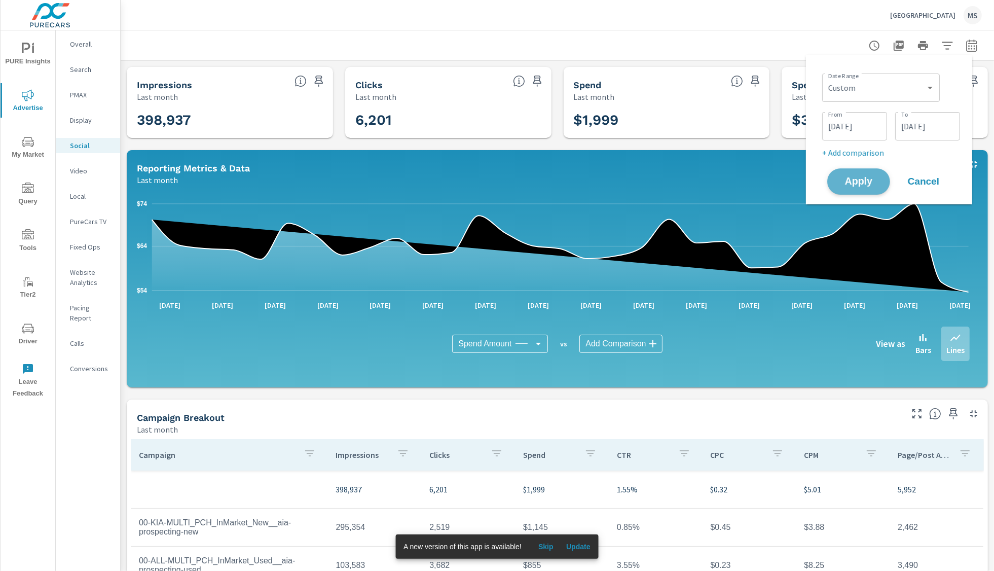
click at [864, 180] on span "Apply" at bounding box center [859, 182] width 42 height 10
